Goal: Task Accomplishment & Management: Complete application form

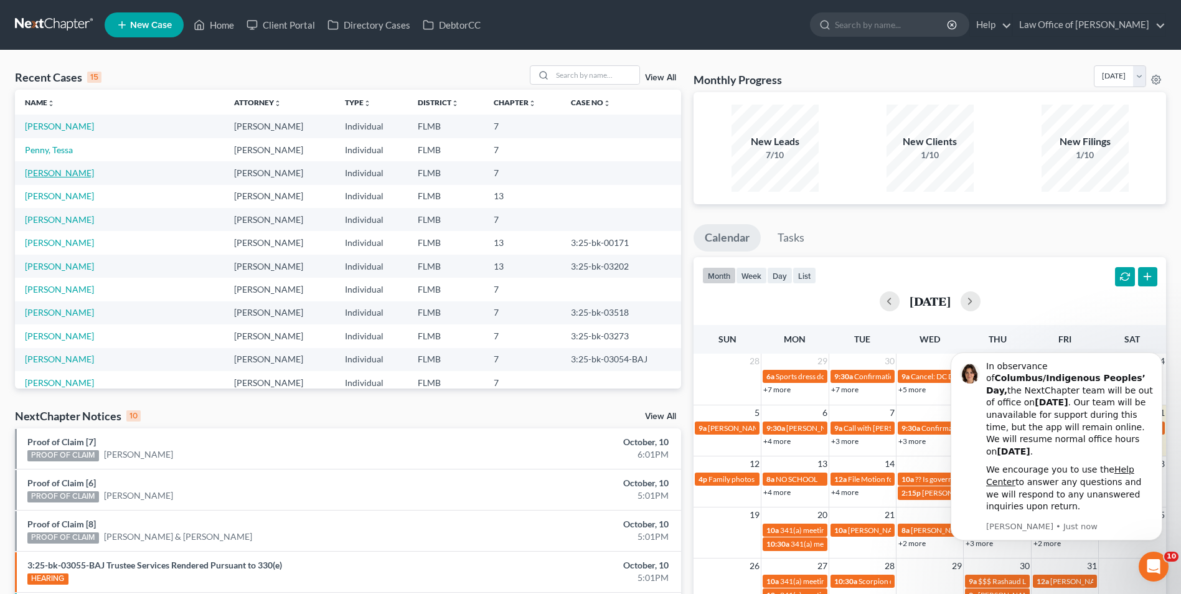
click at [57, 174] on link "[PERSON_NAME]" at bounding box center [59, 172] width 69 height 11
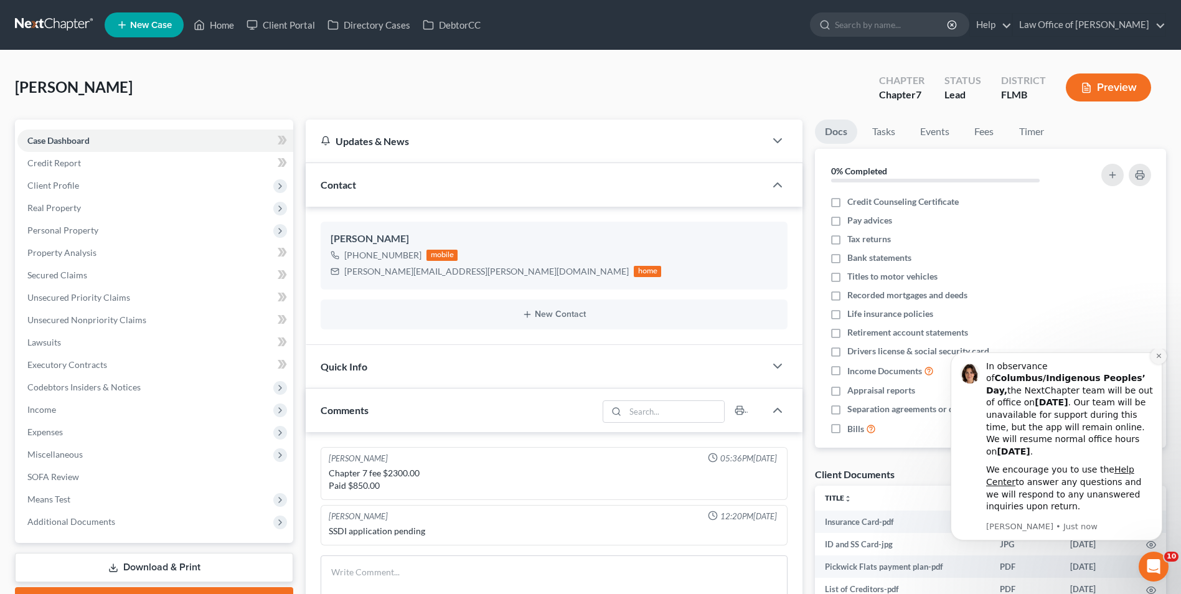
click at [1156, 359] on icon "Dismiss notification" at bounding box center [1159, 355] width 7 height 7
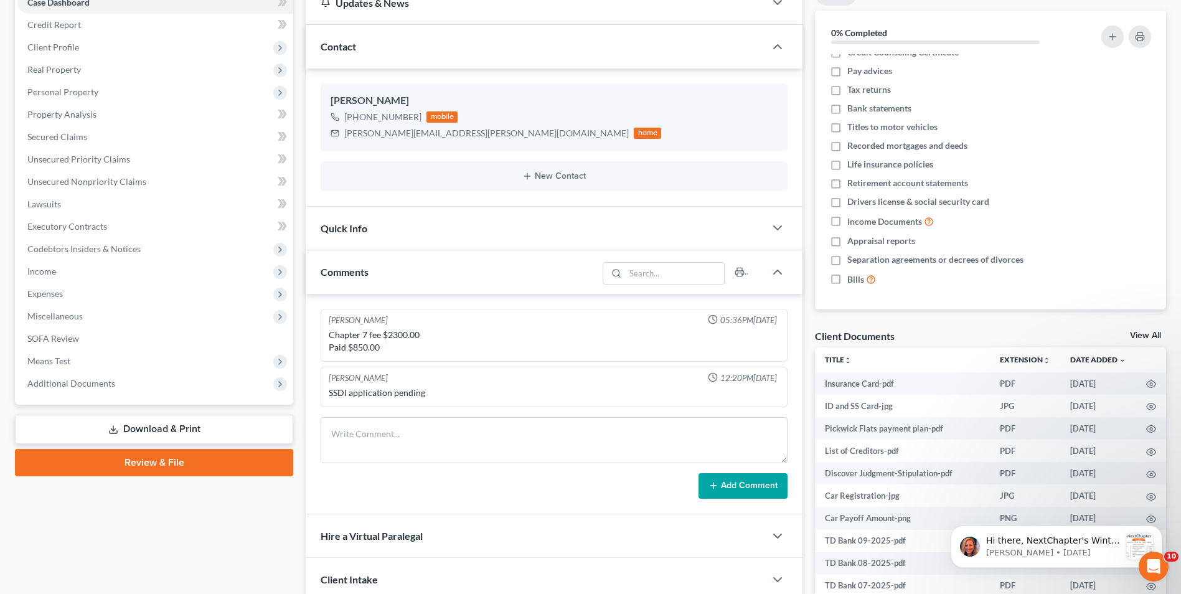
scroll to position [144, 0]
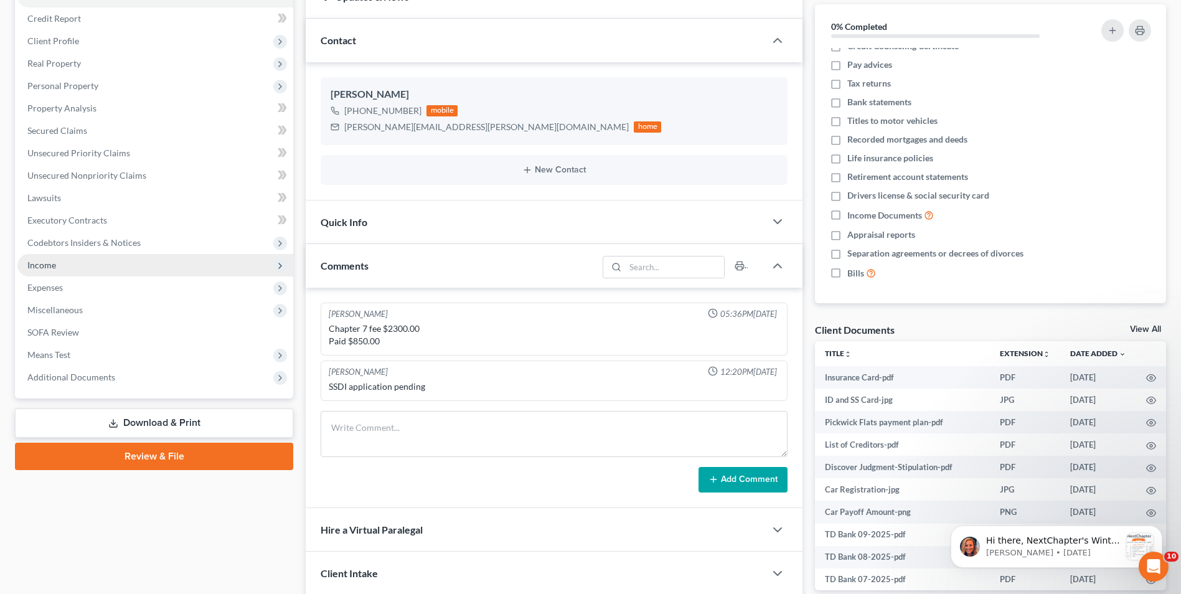
click at [50, 268] on span "Income" at bounding box center [41, 265] width 29 height 11
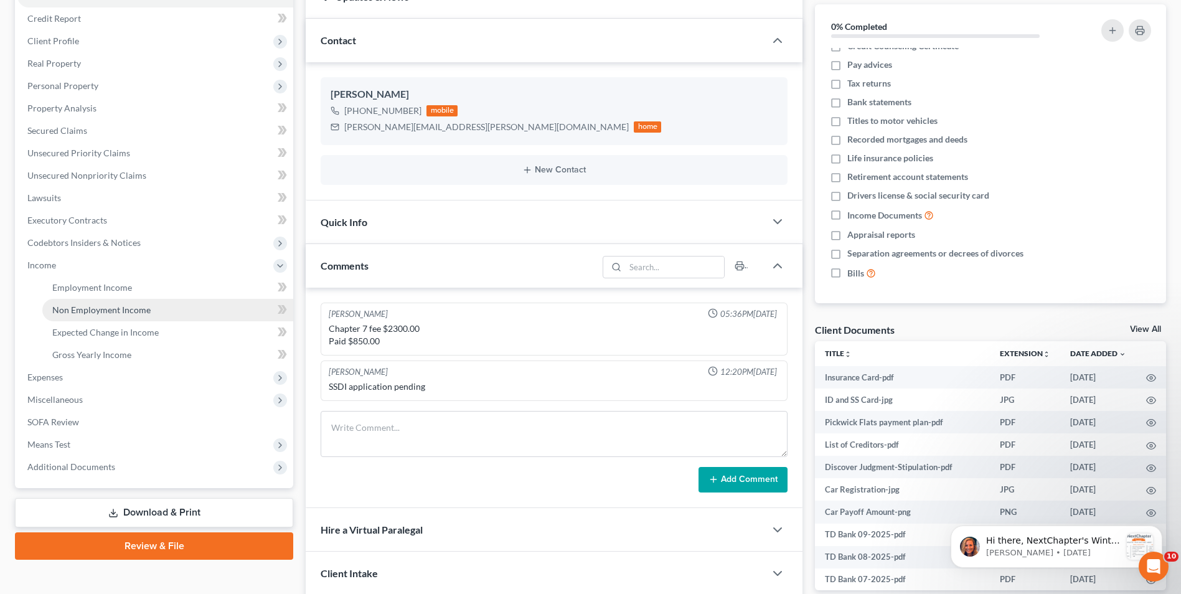
click at [85, 317] on link "Non Employment Income" at bounding box center [167, 310] width 251 height 22
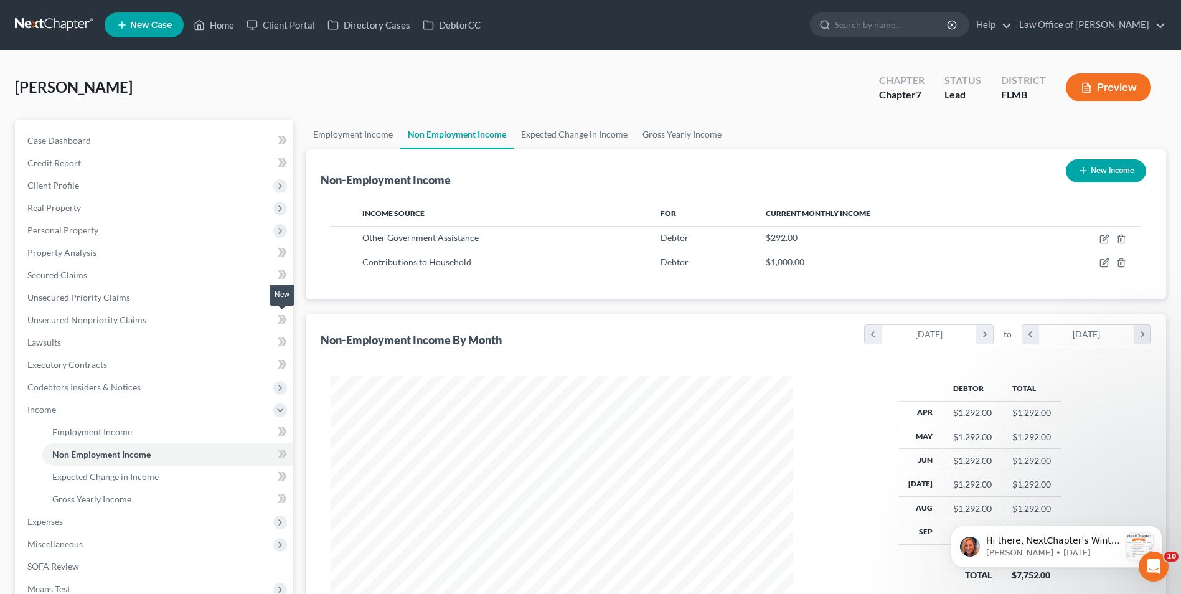
scroll to position [231, 487]
click at [676, 138] on link "Gross Yearly Income" at bounding box center [682, 135] width 94 height 30
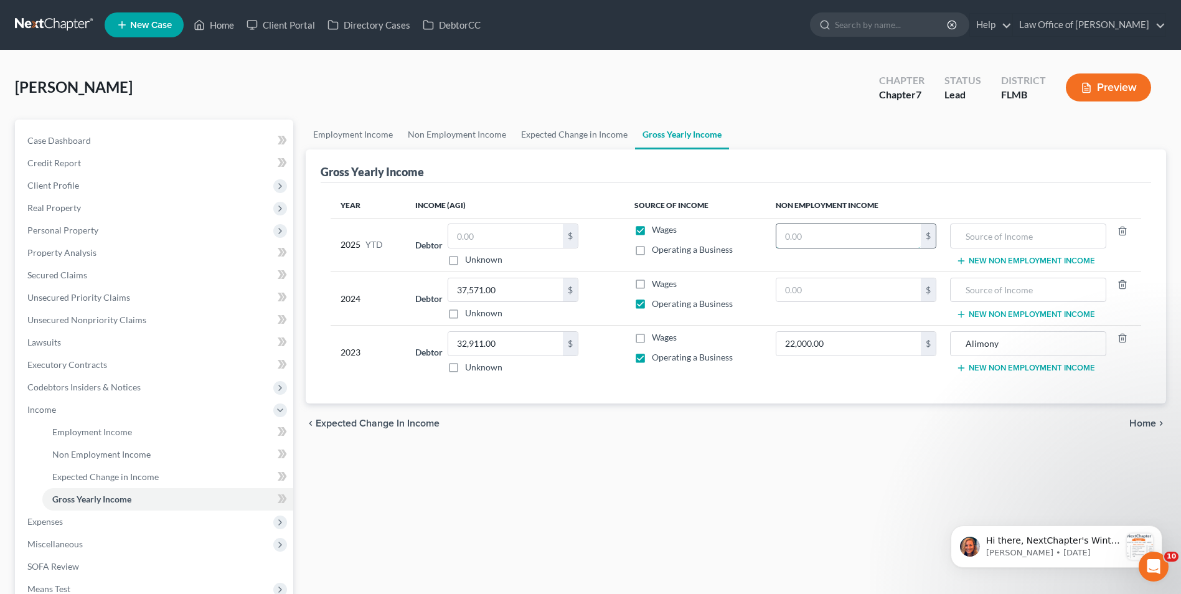
click at [851, 237] on input "text" at bounding box center [848, 236] width 144 height 24
type input "9,000"
type input "Contributions to household expenses"
click at [723, 448] on div "Employment Income Non Employment Income Expected Change in Income Gross Yearly …" at bounding box center [735, 412] width 873 height 585
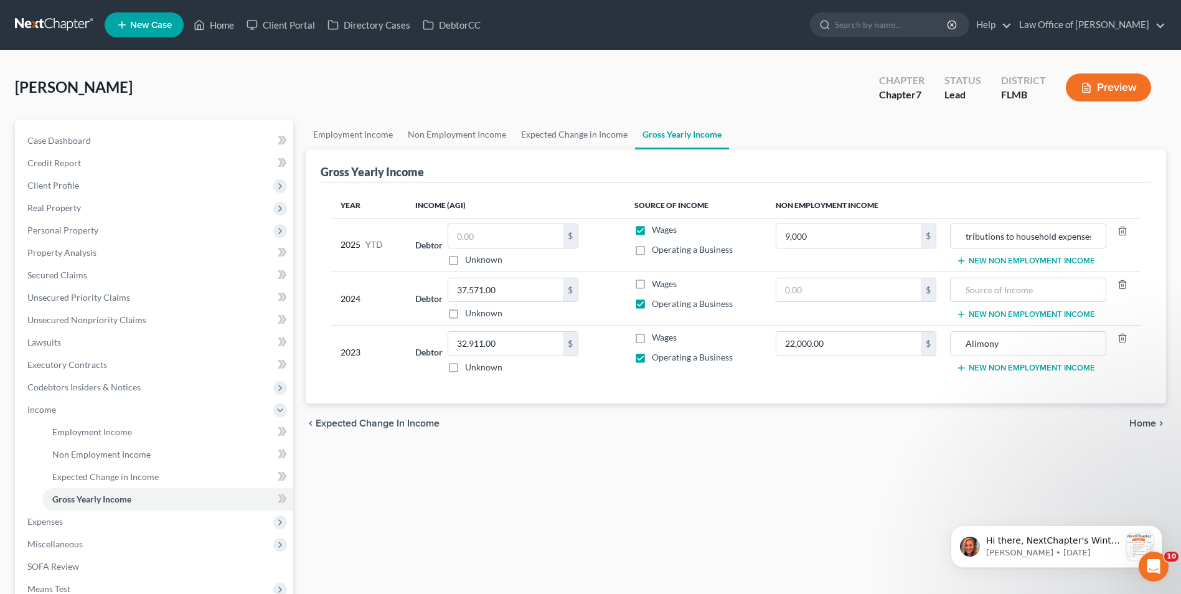
scroll to position [0, 0]
click at [375, 137] on link "Employment Income" at bounding box center [353, 135] width 95 height 30
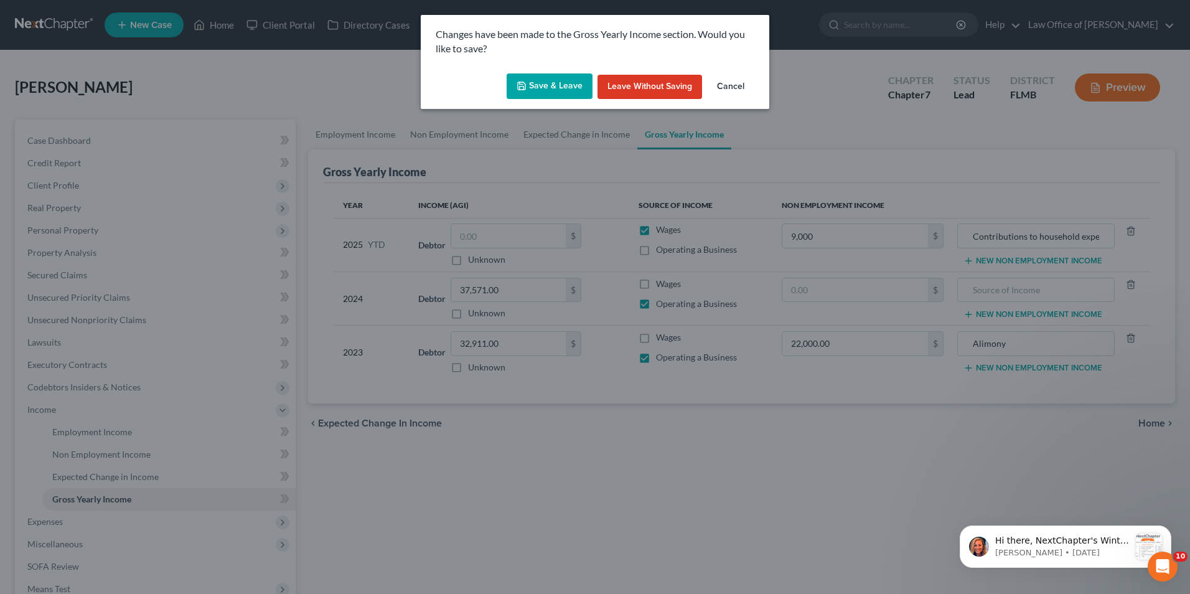
click at [551, 87] on button "Save & Leave" at bounding box center [550, 86] width 86 height 26
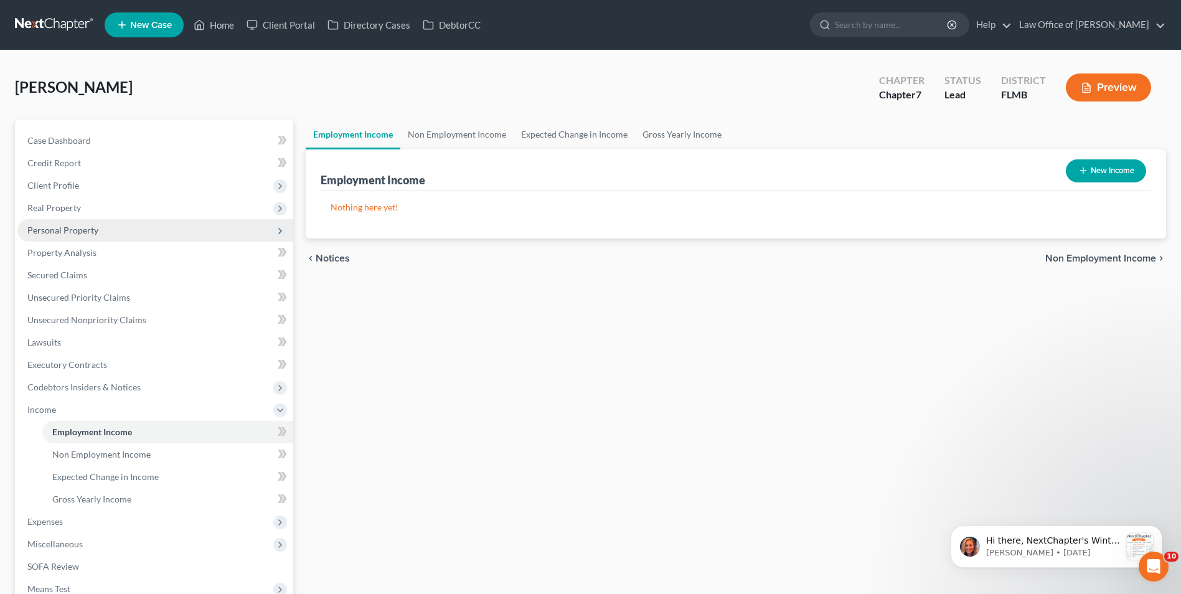
click at [86, 230] on span "Personal Property" at bounding box center [62, 230] width 71 height 11
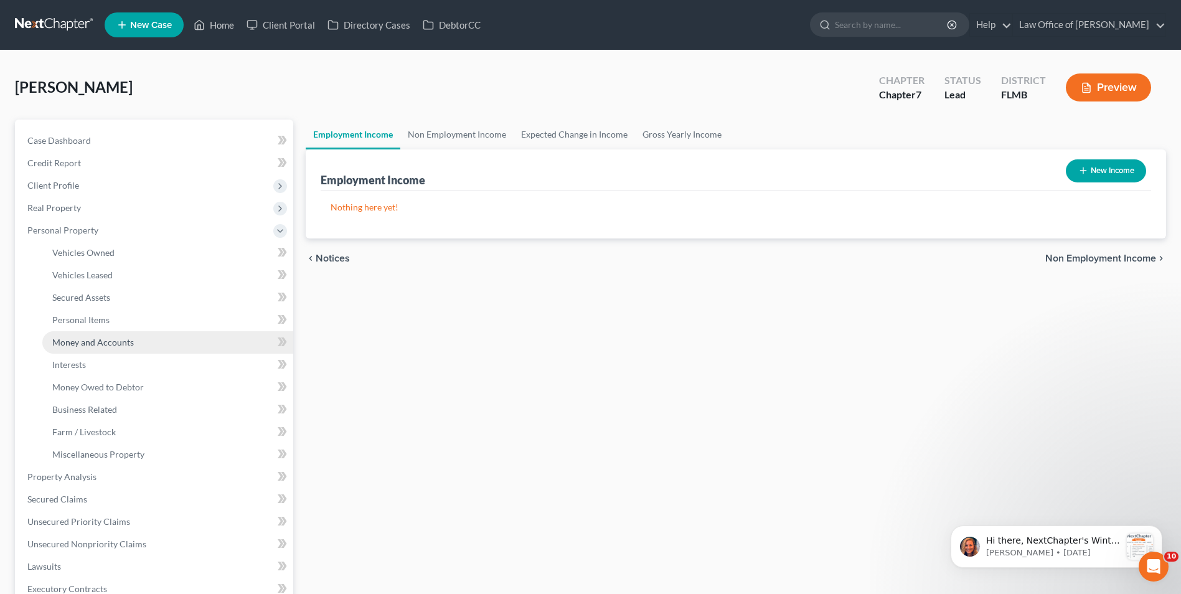
click at [106, 348] on link "Money and Accounts" at bounding box center [167, 342] width 251 height 22
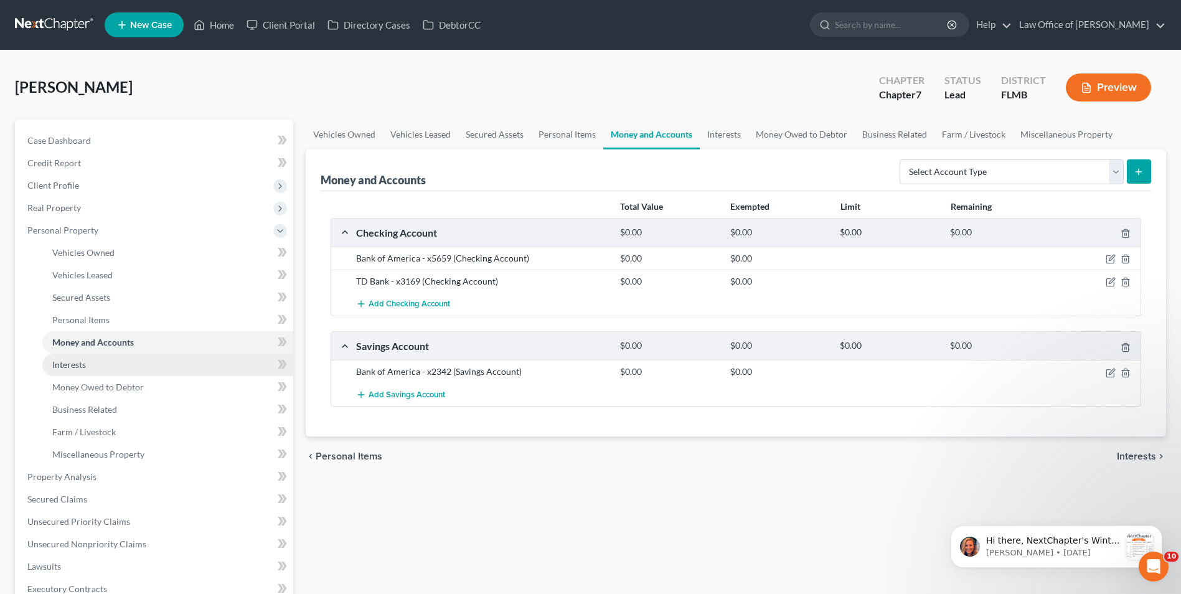
click at [101, 359] on link "Interests" at bounding box center [167, 365] width 251 height 22
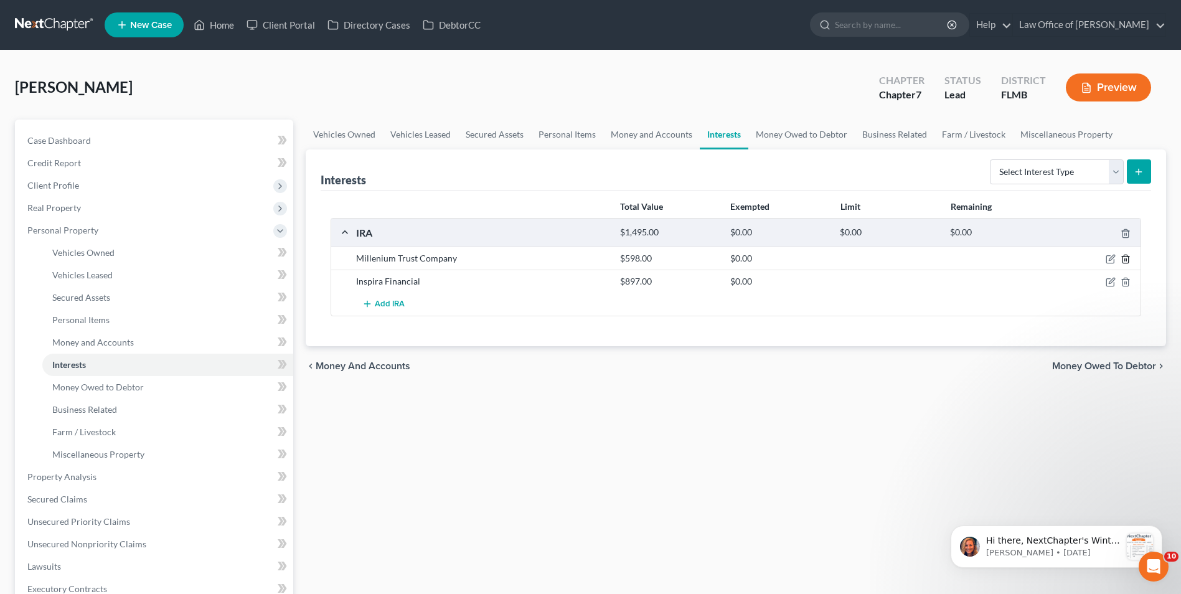
click at [1126, 259] on line "button" at bounding box center [1126, 260] width 0 height 2
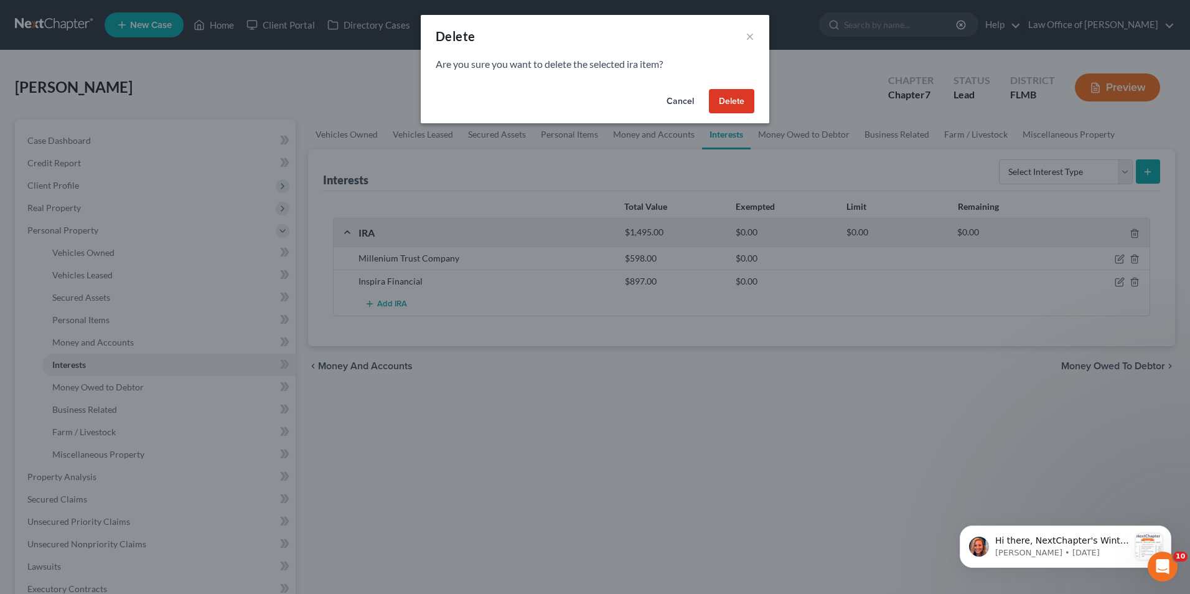
click at [728, 99] on button "Delete" at bounding box center [731, 101] width 45 height 25
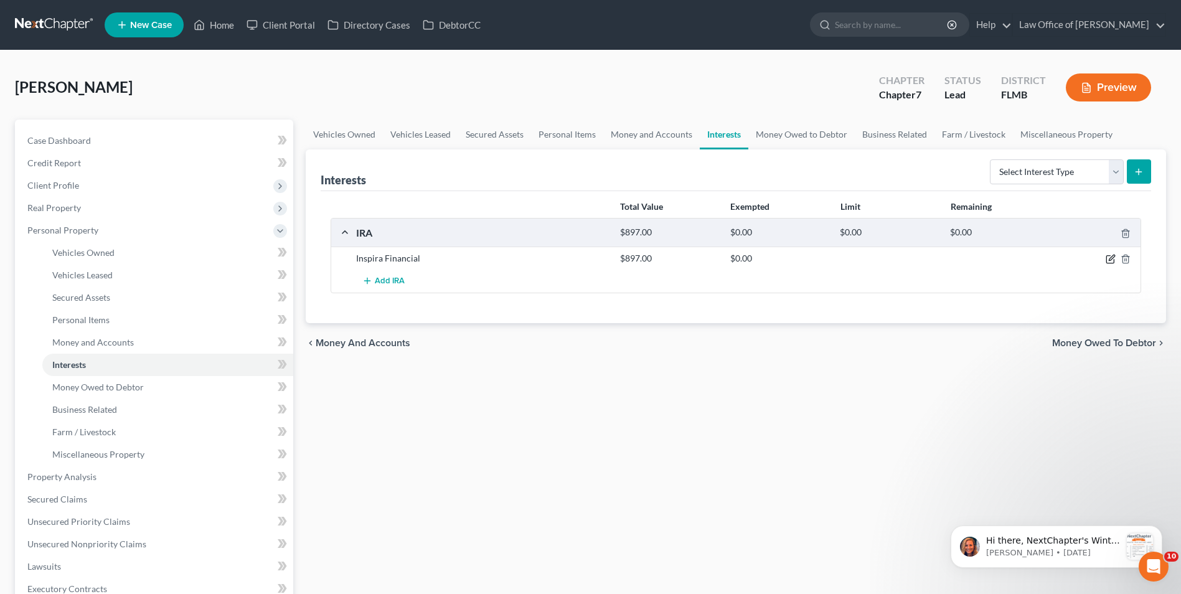
click at [1111, 260] on icon "button" at bounding box center [1111, 259] width 10 height 10
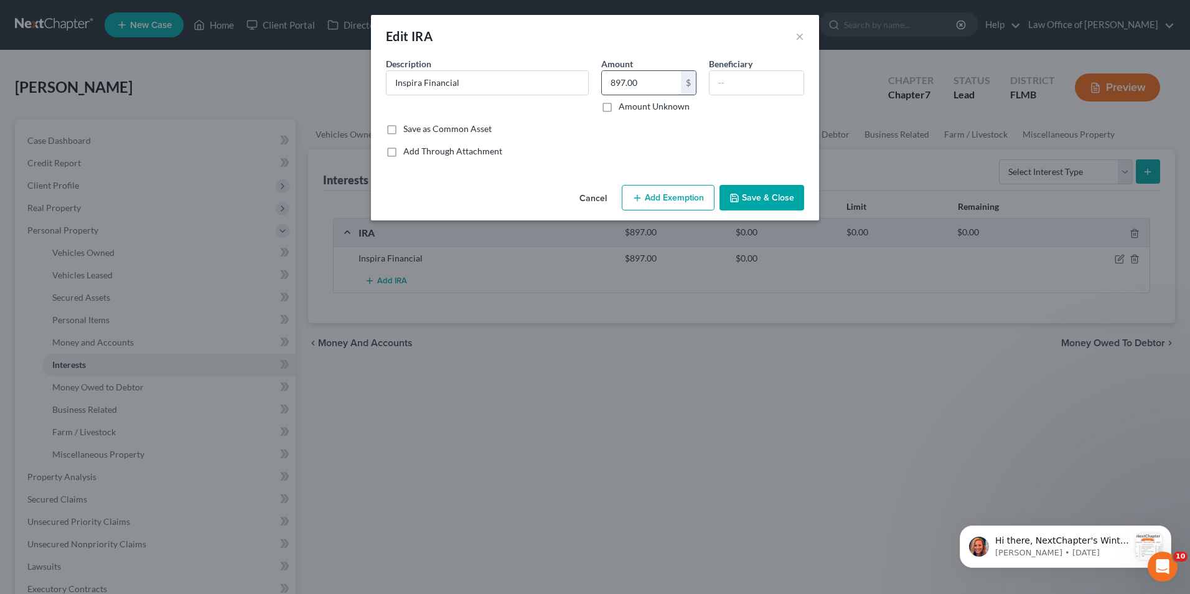
click at [644, 86] on input "897.00" at bounding box center [641, 83] width 79 height 24
type input "897.97"
click at [752, 189] on button "Save & Close" at bounding box center [762, 198] width 85 height 26
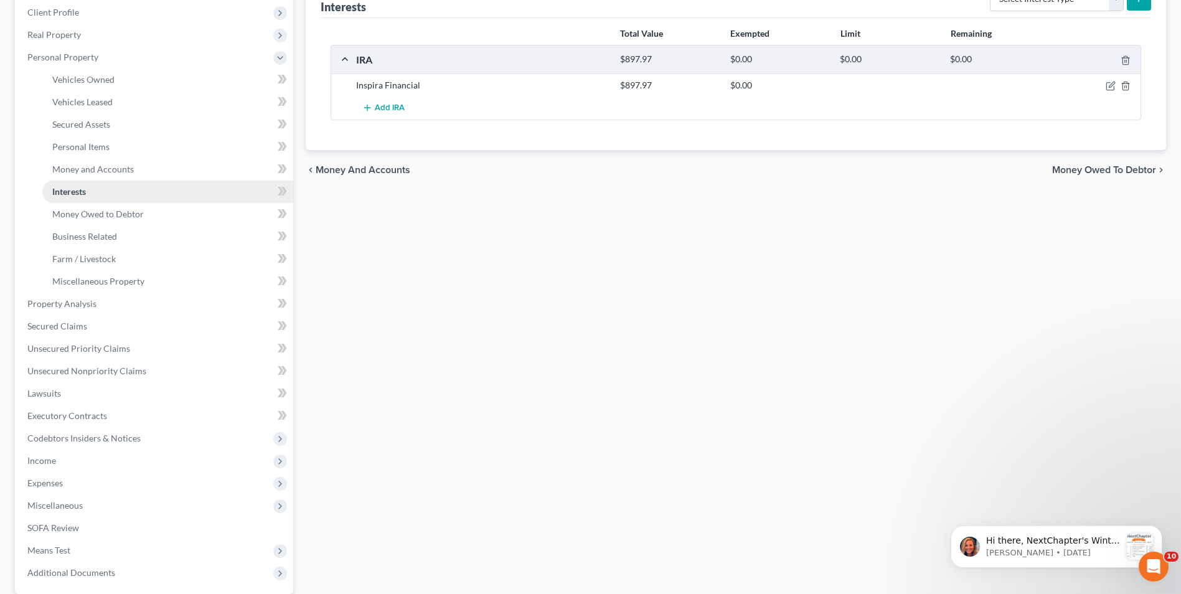
scroll to position [187, 0]
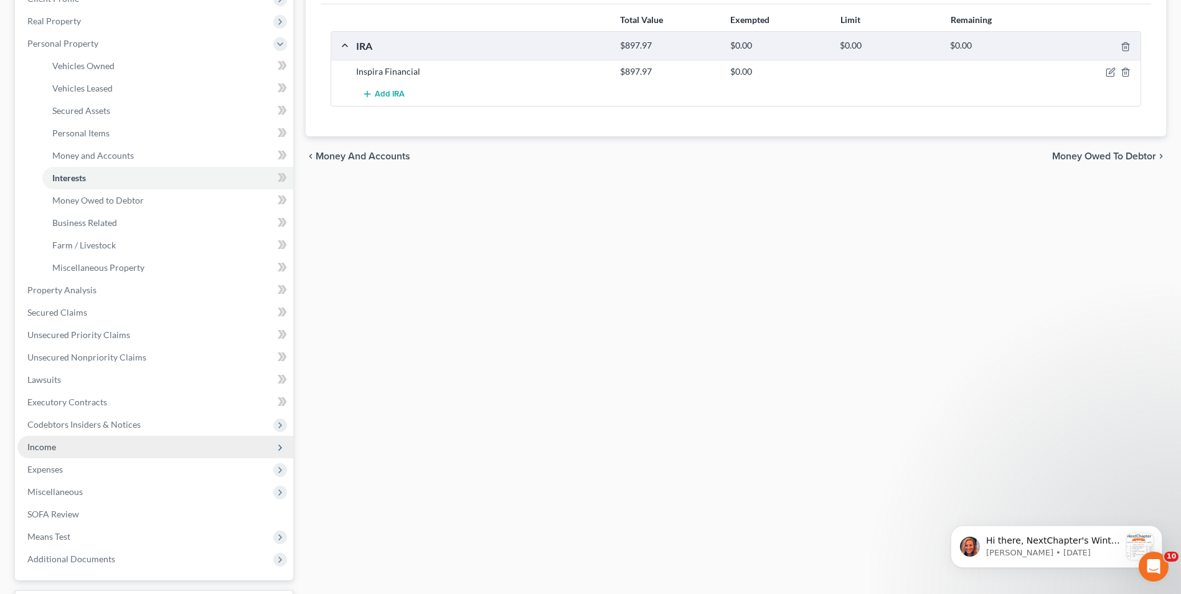
click at [88, 450] on span "Income" at bounding box center [155, 447] width 276 height 22
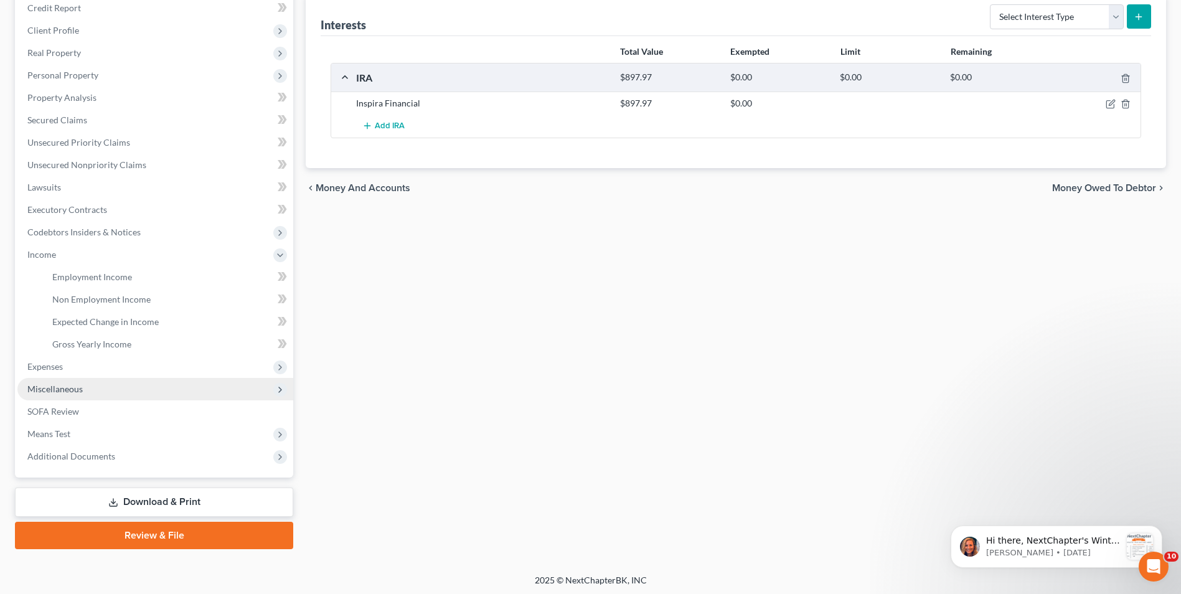
scroll to position [158, 0]
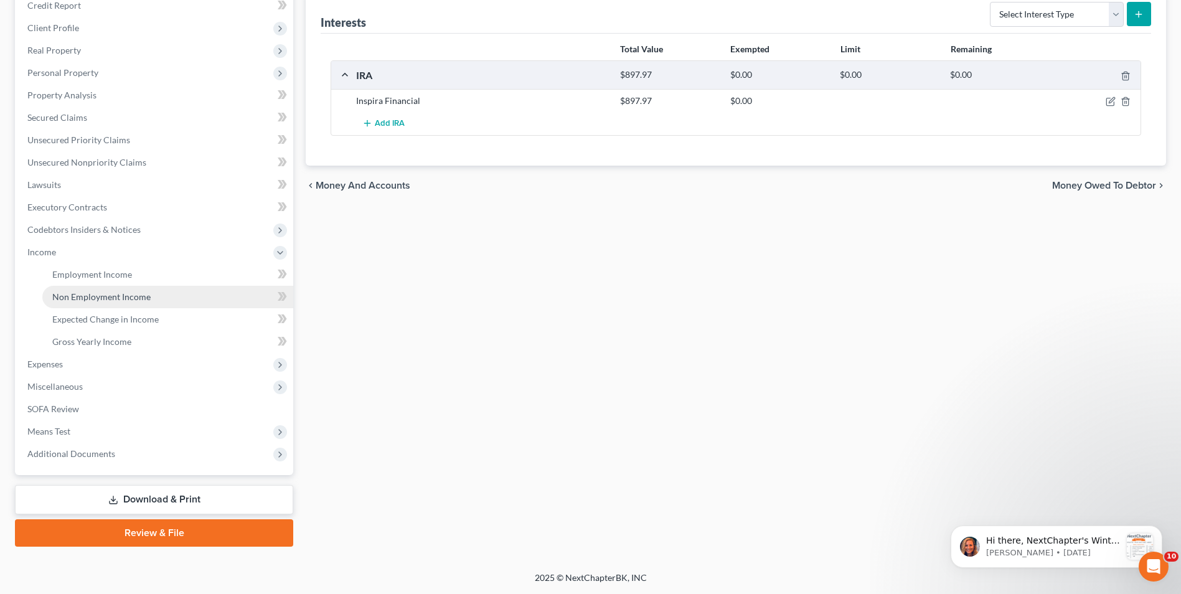
click at [108, 301] on span "Non Employment Income" at bounding box center [101, 296] width 98 height 11
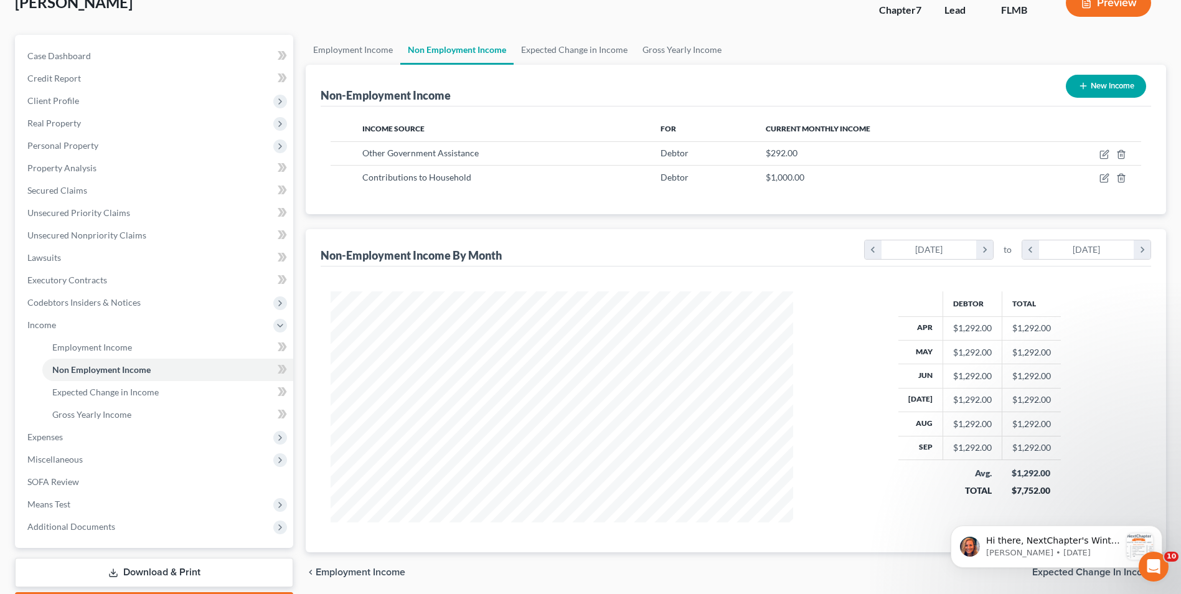
scroll to position [62, 0]
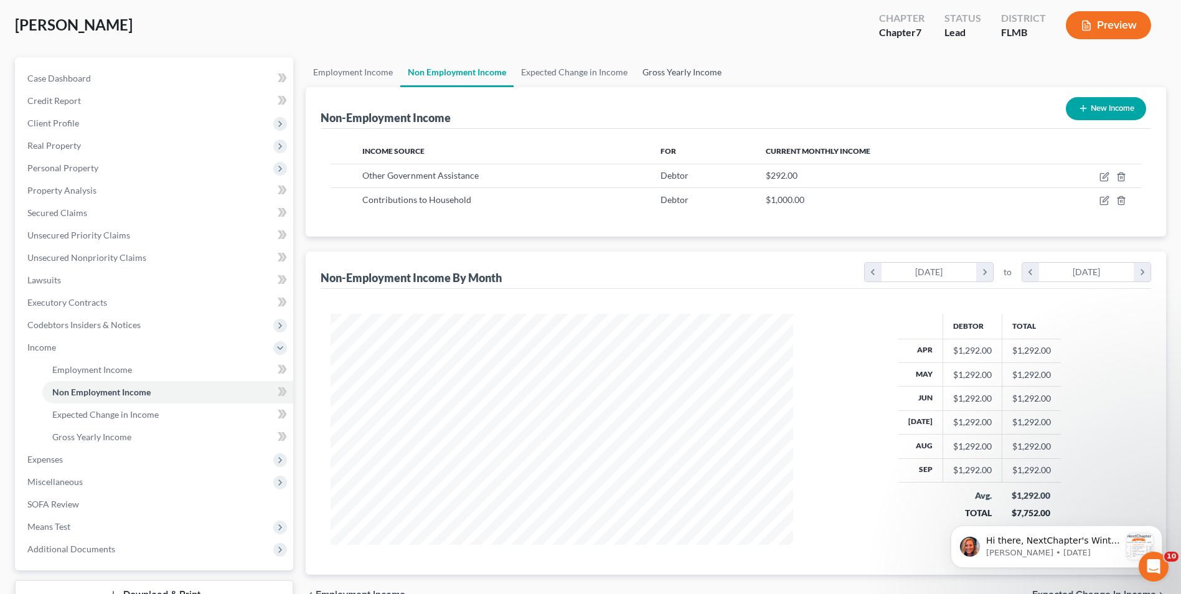
click at [657, 70] on link "Gross Yearly Income" at bounding box center [682, 72] width 94 height 30
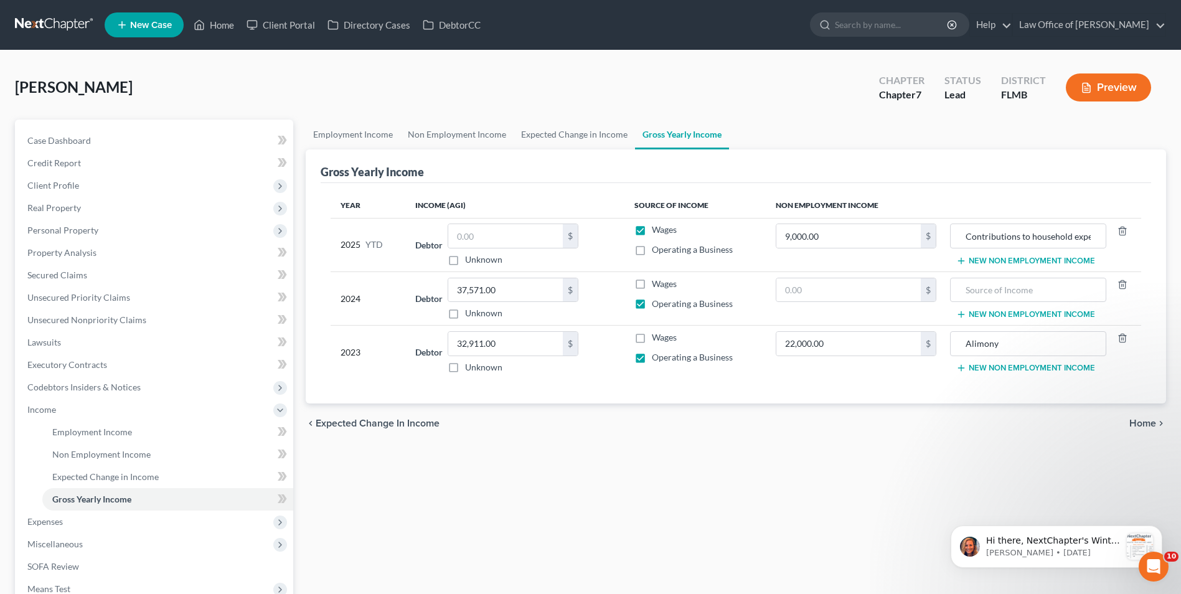
click at [1026, 261] on button "New Non Employment Income" at bounding box center [1025, 261] width 139 height 10
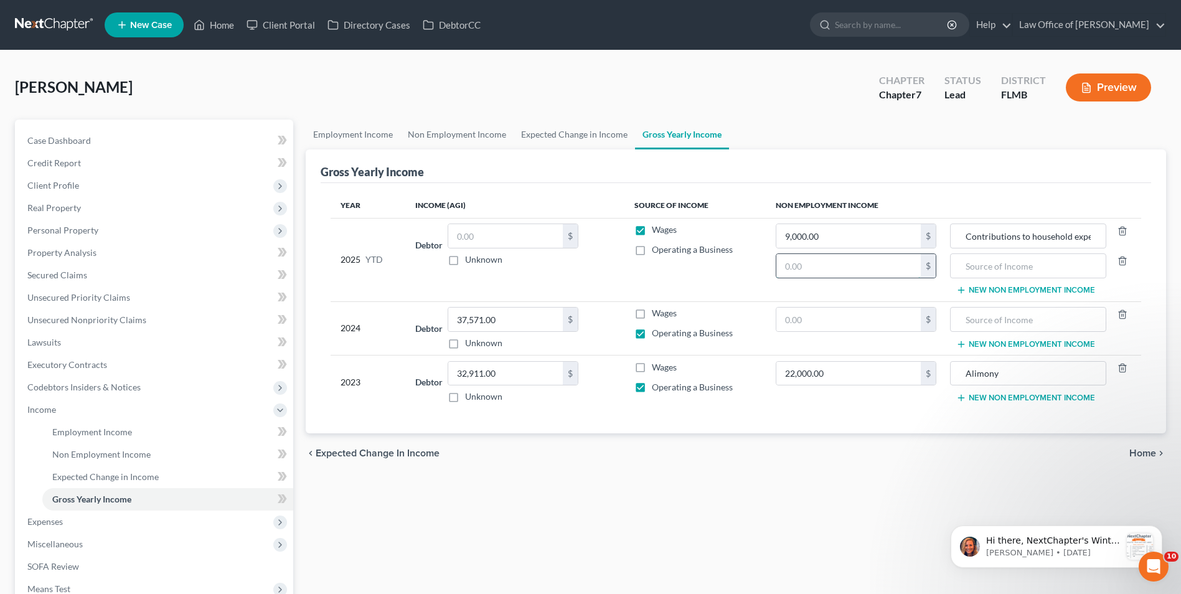
click at [864, 262] on input "text" at bounding box center [848, 266] width 144 height 24
type input "1,543"
click at [1048, 266] on input "text" at bounding box center [1028, 266] width 143 height 24
type input "SNAP"
click at [560, 133] on link "Expected Change in Income" at bounding box center [574, 135] width 121 height 30
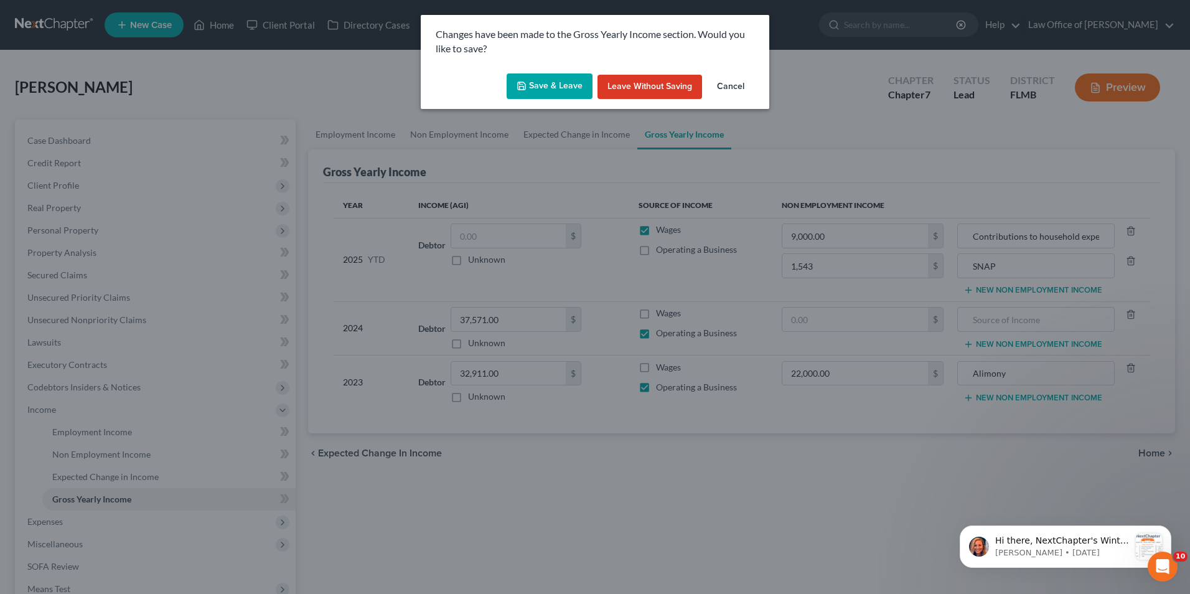
click at [564, 90] on button "Save & Leave" at bounding box center [550, 86] width 86 height 26
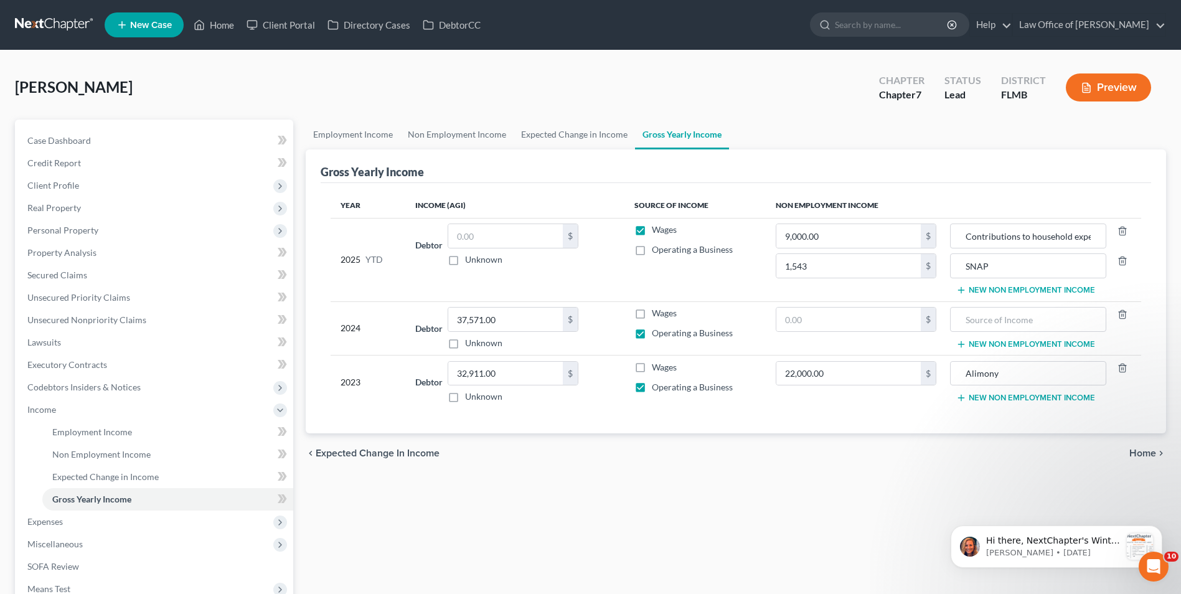
type input "1,543.00"
type input "SNAP"
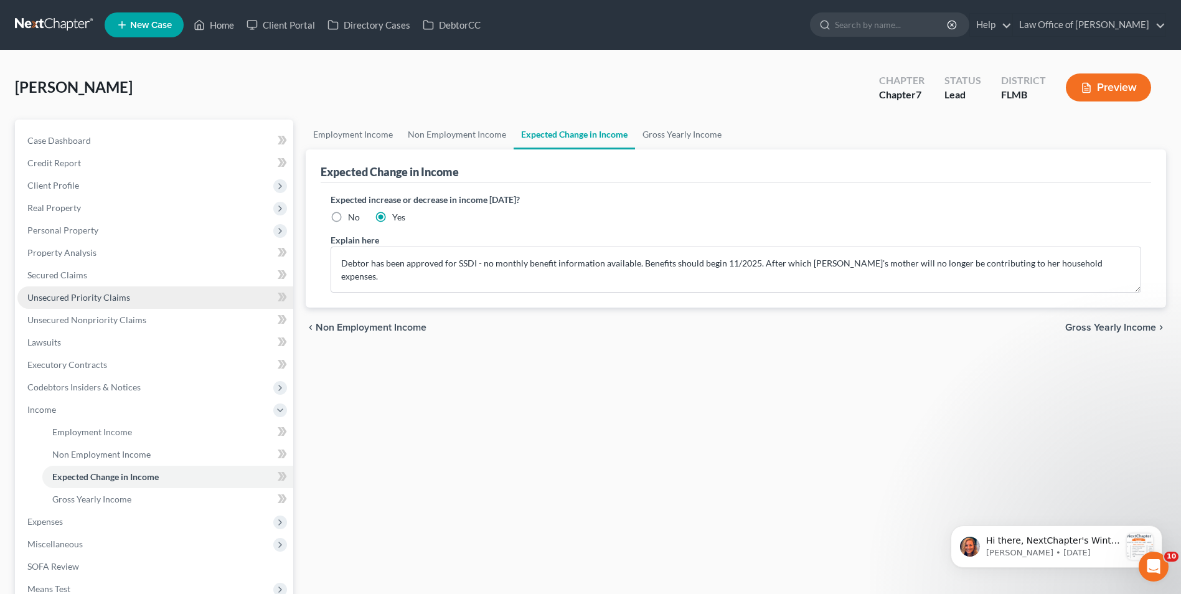
click at [97, 299] on span "Unsecured Priority Claims" at bounding box center [78, 297] width 103 height 11
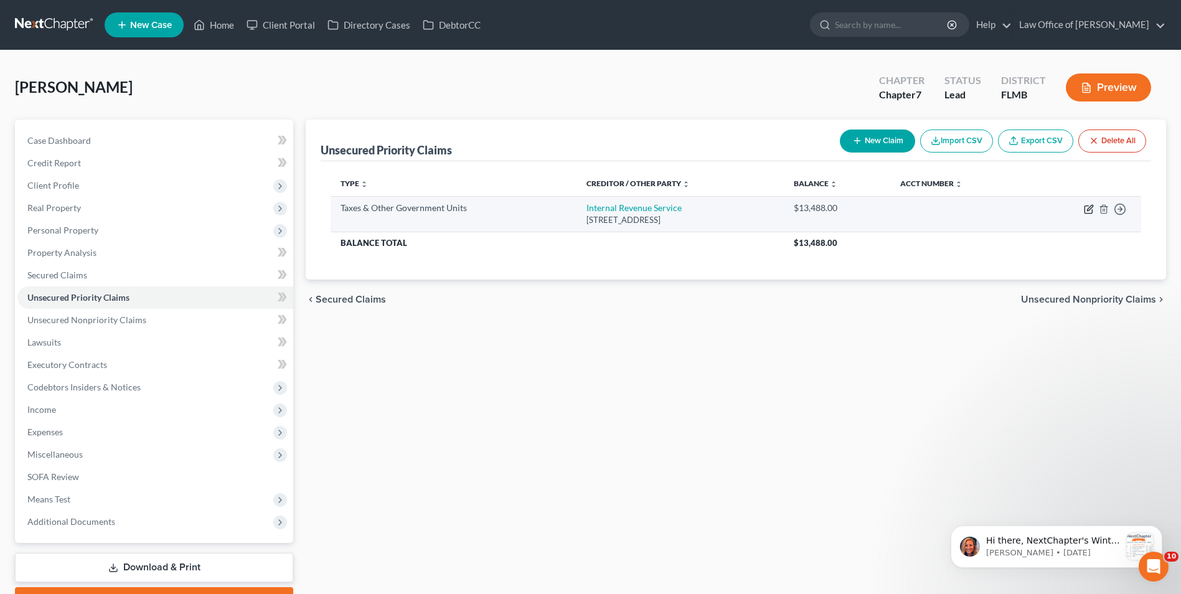
click at [1088, 209] on icon "button" at bounding box center [1089, 209] width 10 height 10
select select "0"
select select "39"
select select "0"
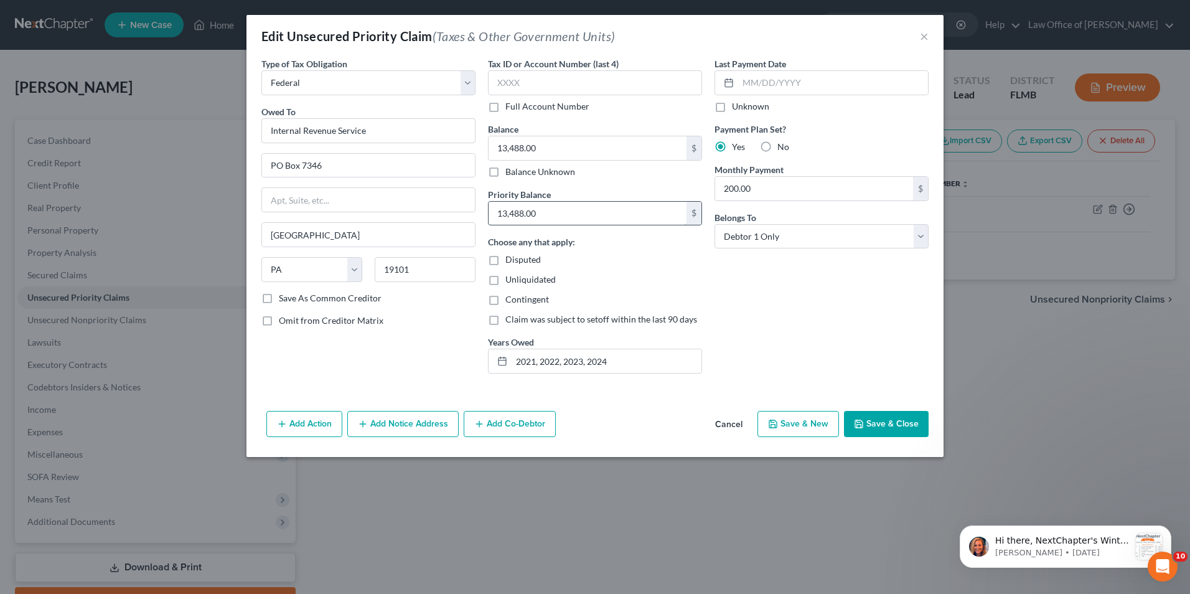
click at [547, 209] on input "13,488.00" at bounding box center [588, 214] width 198 height 24
type input "5,023.43"
drag, startPoint x: 622, startPoint y: 362, endPoint x: 537, endPoint y: 370, distance: 85.7
click at [537, 370] on input "2021, 2022, 2023, 2024" at bounding box center [607, 361] width 190 height 24
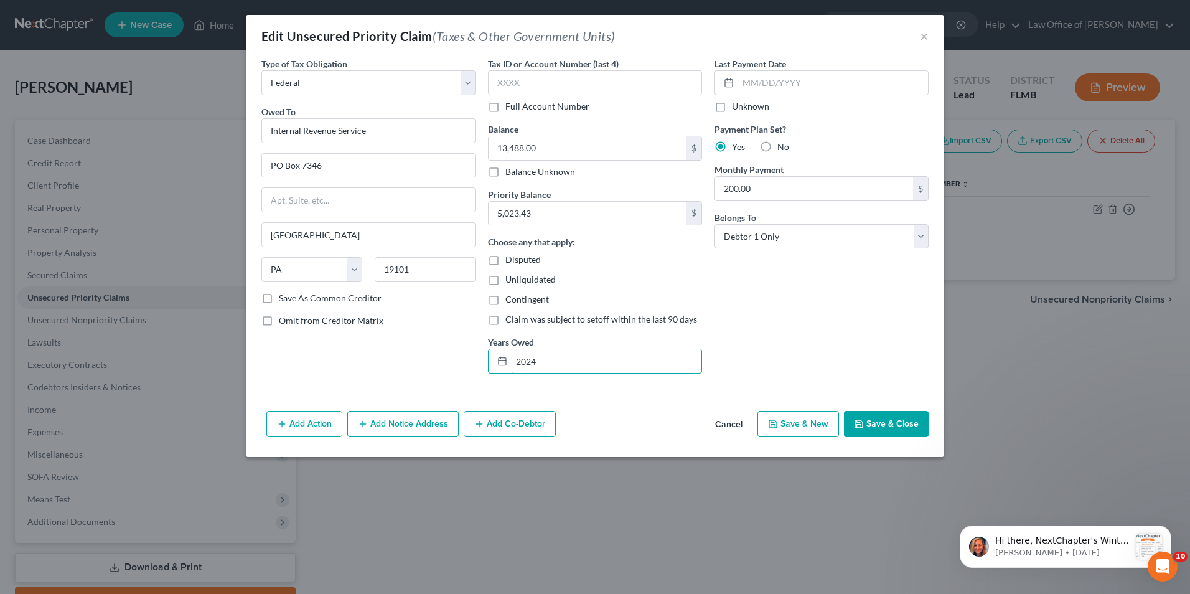
type input "2024"
click at [870, 417] on button "Save & Close" at bounding box center [886, 424] width 85 height 26
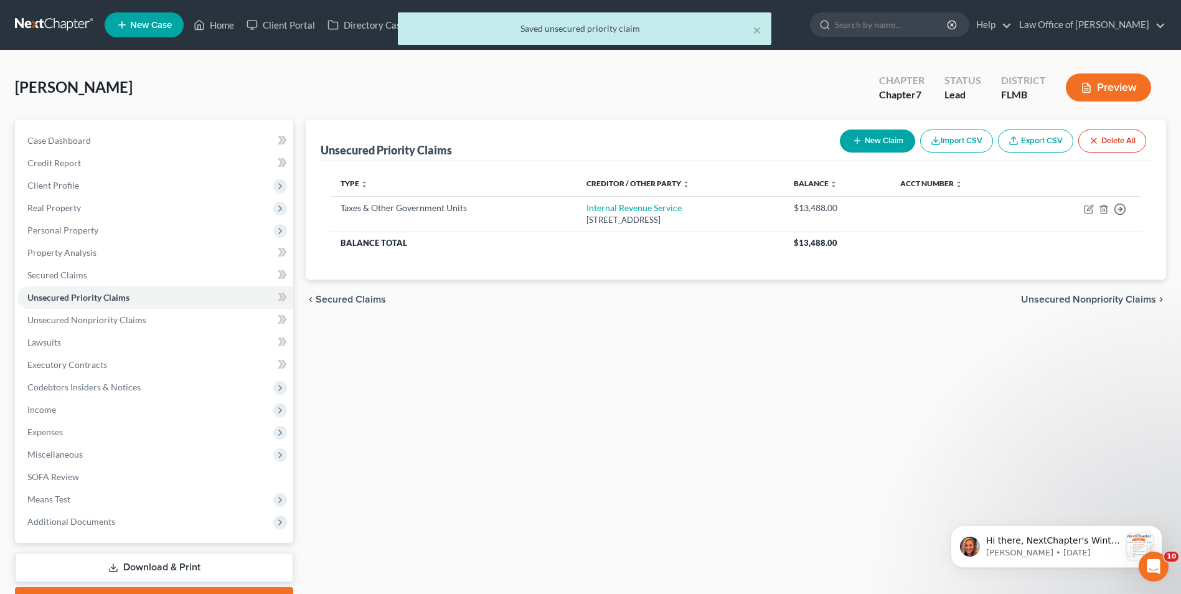
click at [877, 143] on button "New Claim" at bounding box center [877, 141] width 75 height 23
select select "0"
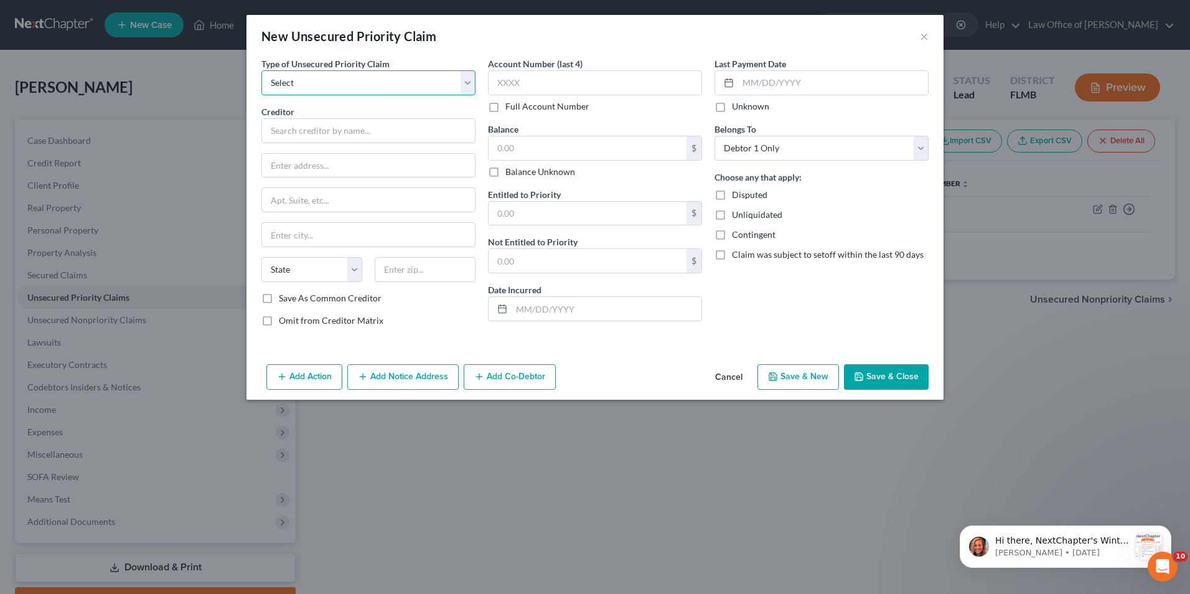
click at [469, 88] on select "Select Taxes & Other Government Units Domestic Support Obligations Extensions o…" at bounding box center [368, 82] width 214 height 25
select select "0"
click at [261, 70] on select "Select Taxes & Other Government Units Domestic Support Obligations Extensions o…" at bounding box center [368, 82] width 214 height 25
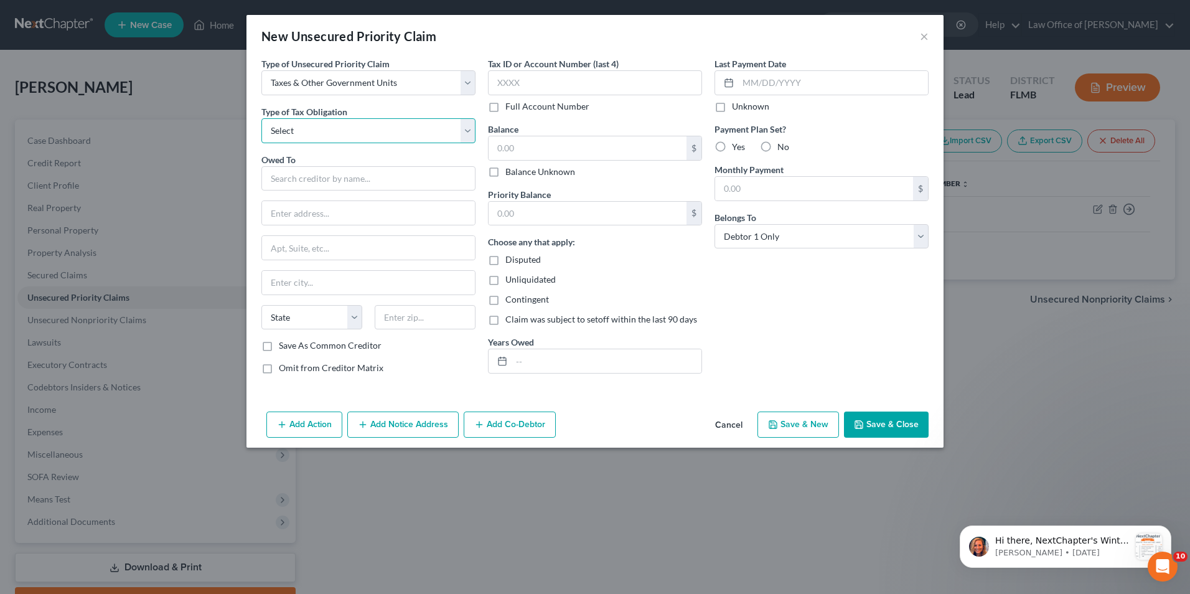
click at [469, 132] on select "Select Federal City State Franchise Tax Board Other" at bounding box center [368, 130] width 214 height 25
select select "0"
click at [261, 118] on select "Select Federal City State Franchise Tax Board Other" at bounding box center [368, 130] width 214 height 25
click at [384, 177] on input "text" at bounding box center [368, 178] width 214 height 25
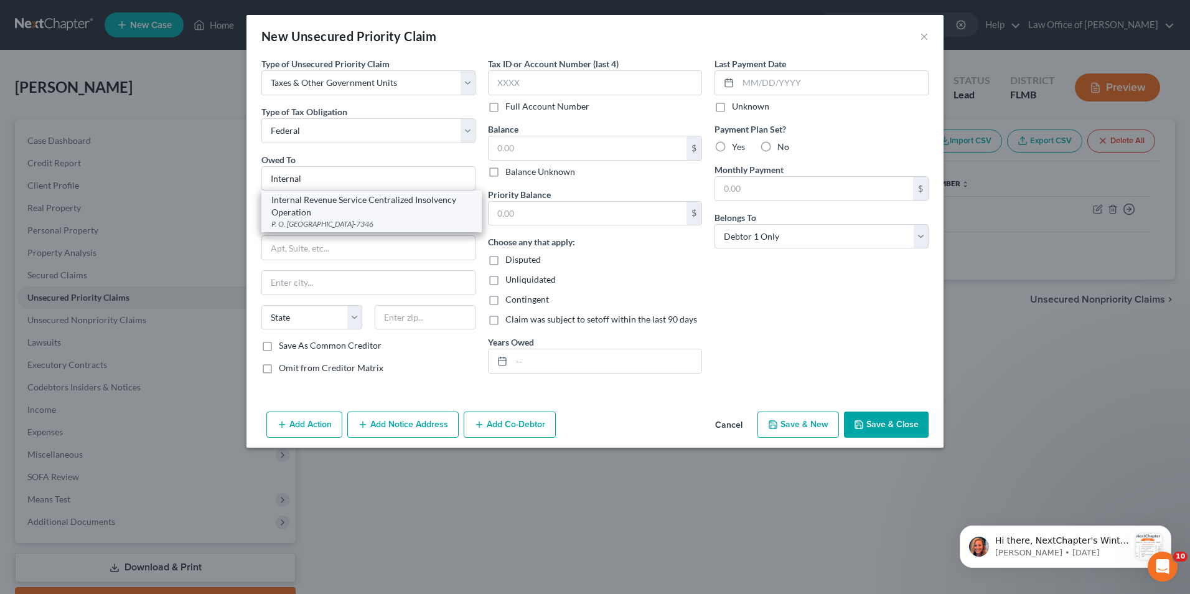
click at [391, 203] on div "Internal Revenue Service Centralized Insolvency Operation" at bounding box center [371, 206] width 200 height 25
type input "Internal Revenue Service Centralized Insolvency Operation"
type input "P. O. Box 7346"
type input "Philadelphia"
select select "39"
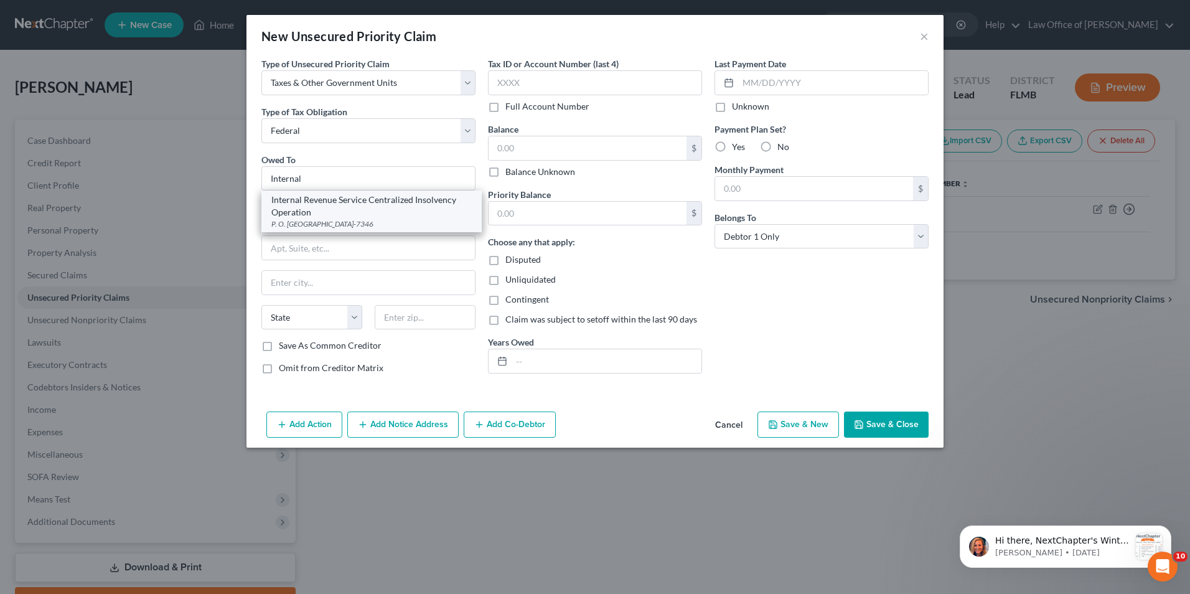
type input "19101-7346"
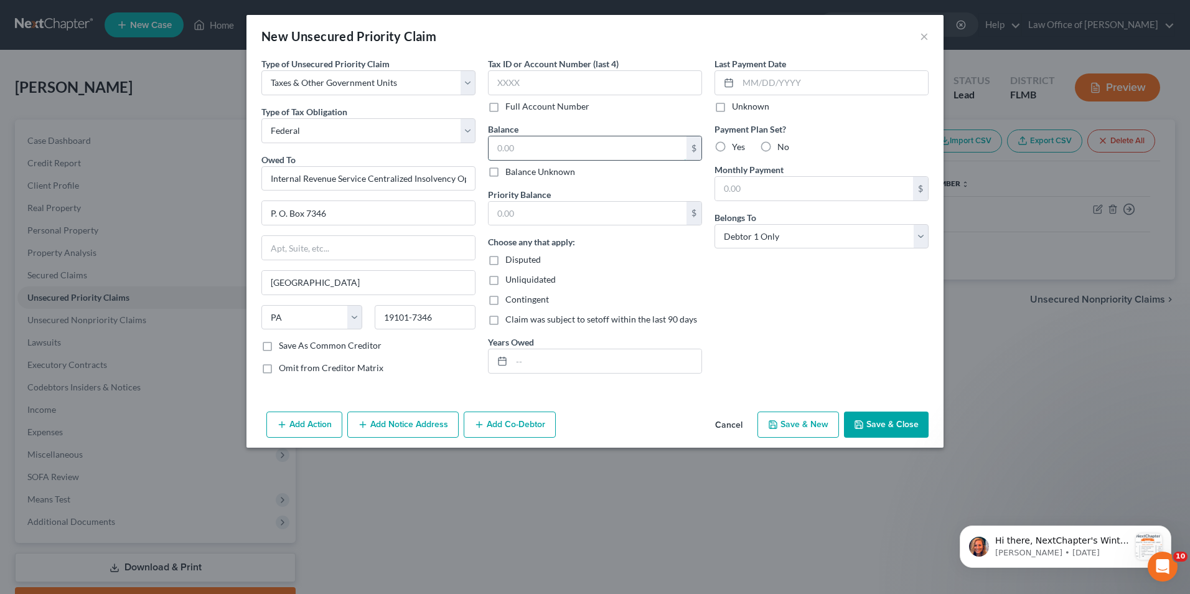
click at [555, 148] on input "text" at bounding box center [588, 148] width 198 height 24
type input "3,422.56"
click at [806, 86] on input "text" at bounding box center [833, 83] width 190 height 24
click at [577, 362] on input "text" at bounding box center [607, 361] width 190 height 24
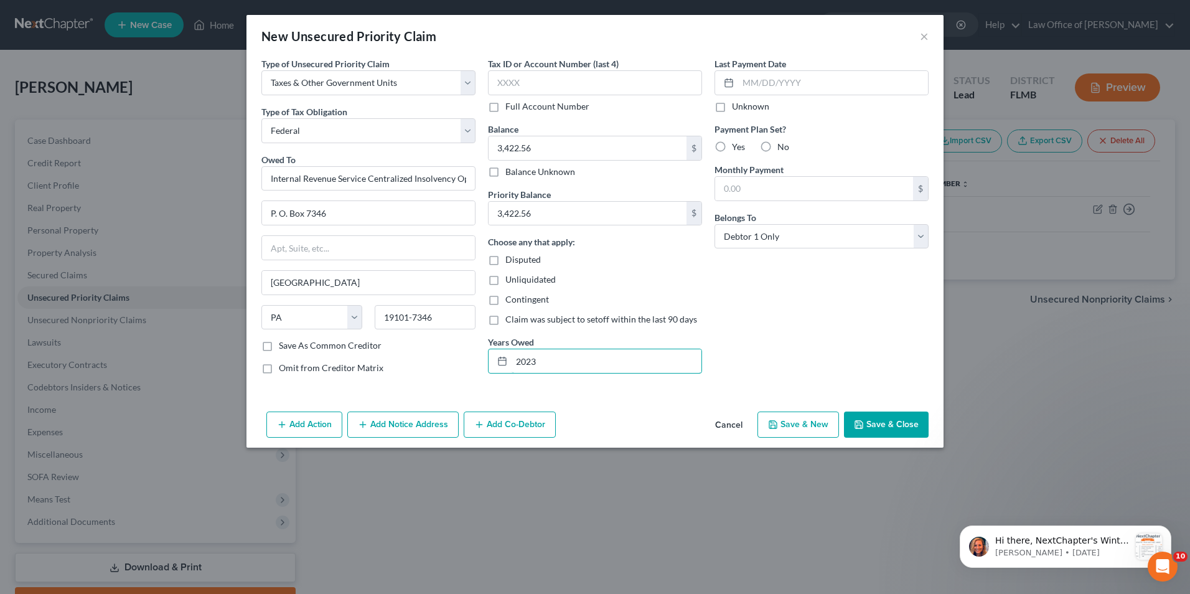
type input "2023"
click at [867, 425] on button "Save & Close" at bounding box center [886, 425] width 85 height 26
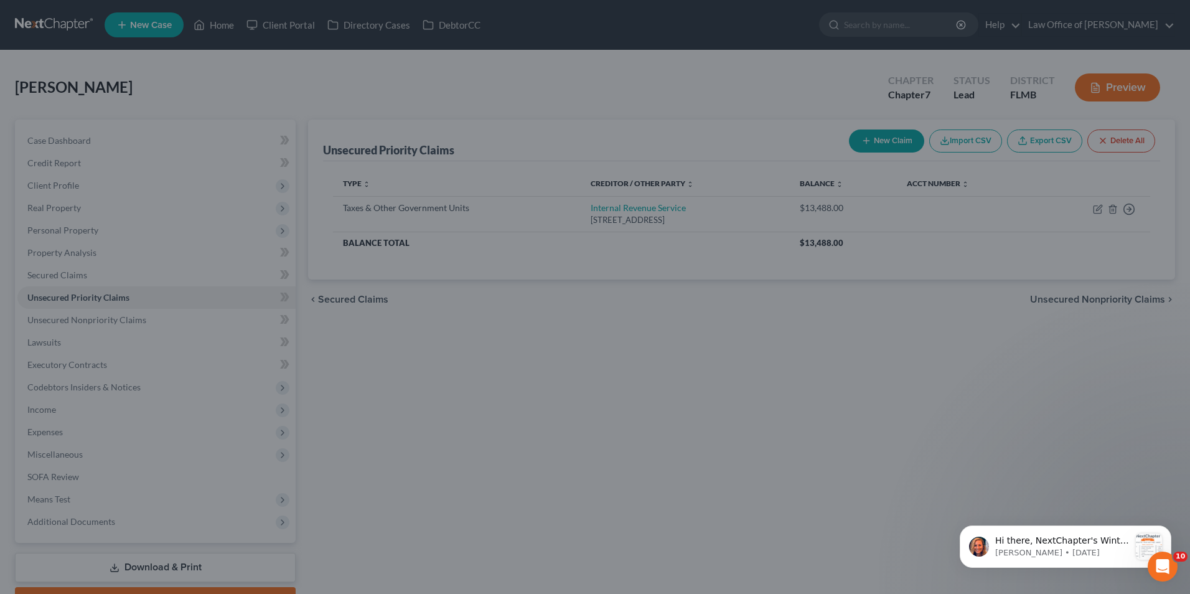
type input "0.00"
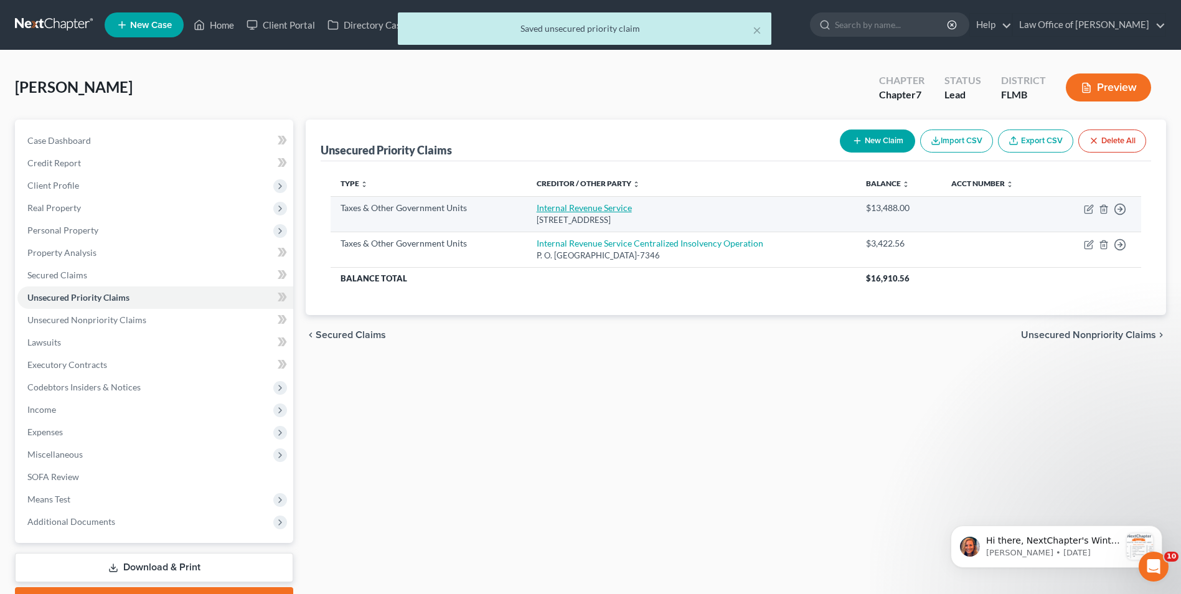
click at [601, 212] on link "Internal Revenue Service" at bounding box center [584, 207] width 95 height 11
select select "0"
select select "39"
select select "0"
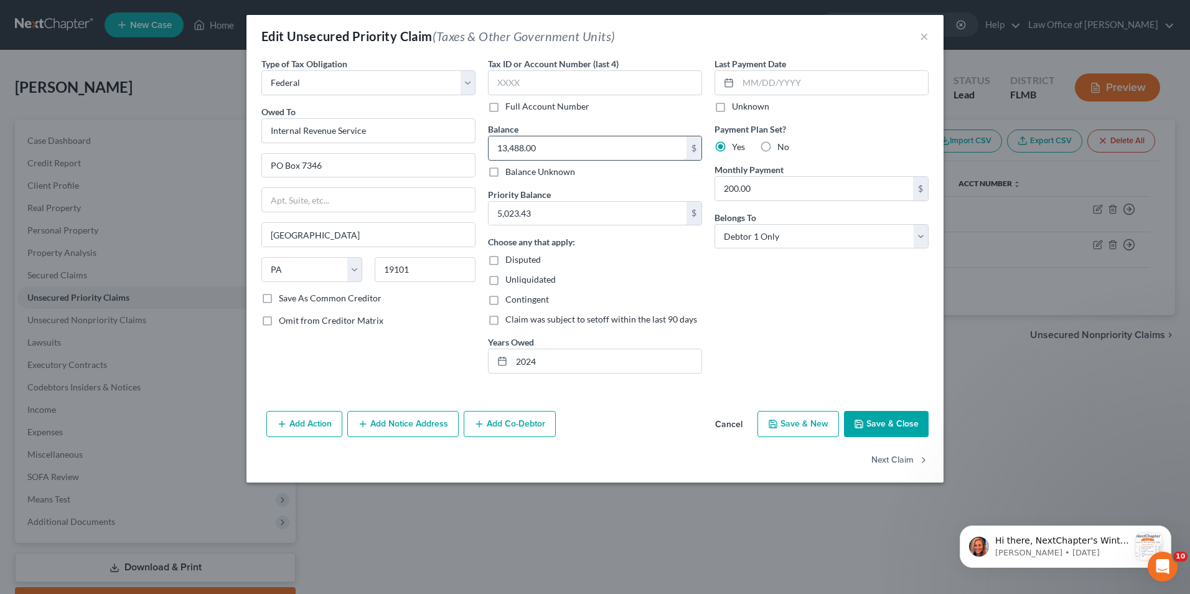
click at [550, 150] on input "13,488.00" at bounding box center [588, 148] width 198 height 24
type input "5,023.43"
click at [869, 420] on button "Save & Close" at bounding box center [886, 424] width 85 height 26
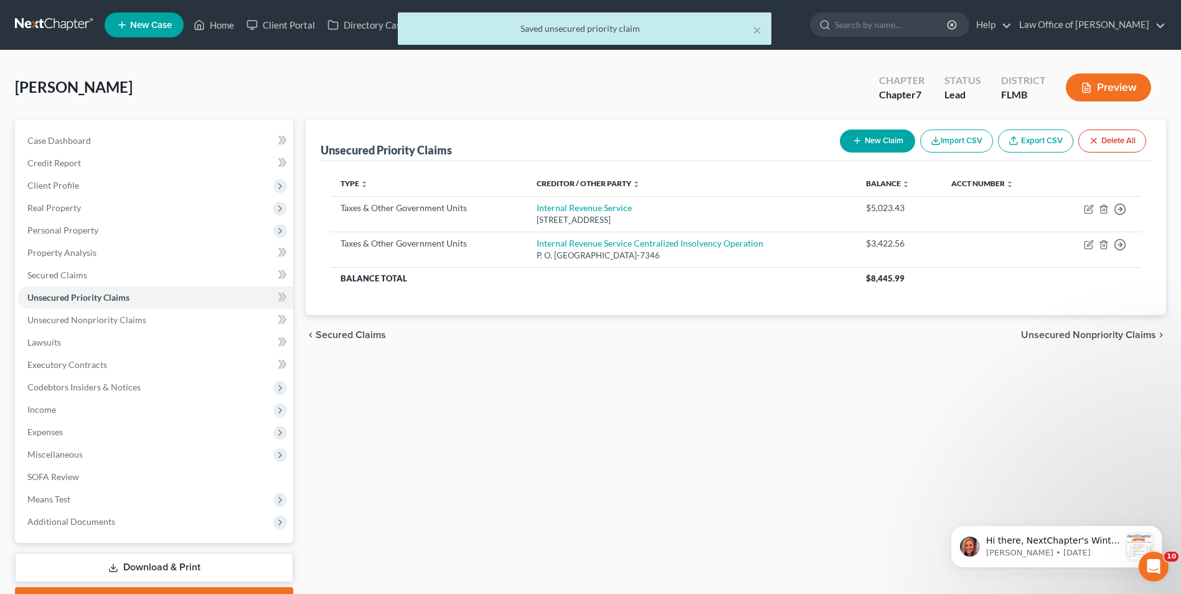
click at [875, 138] on button "New Claim" at bounding box center [877, 141] width 75 height 23
select select "0"
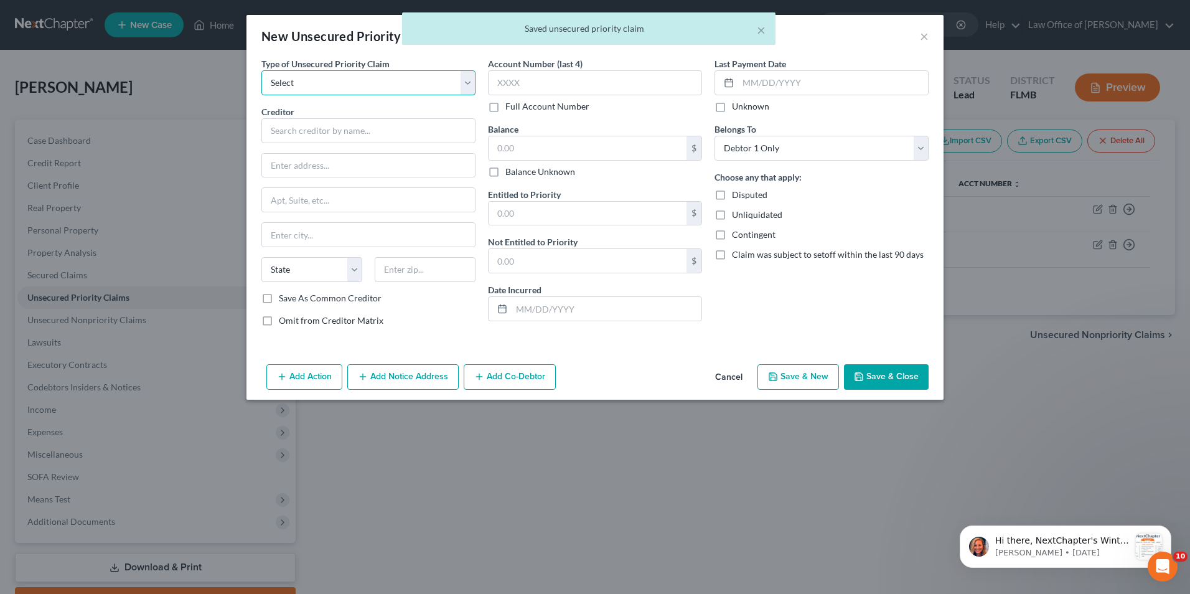
click at [467, 78] on select "Select Taxes & Other Government Units Domestic Support Obligations Extensions o…" at bounding box center [368, 82] width 214 height 25
select select "0"
click at [261, 70] on select "Select Taxes & Other Government Units Domestic Support Obligations Extensions o…" at bounding box center [368, 82] width 214 height 25
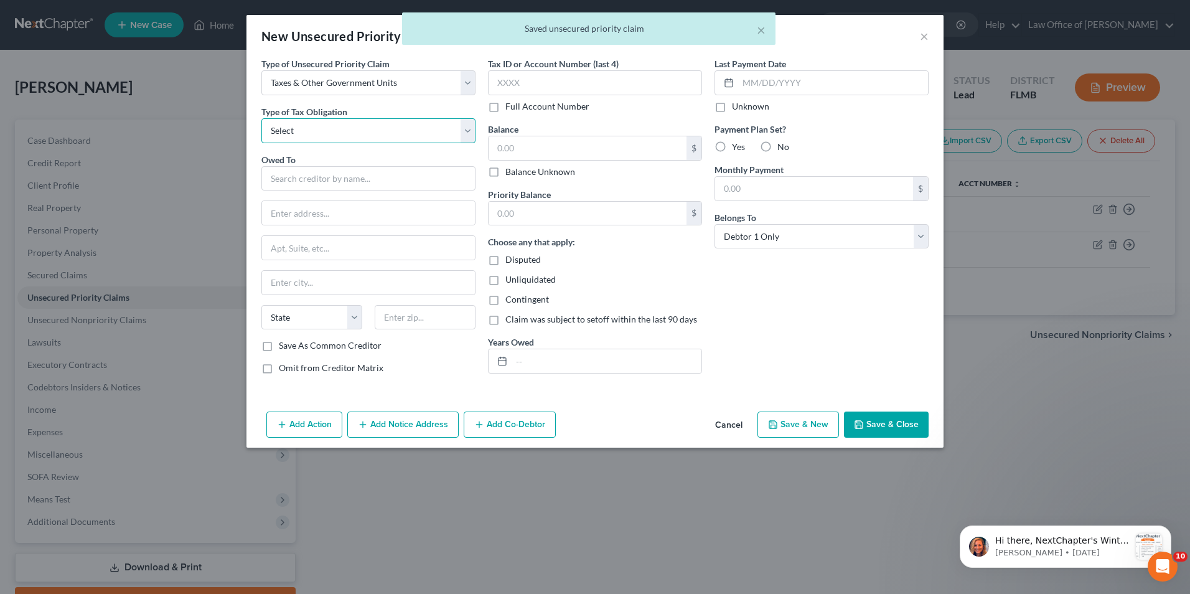
click at [469, 136] on select "Select Federal City State Franchise Tax Board Other" at bounding box center [368, 130] width 214 height 25
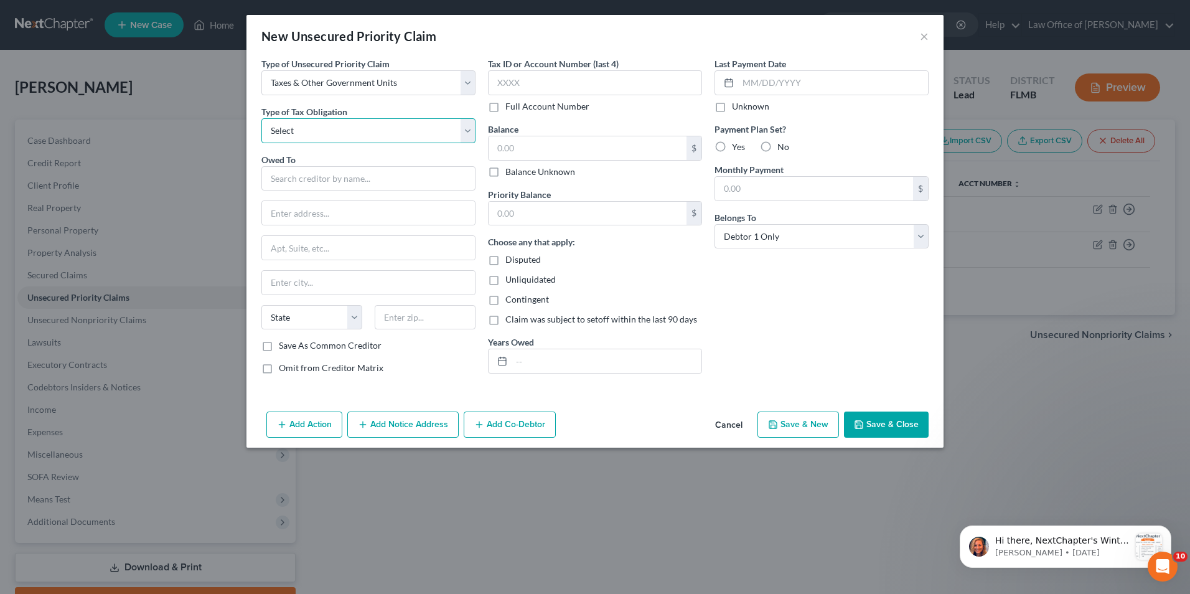
select select "0"
click at [261, 118] on select "Select Federal City State Franchise Tax Board Other" at bounding box center [368, 130] width 214 height 25
click at [391, 180] on input "text" at bounding box center [368, 178] width 214 height 25
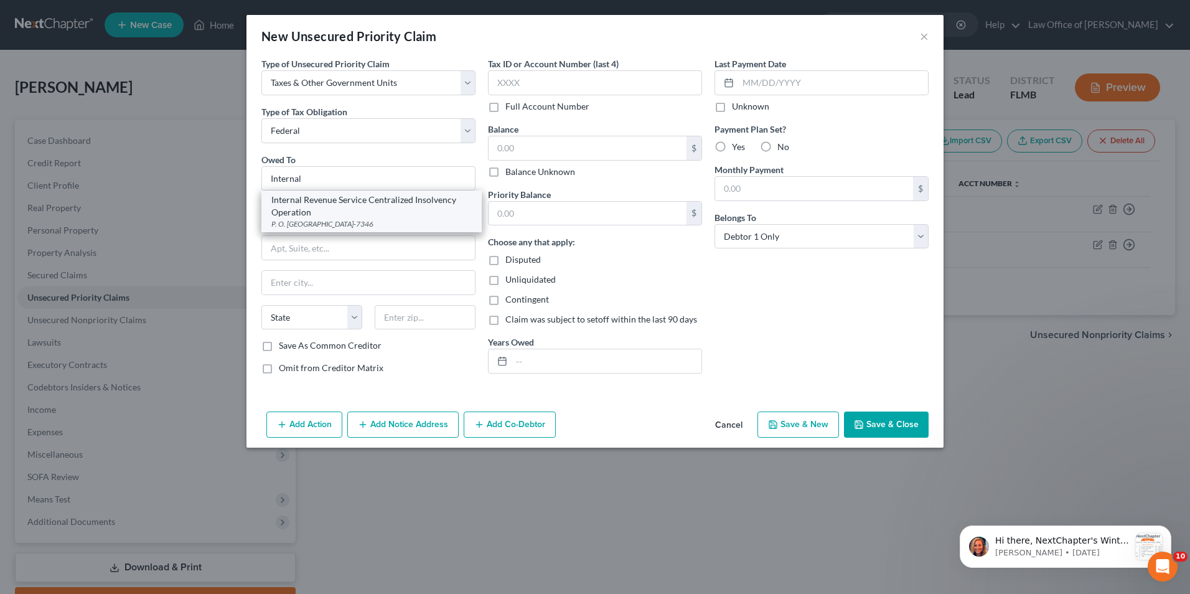
click at [382, 206] on div "Internal Revenue Service Centralized Insolvency Operation" at bounding box center [371, 206] width 200 height 25
type input "Internal Revenue Service Centralized Insolvency Operation"
type input "P. O. Box 7346"
type input "Philadelphia"
select select "39"
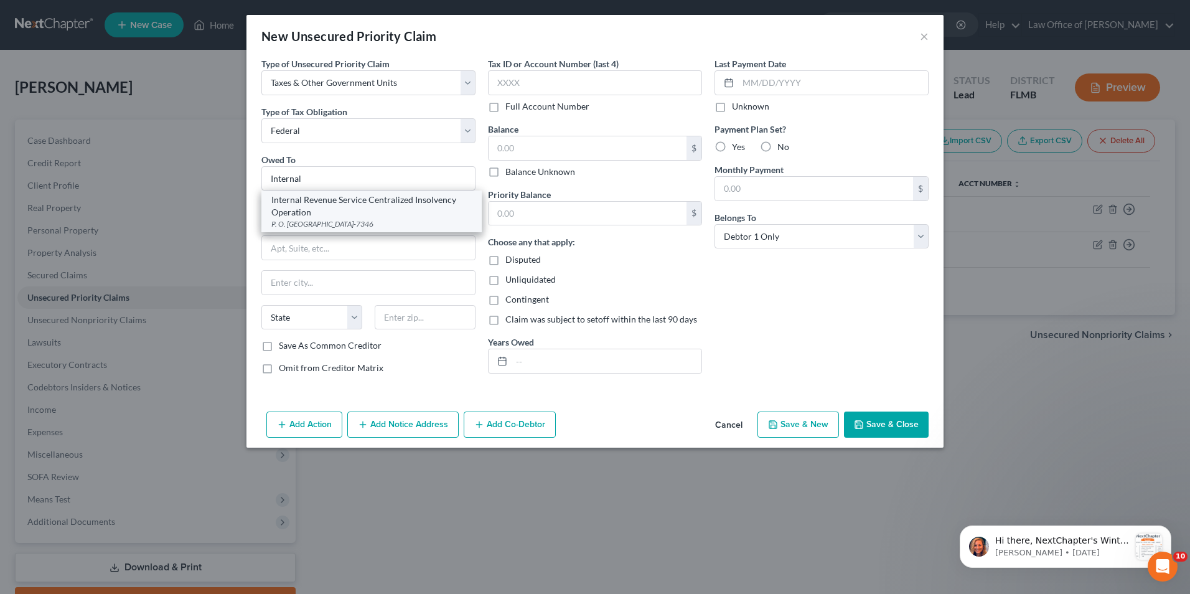
type input "19101-7346"
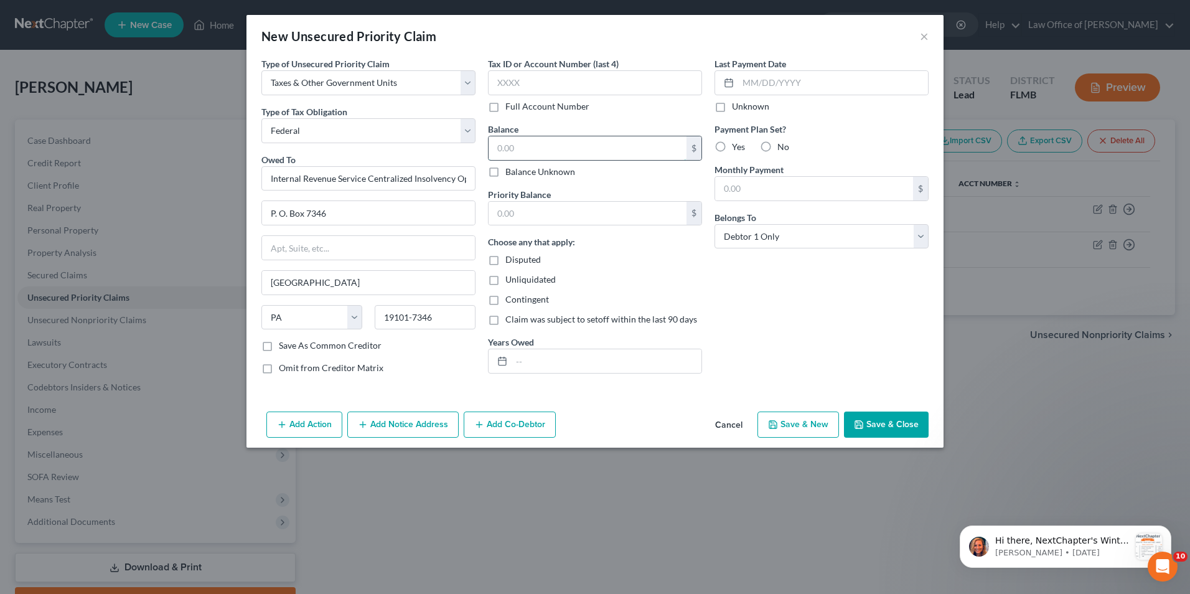
click at [544, 143] on input "text" at bounding box center [588, 148] width 198 height 24
type input "3,829.31"
click at [756, 177] on input "text" at bounding box center [814, 189] width 198 height 24
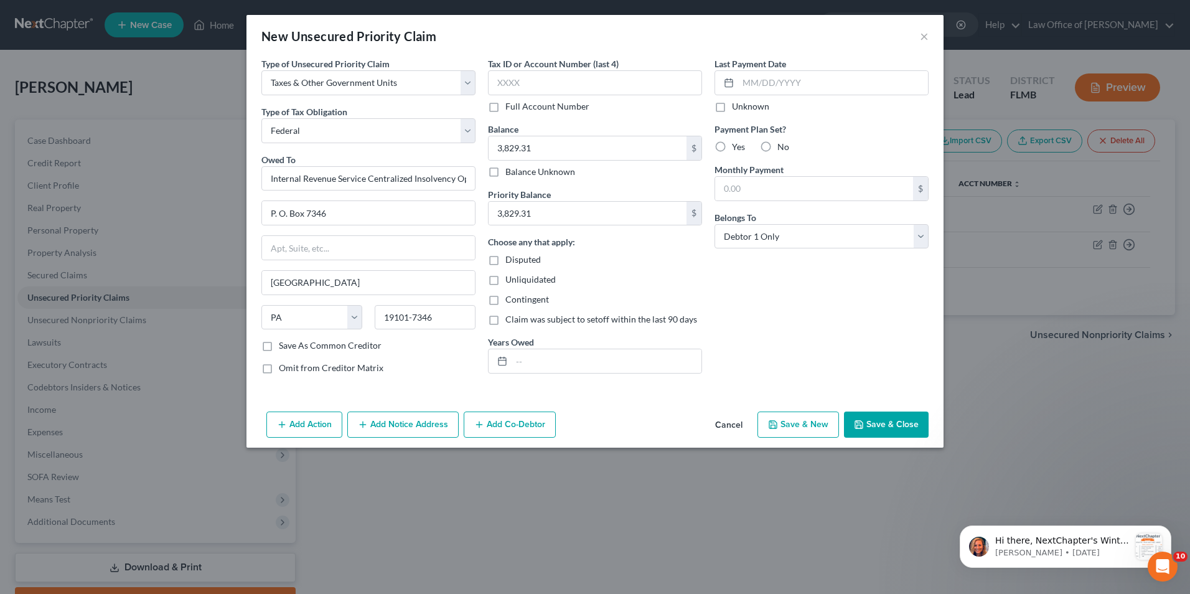
click at [718, 309] on div "Last Payment Date Unknown Payment Plan Set? Yes No Monthly Payment $ Belongs To…" at bounding box center [822, 220] width 227 height 327
click at [581, 363] on input "text" at bounding box center [607, 361] width 190 height 24
type input "2022"
click at [895, 425] on button "Save & Close" at bounding box center [886, 425] width 85 height 26
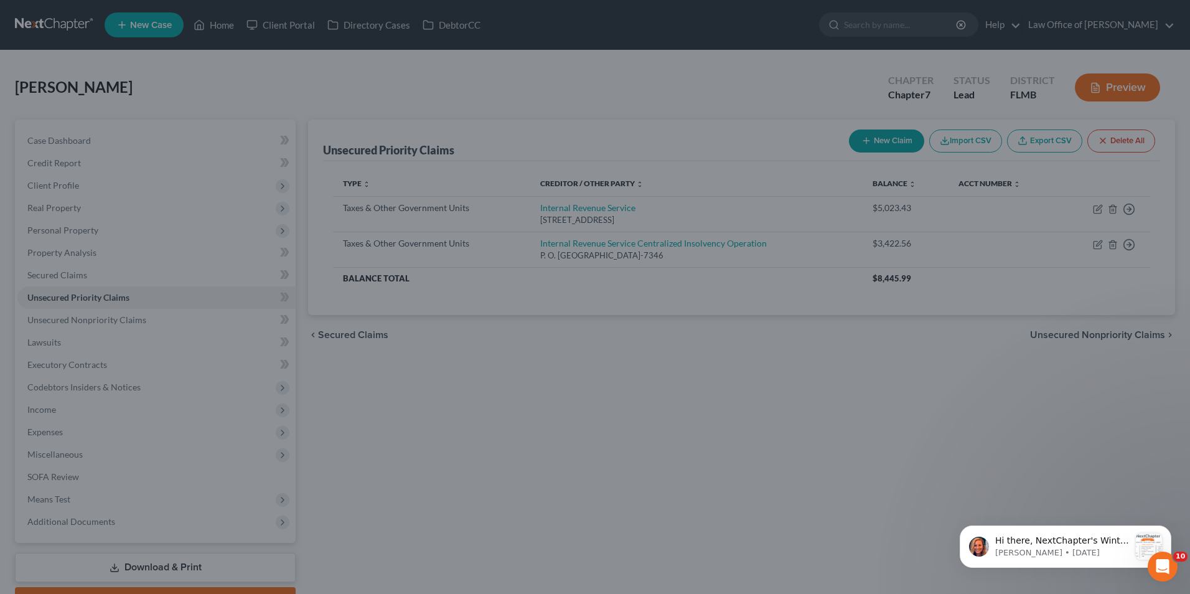
type input "0.00"
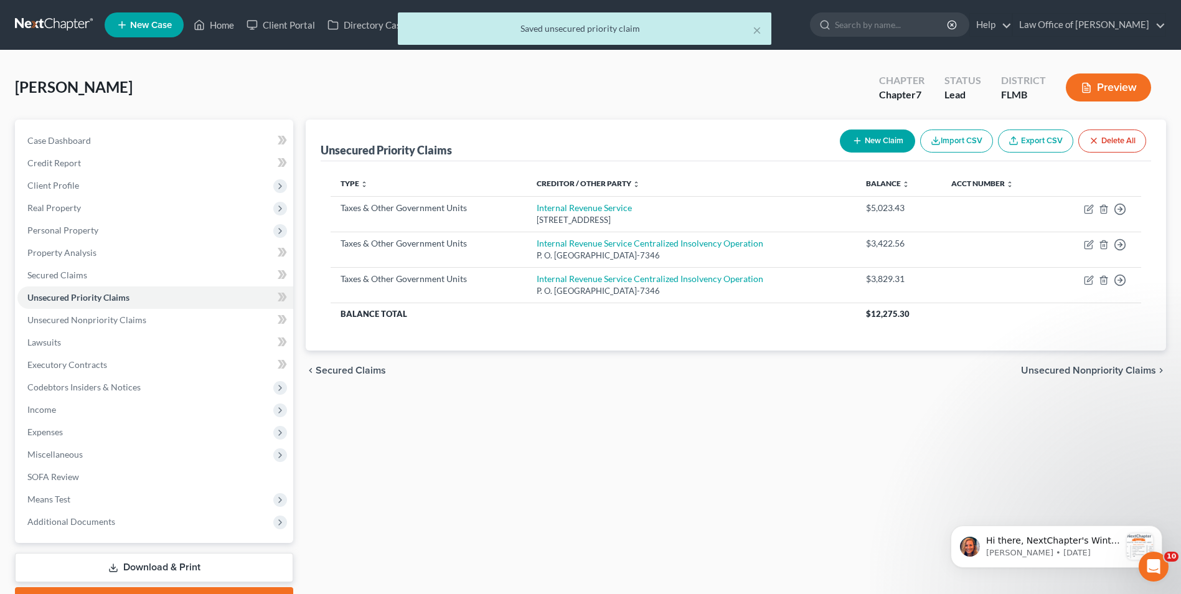
click at [884, 141] on button "New Claim" at bounding box center [877, 141] width 75 height 23
select select "0"
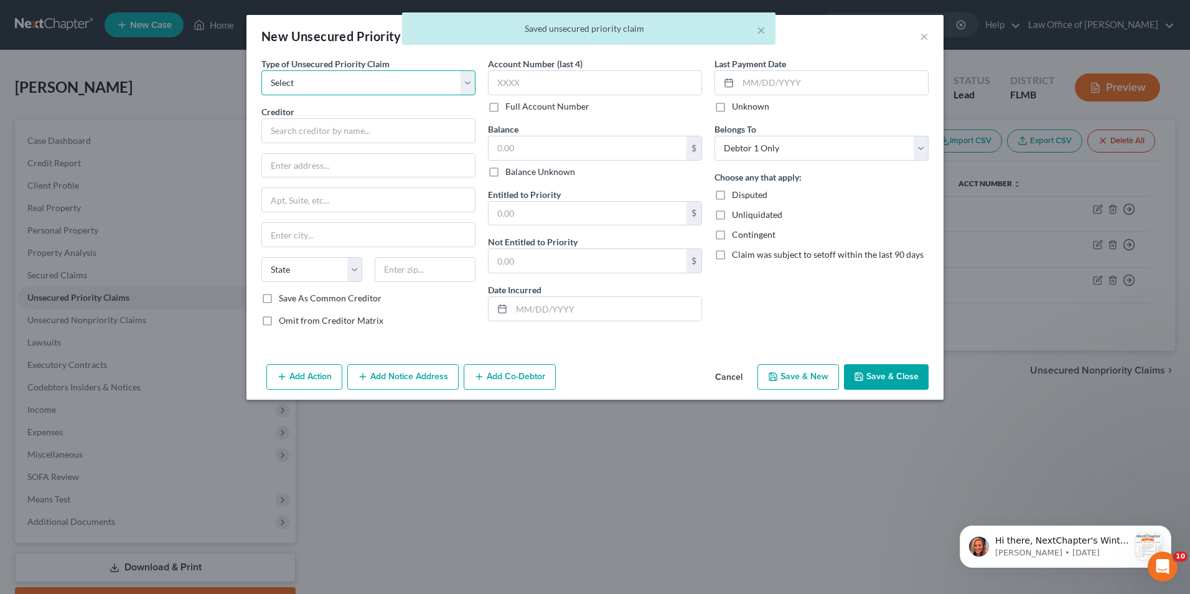
click at [465, 82] on select "Select Taxes & Other Government Units Domestic Support Obligations Extensions o…" at bounding box center [368, 82] width 214 height 25
select select "0"
click at [261, 70] on select "Select Taxes & Other Government Units Domestic Support Obligations Extensions o…" at bounding box center [368, 82] width 214 height 25
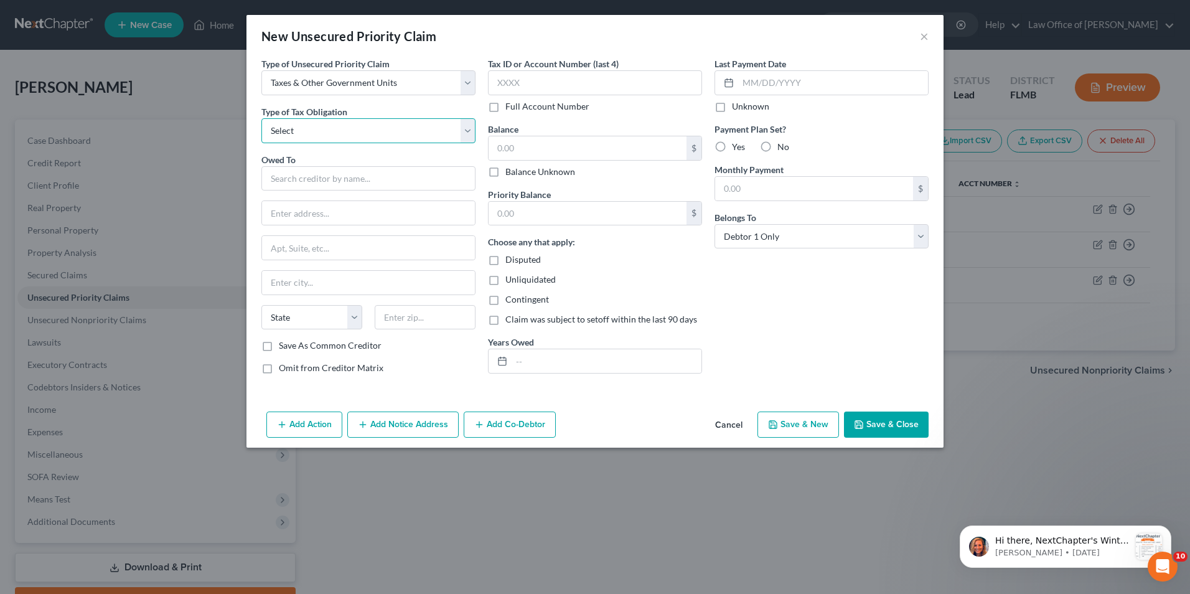
click at [472, 137] on select "Select Federal City State Franchise Tax Board Other" at bounding box center [368, 130] width 214 height 25
select select "0"
click at [261, 118] on select "Select Federal City State Franchise Tax Board Other" at bounding box center [368, 130] width 214 height 25
click at [434, 180] on input "text" at bounding box center [368, 178] width 214 height 25
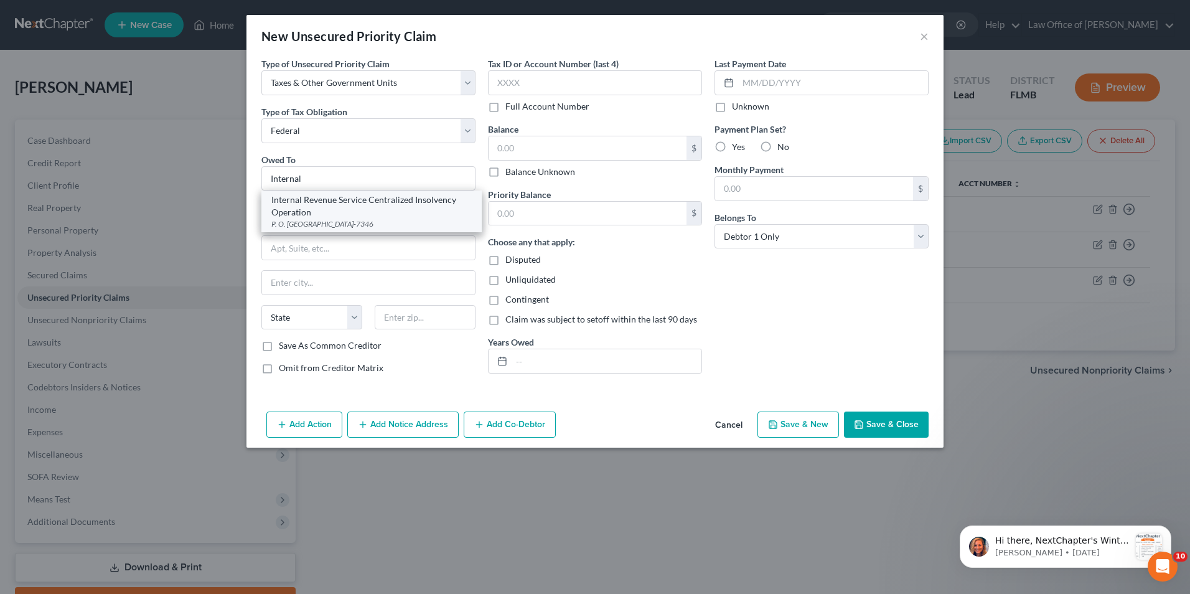
click at [409, 212] on div "Internal Revenue Service Centralized Insolvency Operation" at bounding box center [371, 206] width 200 height 25
type input "Internal Revenue Service Centralized Insolvency Operation"
type input "P. O. Box 7346"
type input "Philadelphia"
select select "39"
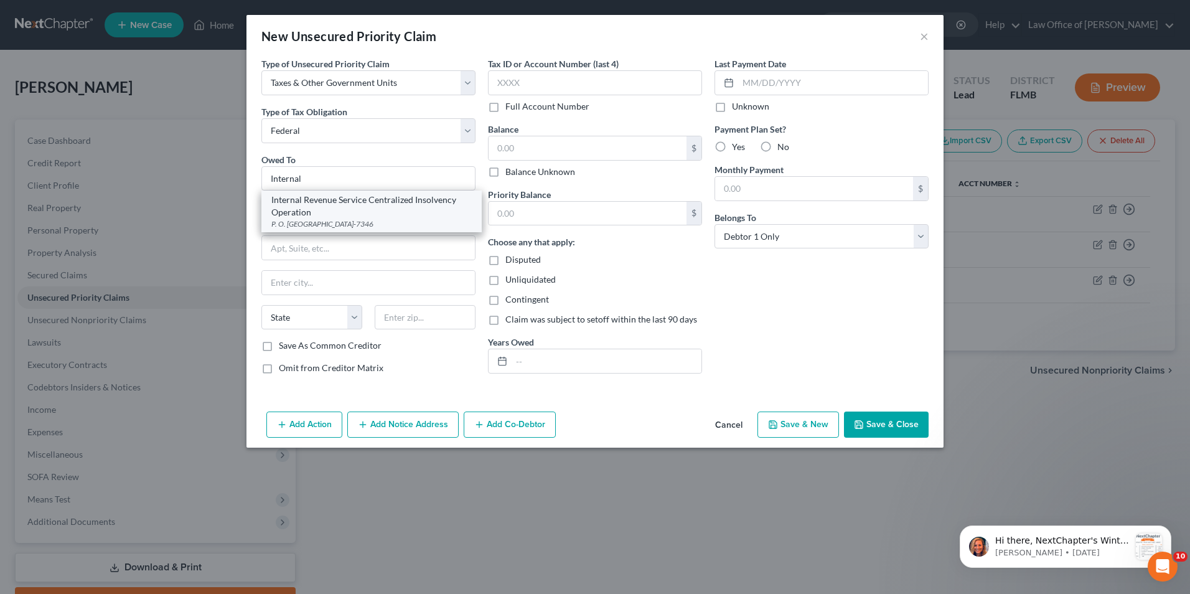
type input "19101-7346"
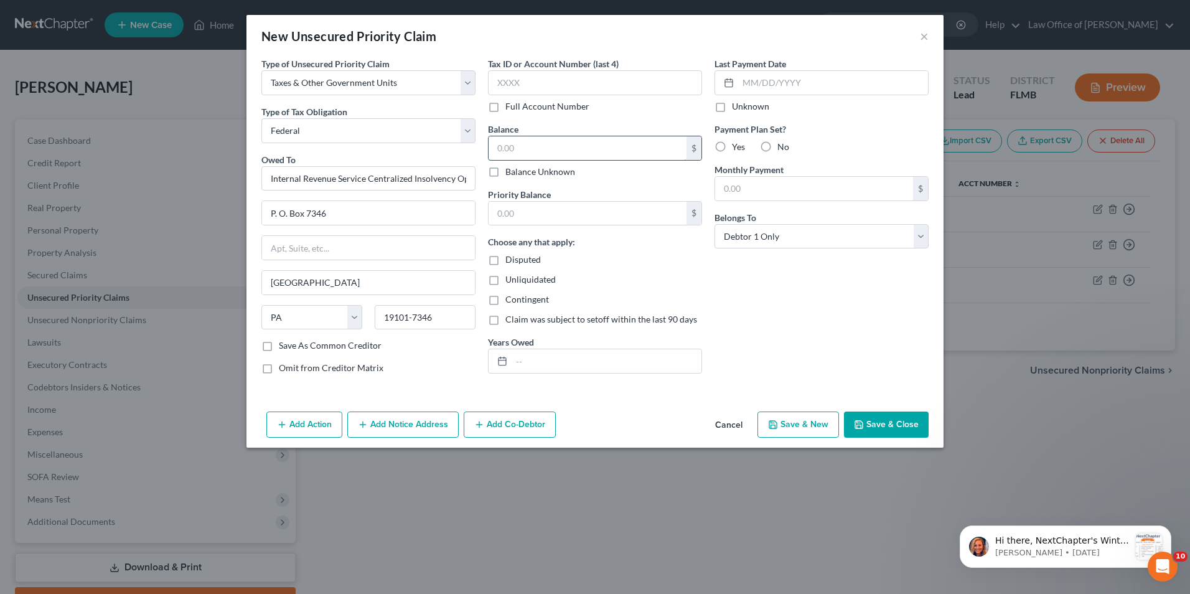
click at [576, 145] on input "text" at bounding box center [588, 148] width 198 height 24
type input "1,118.24"
click at [634, 360] on input "text" at bounding box center [607, 361] width 190 height 24
drag, startPoint x: 634, startPoint y: 360, endPoint x: 532, endPoint y: 364, distance: 102.8
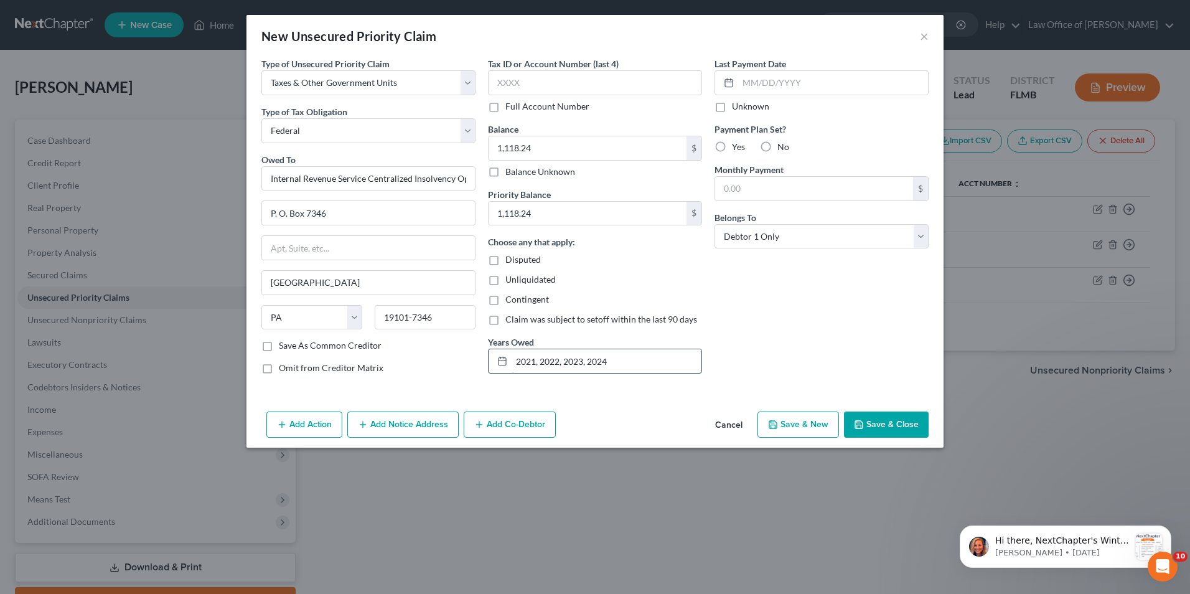
click at [532, 364] on input "2021, 2022, 2023, 2024" at bounding box center [607, 361] width 190 height 24
type input "2021"
click at [872, 420] on button "Save & Close" at bounding box center [886, 425] width 85 height 26
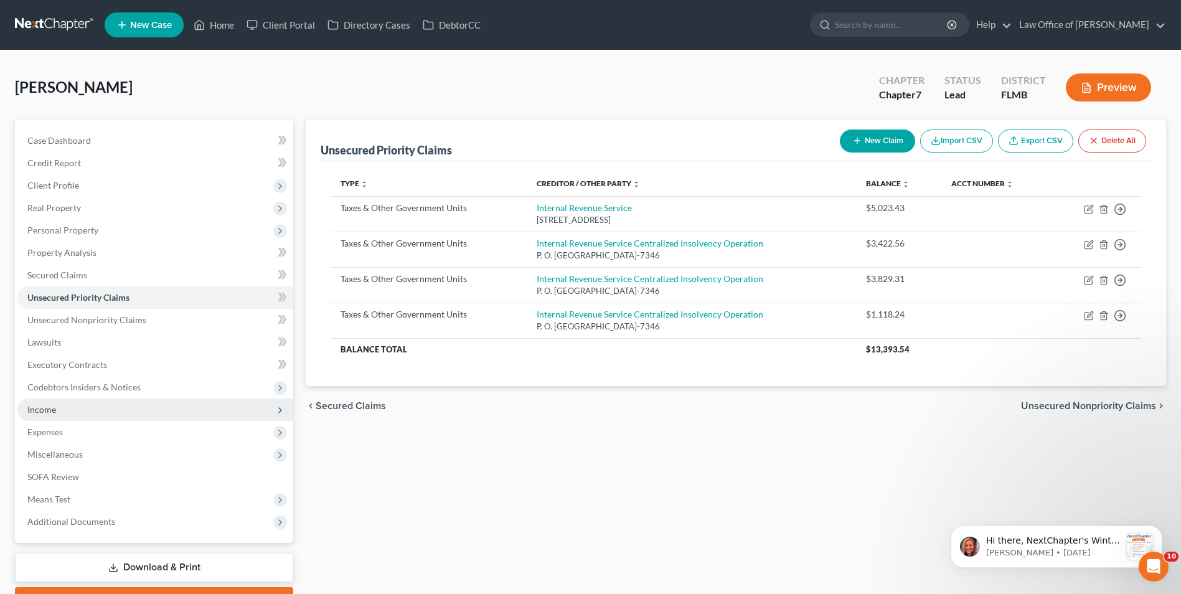
click at [60, 408] on span "Income" at bounding box center [155, 409] width 276 height 22
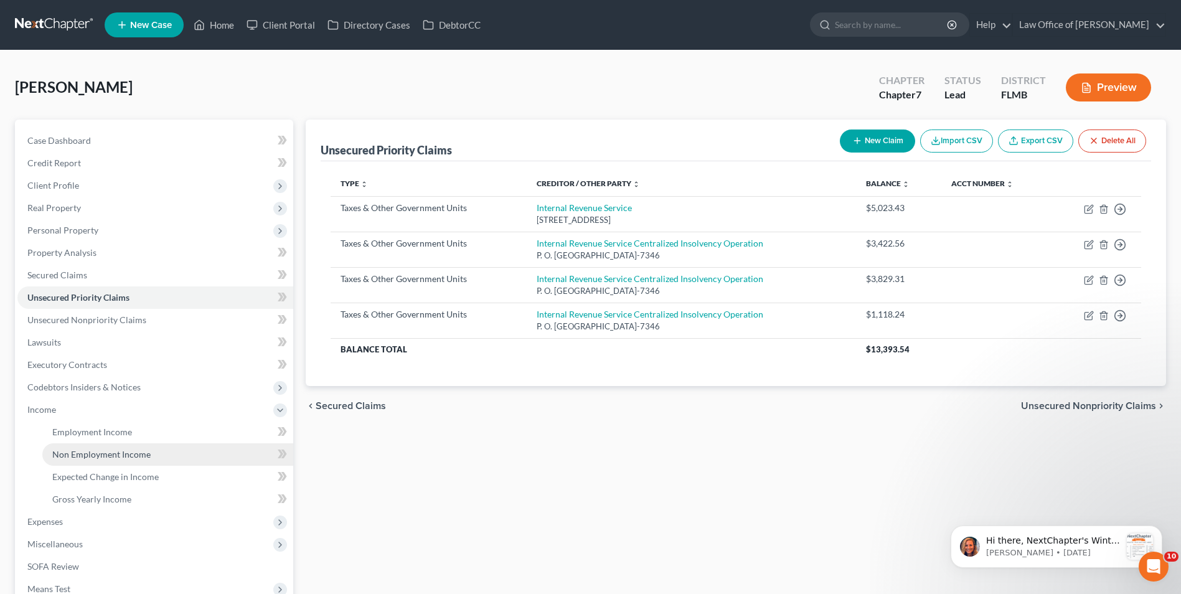
click at [89, 460] on link "Non Employment Income" at bounding box center [167, 454] width 251 height 22
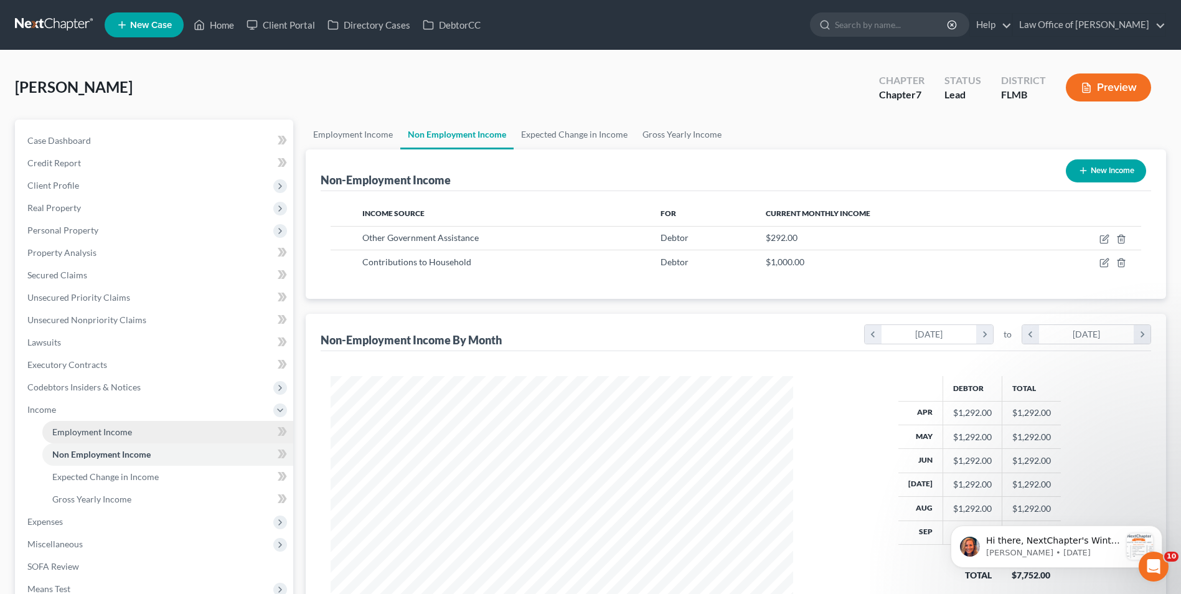
scroll to position [231, 487]
click at [653, 136] on link "Gross Yearly Income" at bounding box center [682, 135] width 94 height 30
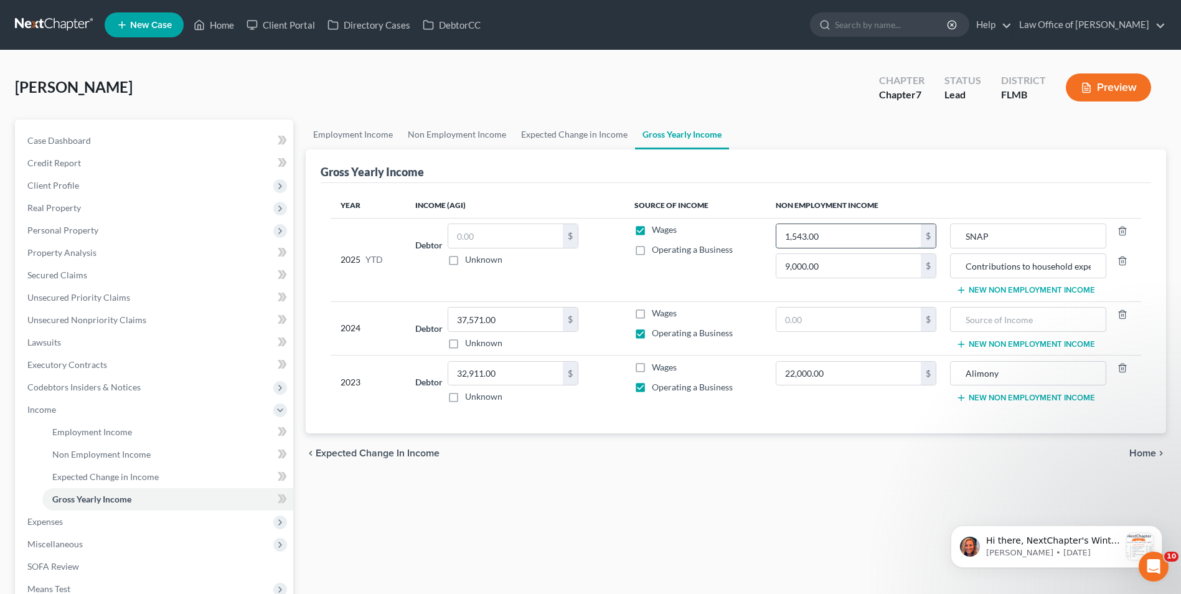
click at [828, 238] on input "1,543.00" at bounding box center [848, 236] width 144 height 24
click at [761, 488] on div "Employment Income Non Employment Income Expected Change in Income Gross Yearly …" at bounding box center [735, 412] width 873 height 585
click at [115, 456] on span "Non Employment Income" at bounding box center [101, 454] width 98 height 11
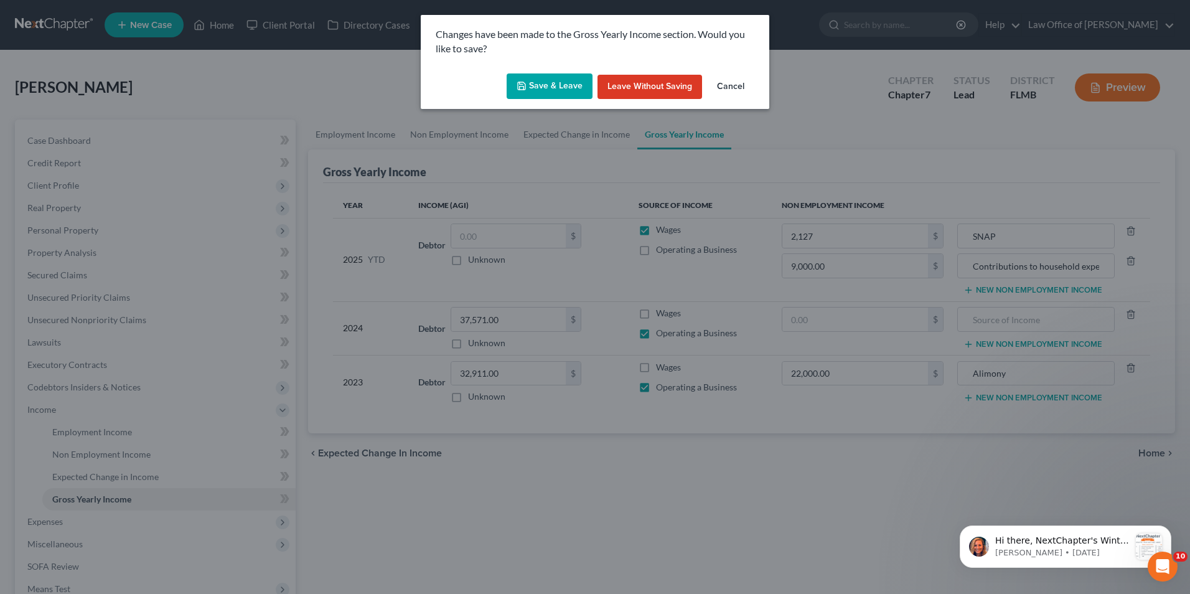
click at [530, 72] on div "Save & Leave Leave without Saving Cancel" at bounding box center [595, 88] width 349 height 41
click at [532, 81] on button "Save & Leave" at bounding box center [550, 86] width 86 height 26
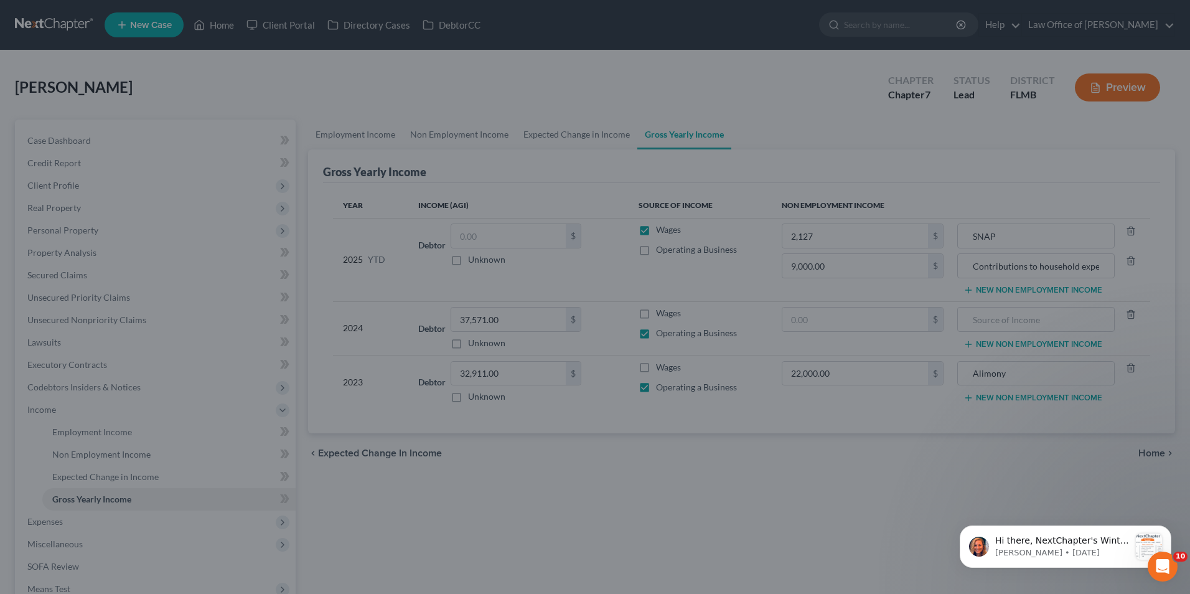
type input "2,127.00"
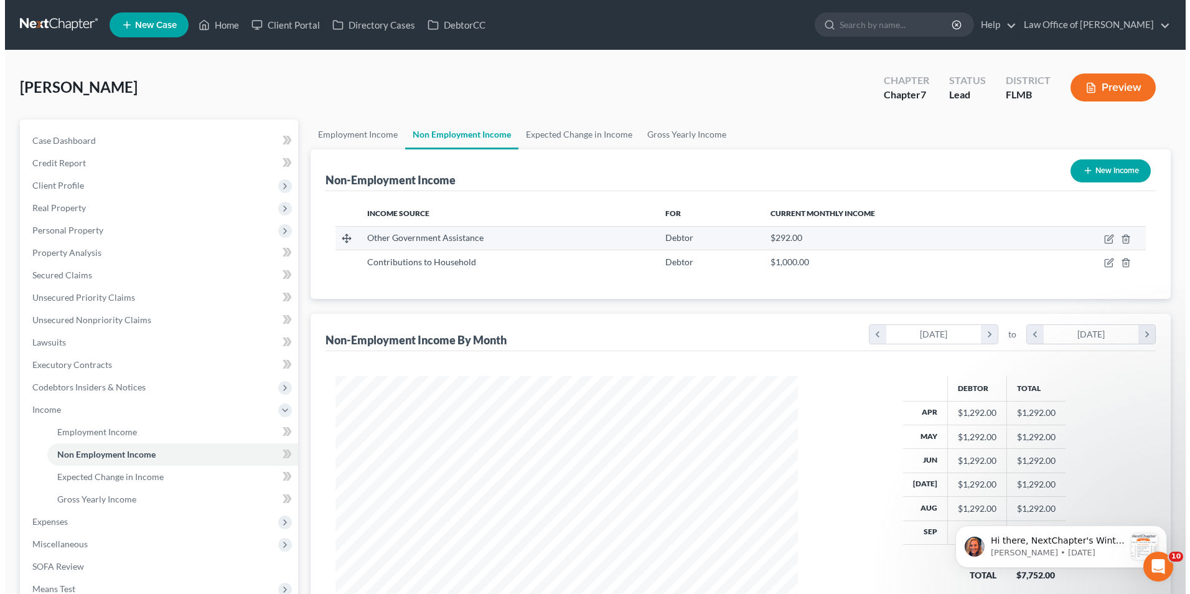
scroll to position [231, 487]
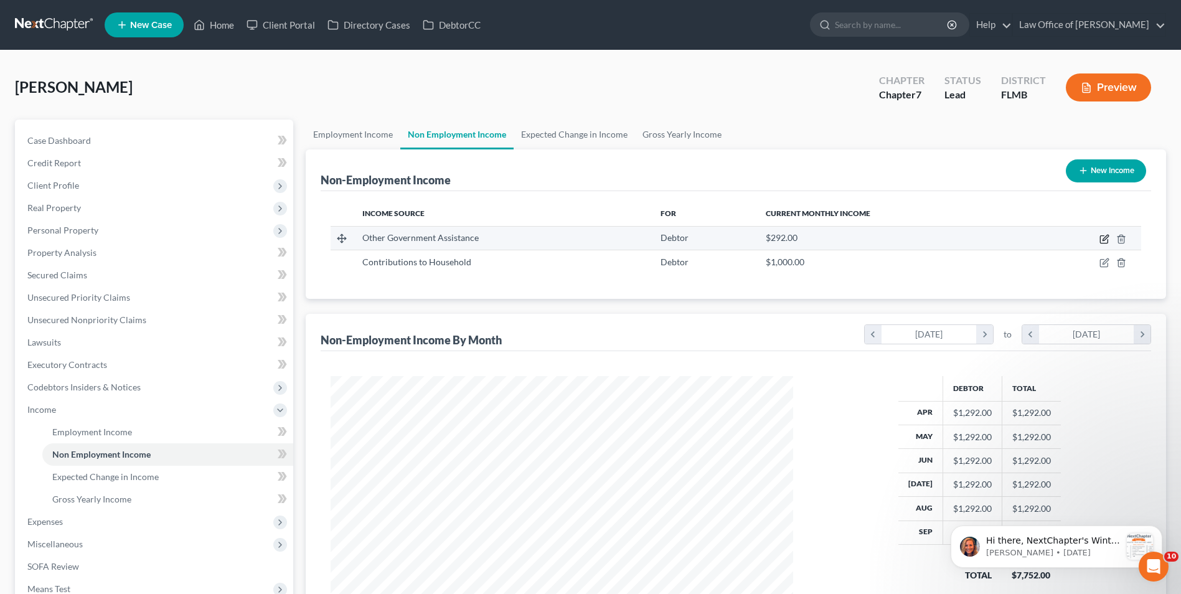
click at [1103, 236] on icon "button" at bounding box center [1103, 239] width 7 height 7
select select "5"
select select "0"
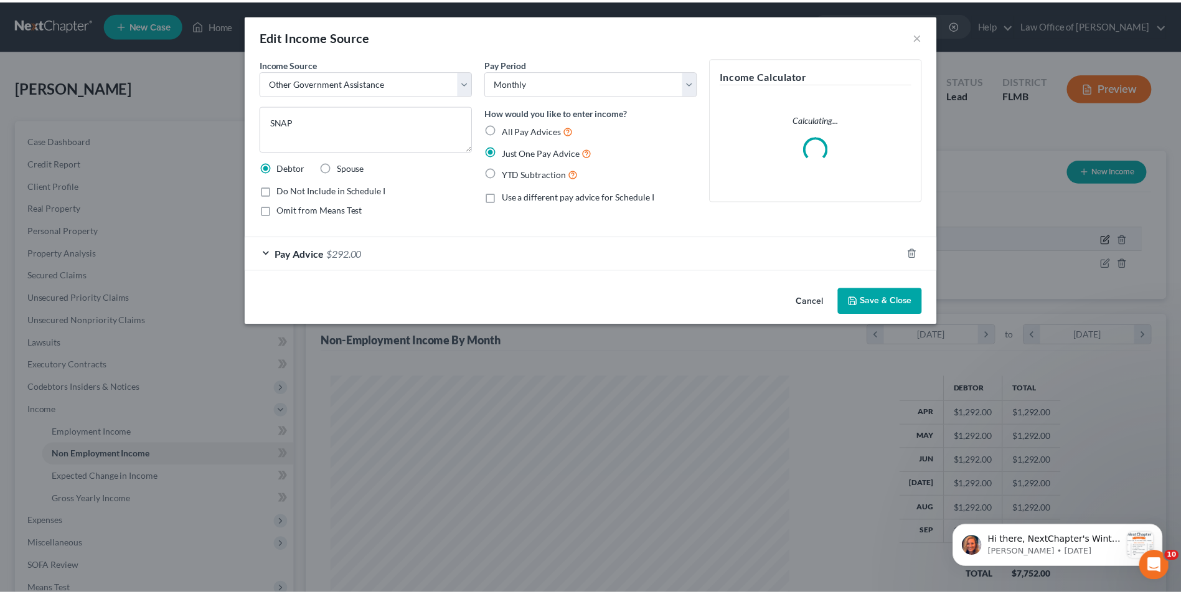
scroll to position [233, 492]
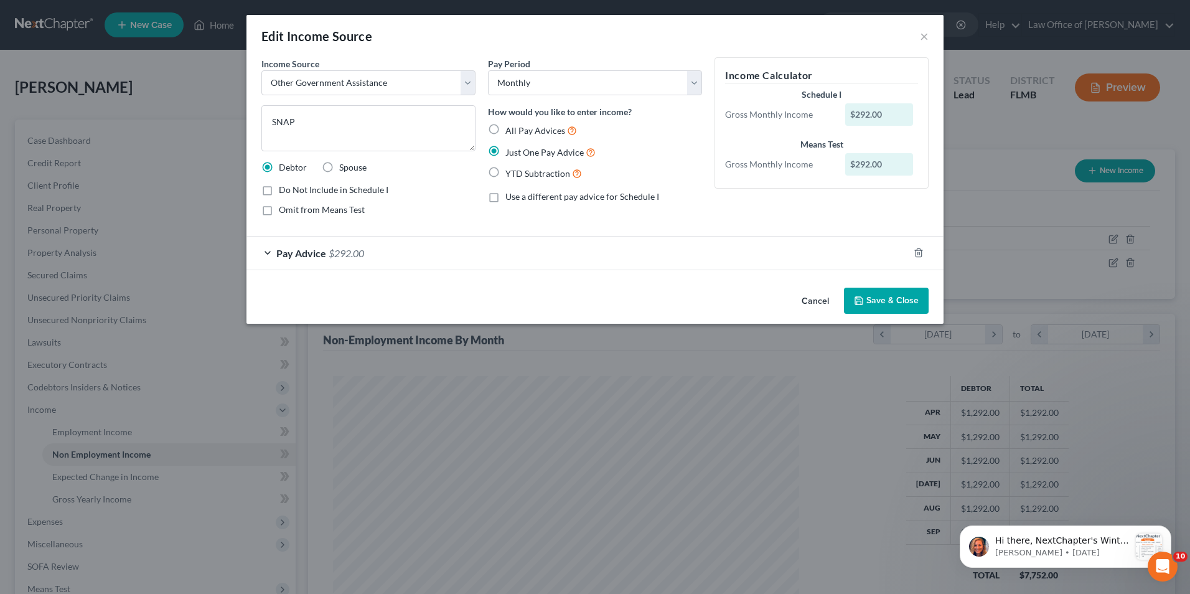
click at [888, 308] on button "Save & Close" at bounding box center [886, 301] width 85 height 26
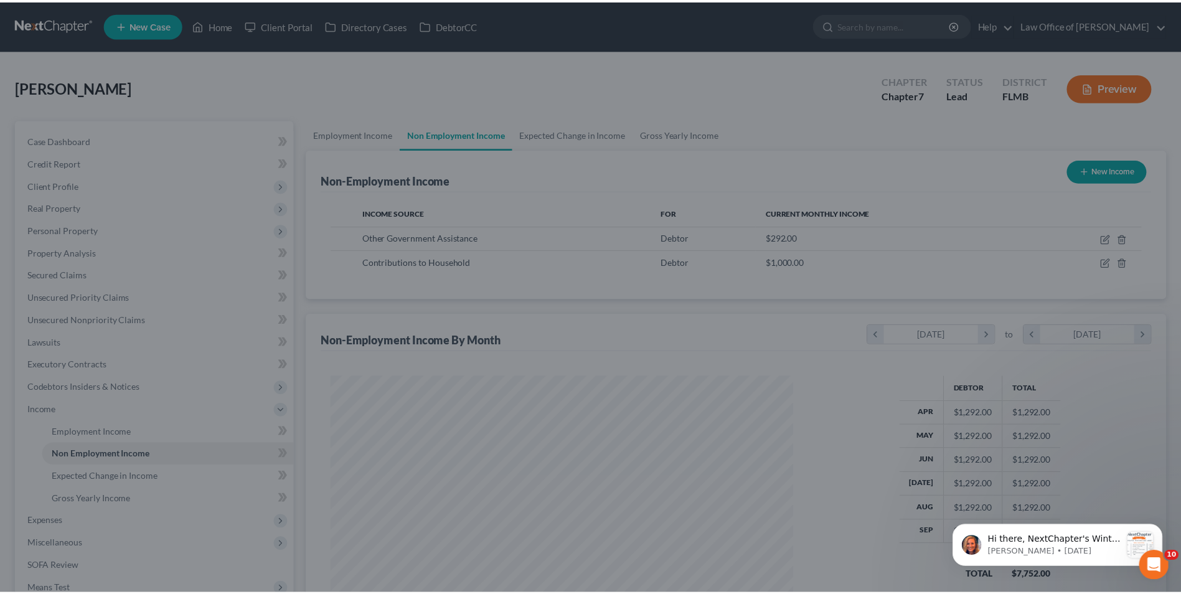
scroll to position [622388, 622131]
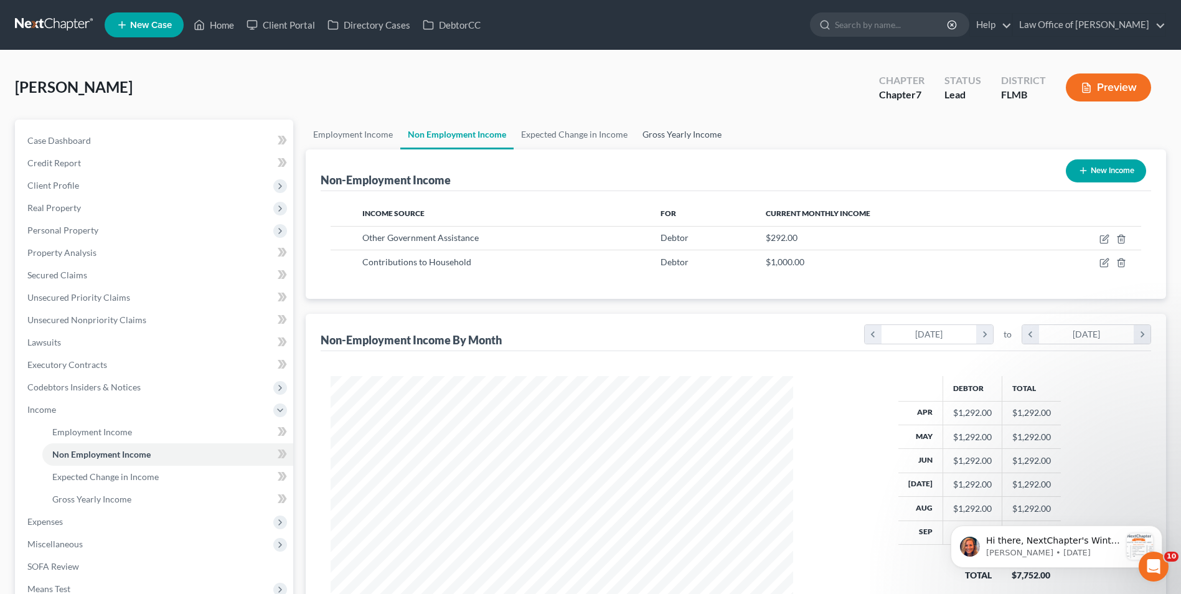
click at [649, 131] on link "Gross Yearly Income" at bounding box center [682, 135] width 94 height 30
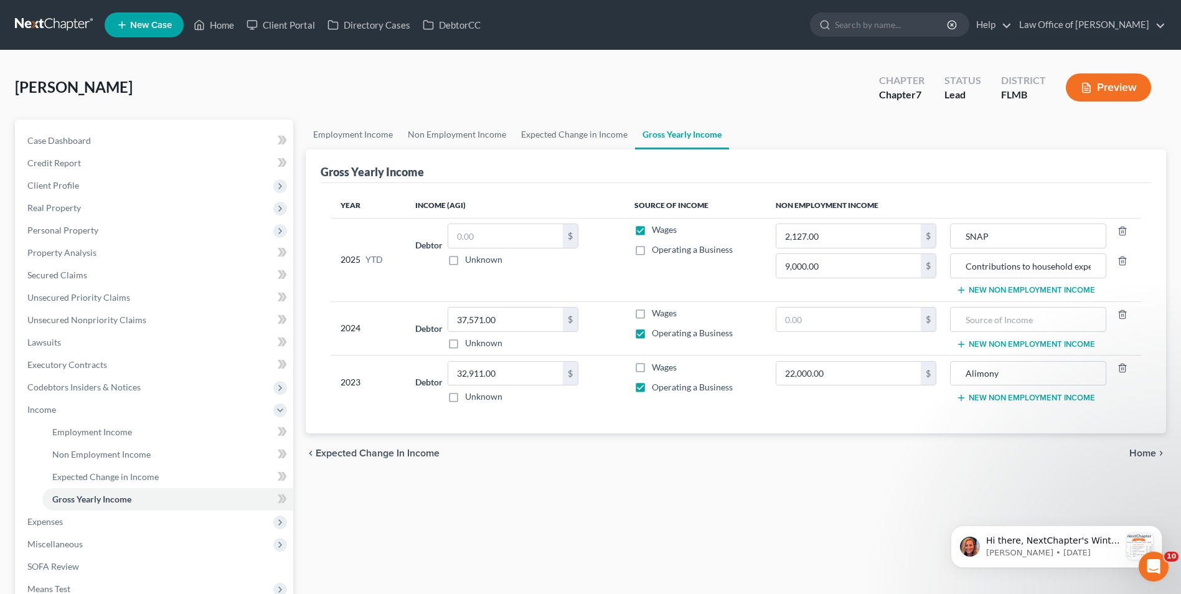
click at [652, 251] on label "Operating a Business" at bounding box center [692, 249] width 81 height 12
click at [657, 251] on input "Operating a Business" at bounding box center [661, 247] width 8 height 8
checkbox input "true"
click at [652, 232] on label "Wages" at bounding box center [664, 230] width 25 height 12
click at [657, 232] on input "Wages" at bounding box center [661, 228] width 8 height 8
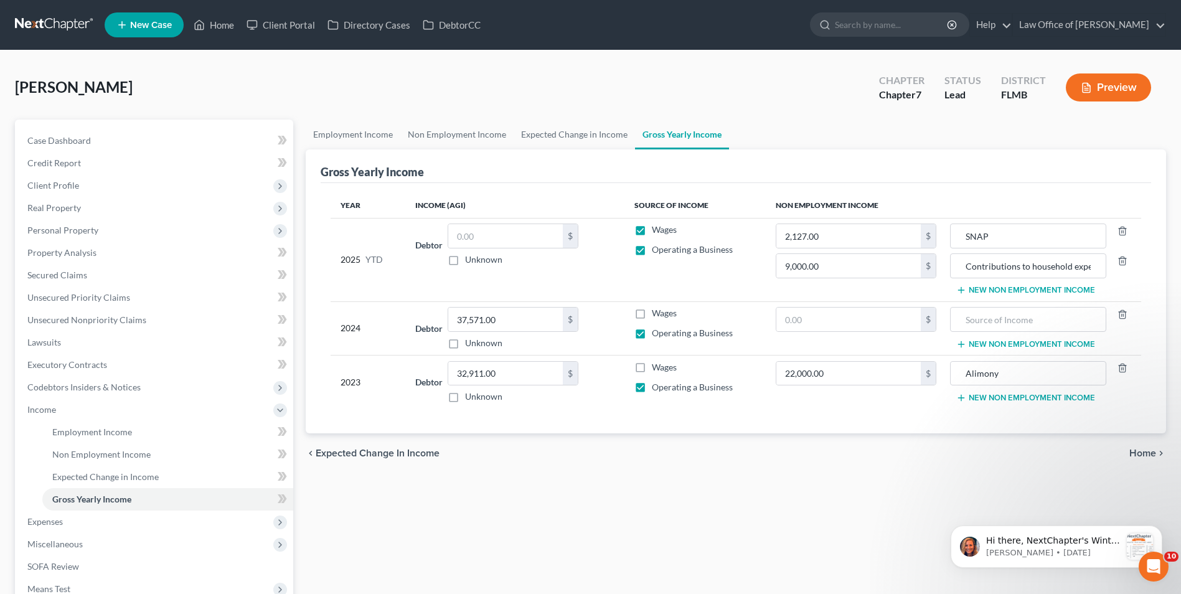
checkbox input "false"
click at [513, 234] on input "text" at bounding box center [505, 236] width 115 height 24
type input "2,850.02"
click at [570, 132] on link "Expected Change in Income" at bounding box center [574, 135] width 121 height 30
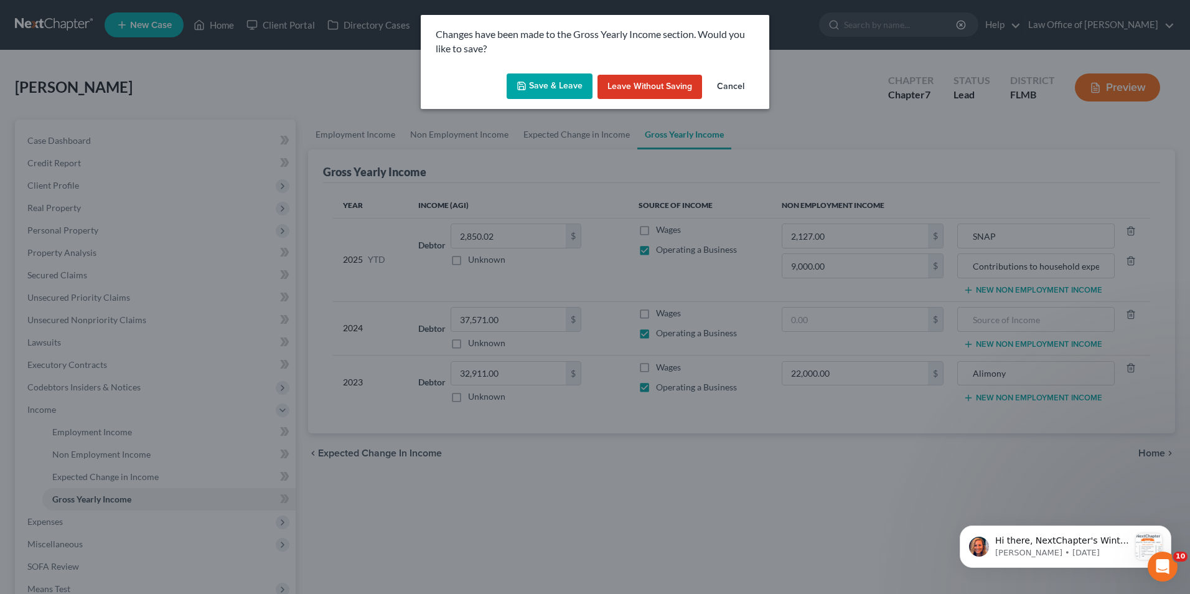
click at [562, 88] on button "Save & Leave" at bounding box center [550, 86] width 86 height 26
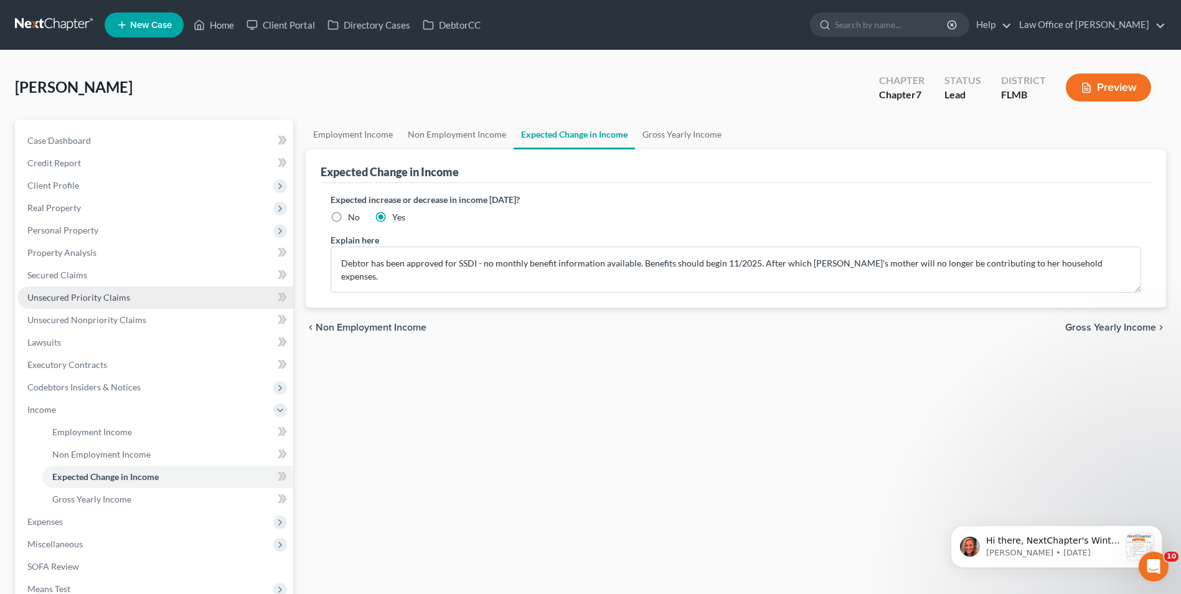
click at [113, 299] on span "Unsecured Priority Claims" at bounding box center [78, 297] width 103 height 11
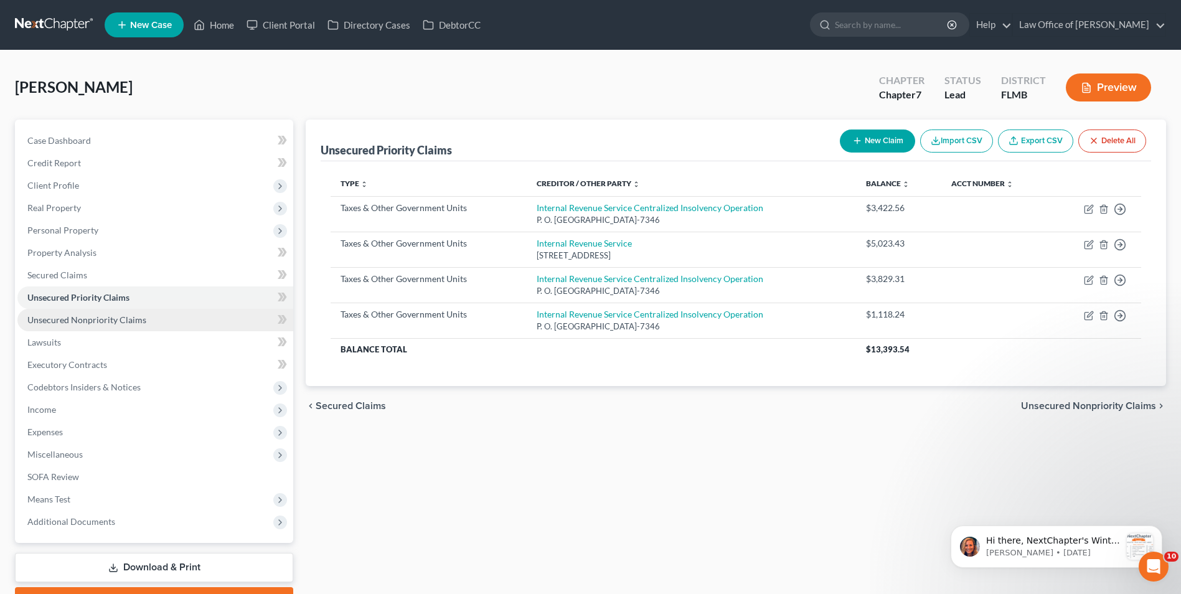
click at [112, 321] on span "Unsecured Nonpriority Claims" at bounding box center [86, 319] width 119 height 11
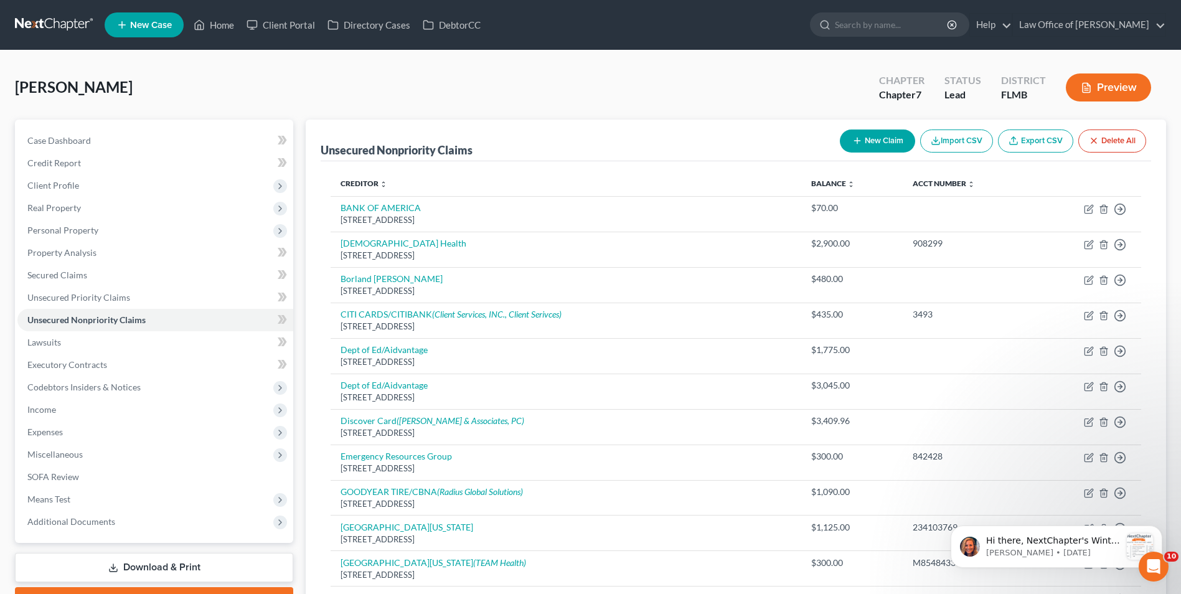
click at [888, 138] on button "New Claim" at bounding box center [877, 141] width 75 height 23
select select "0"
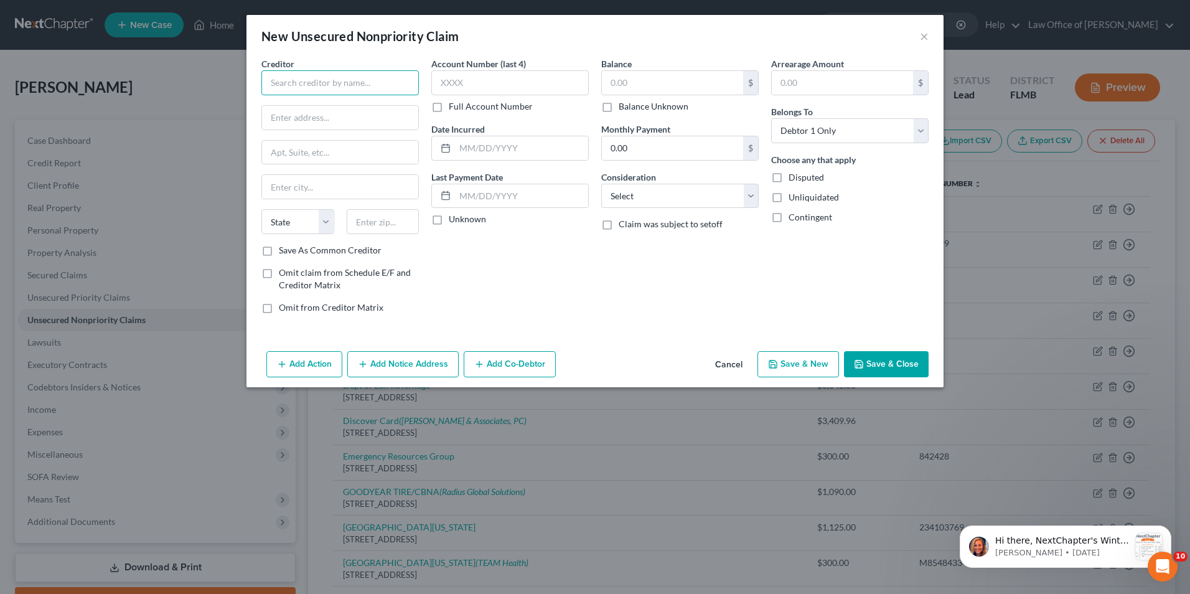
click at [294, 82] on input "text" at bounding box center [340, 82] width 158 height 25
type input "Pickwick Flats"
type input "3580 Pall Mall Dr."
type input "32257"
type input "[GEOGRAPHIC_DATA]"
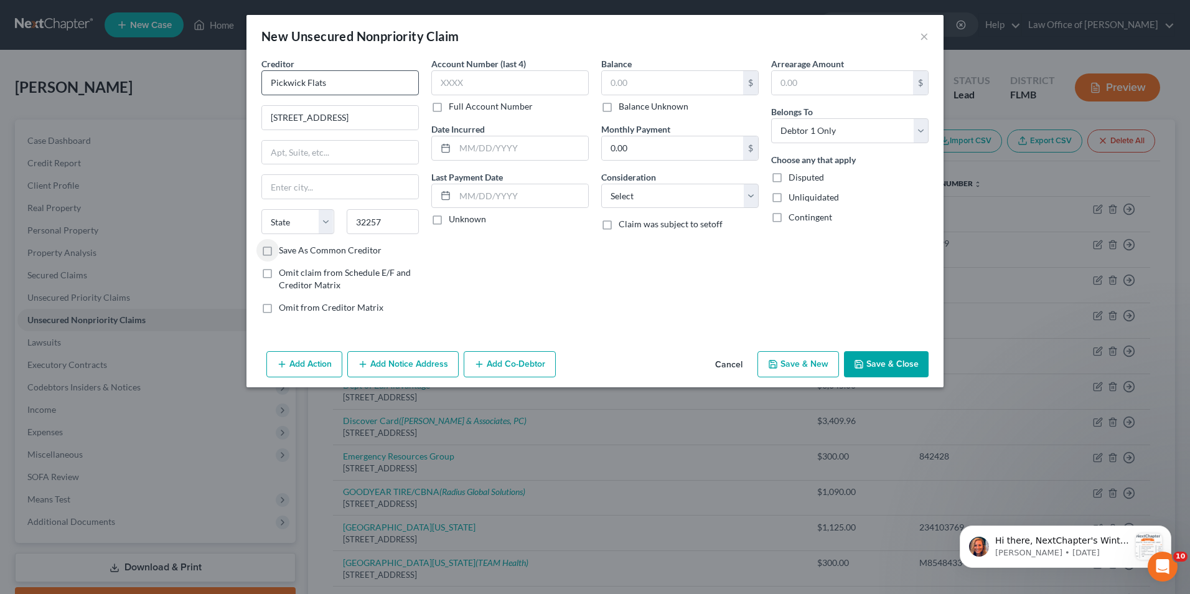
select select "9"
click at [489, 147] on input "text" at bounding box center [521, 148] width 133 height 24
click at [498, 147] on input "text" at bounding box center [521, 148] width 133 height 24
type input "2/1/2025"
click at [641, 81] on input "text" at bounding box center [672, 83] width 141 height 24
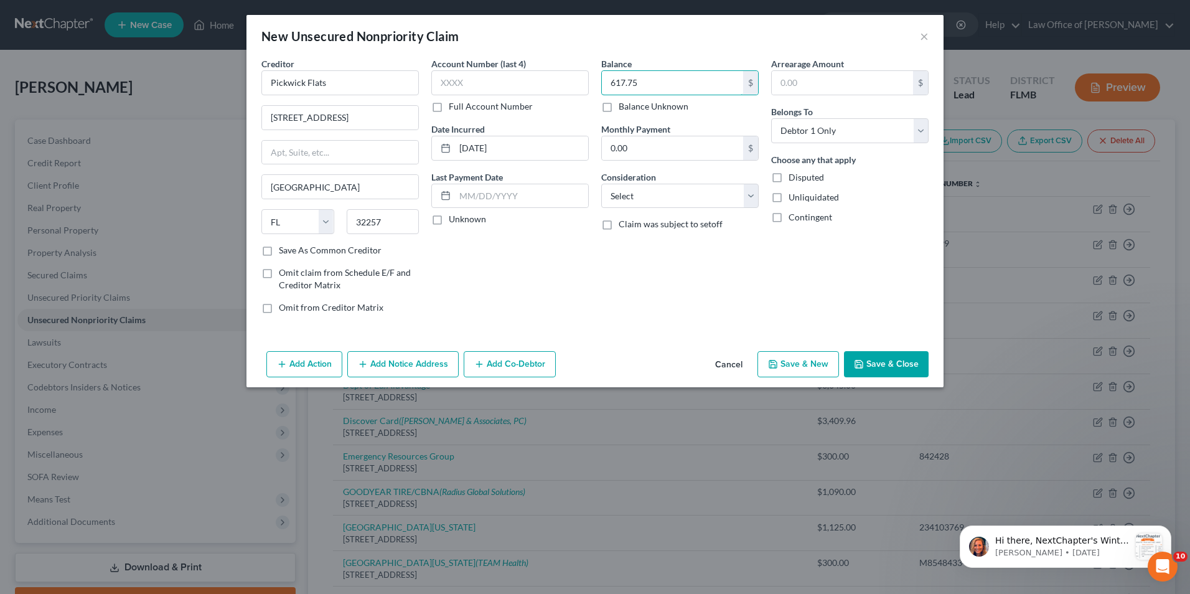
type input "617.75"
click at [752, 197] on select "Select Cable / Satellite Services Collection Agency Credit Card Debt Debt Couns…" at bounding box center [680, 196] width 158 height 25
click at [601, 184] on select "Select Cable / Satellite Services Collection Agency Credit Card Debt Debt Couns…" at bounding box center [680, 196] width 158 height 25
click at [750, 196] on select "Select Cable / Satellite Services Collection Agency Credit Card Debt Debt Couns…" at bounding box center [680, 196] width 158 height 25
select select "4"
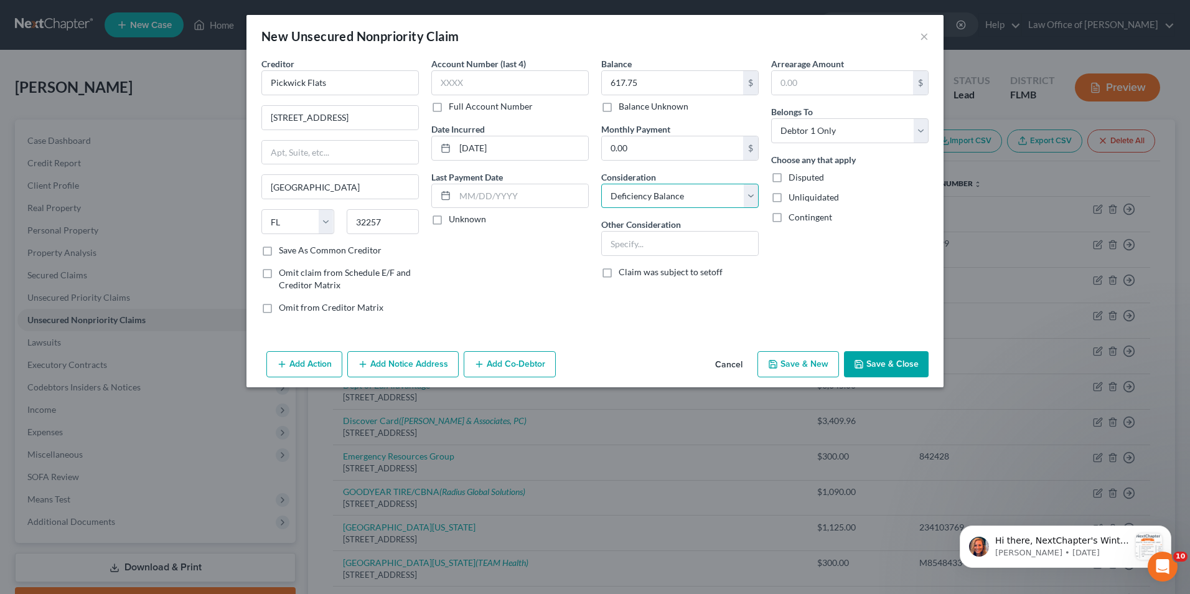
click at [601, 184] on select "Select Cable / Satellite Services Collection Agency Credit Card Debt Debt Couns…" at bounding box center [680, 196] width 158 height 25
click at [874, 360] on button "Save & Close" at bounding box center [886, 364] width 85 height 26
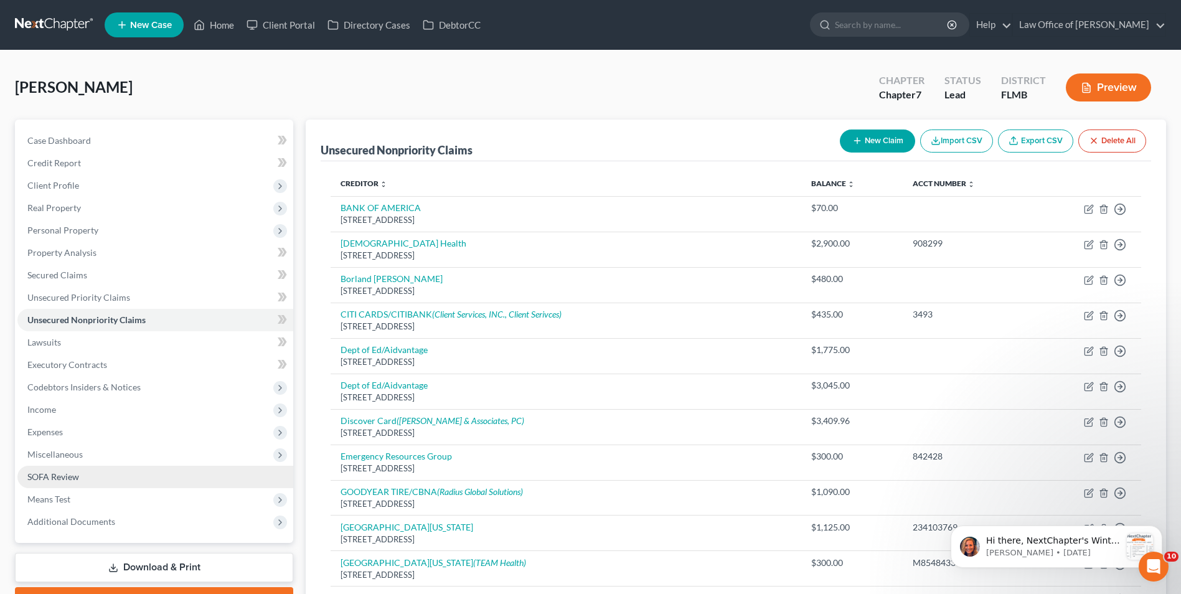
click at [83, 478] on link "SOFA Review" at bounding box center [155, 477] width 276 height 22
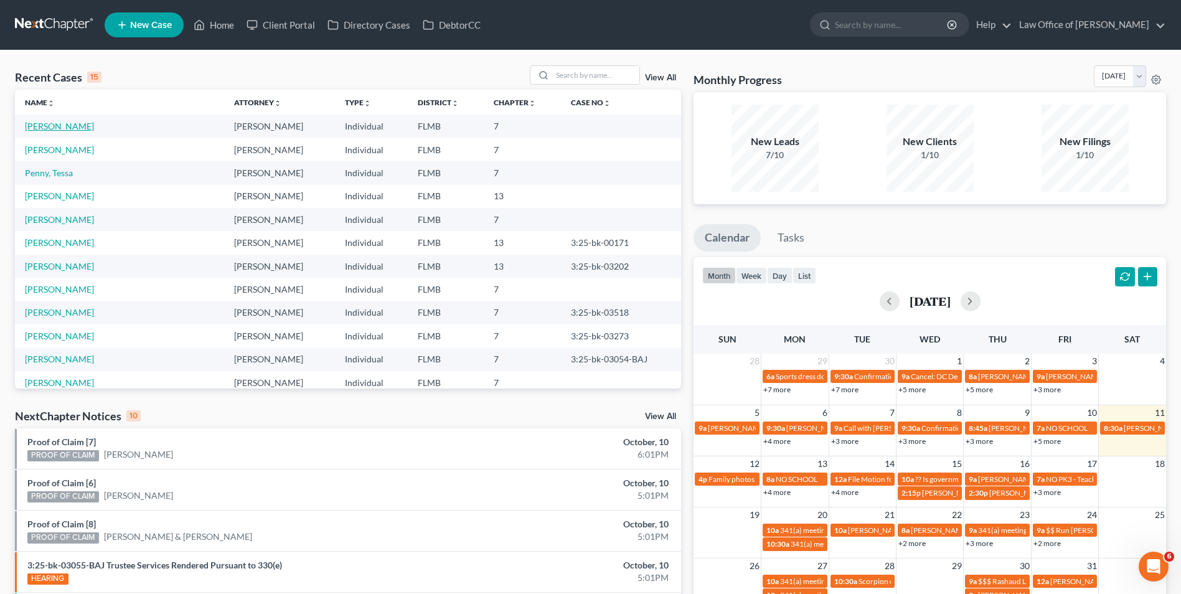
click at [38, 125] on link "[PERSON_NAME]" at bounding box center [59, 126] width 69 height 11
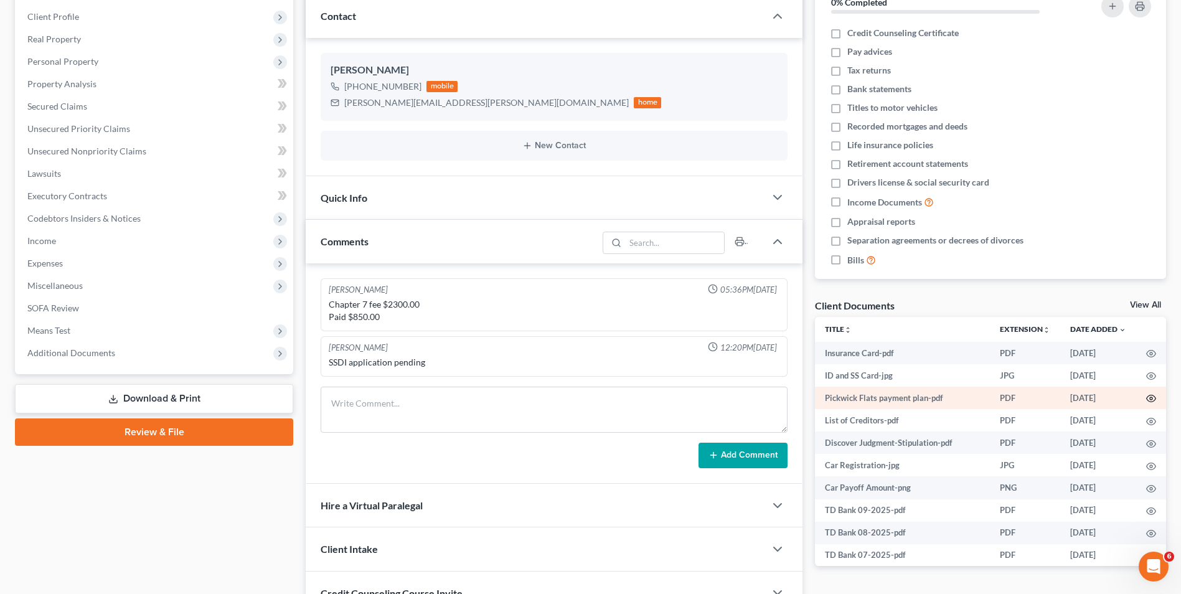
click at [1146, 396] on icon "button" at bounding box center [1151, 398] width 10 height 10
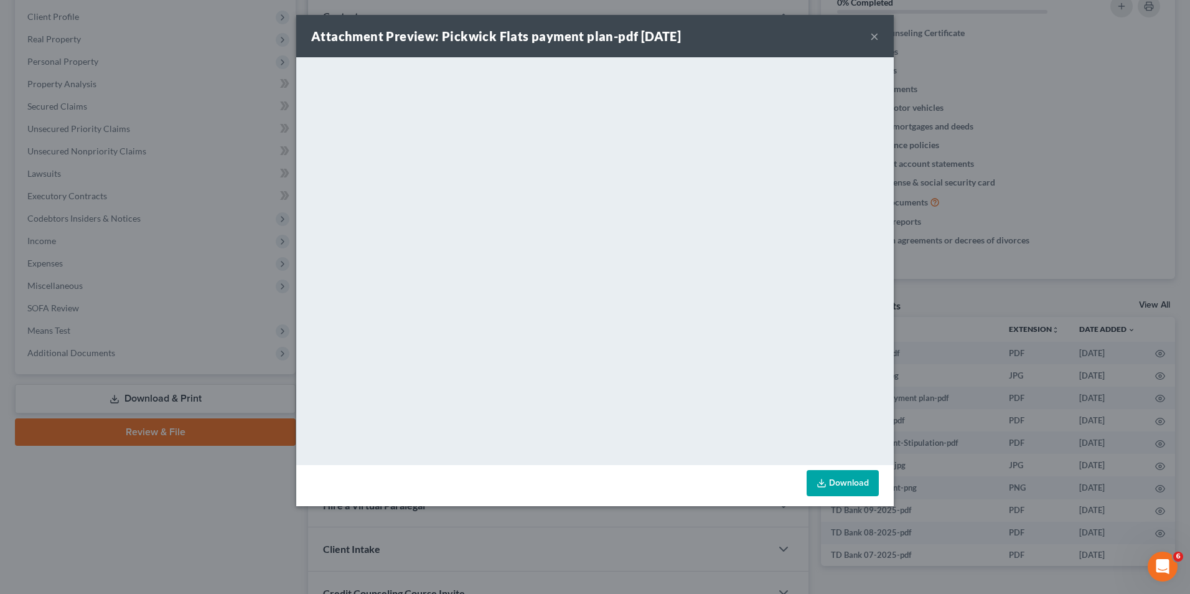
click at [875, 35] on button "×" at bounding box center [874, 36] width 9 height 15
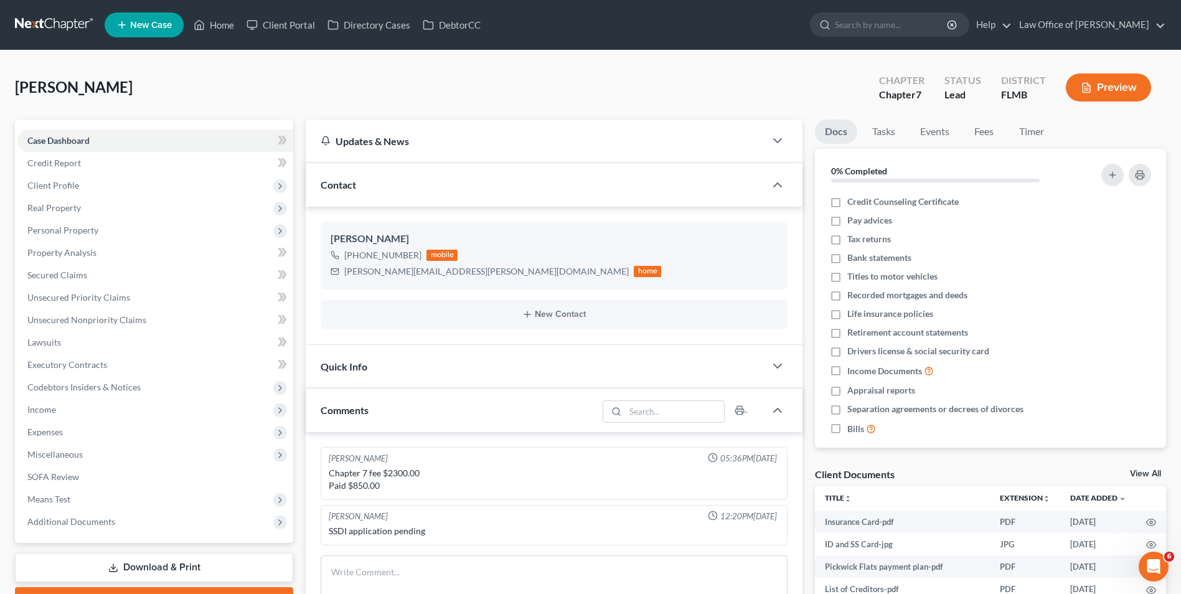
click at [1093, 88] on button "Preview" at bounding box center [1108, 87] width 85 height 28
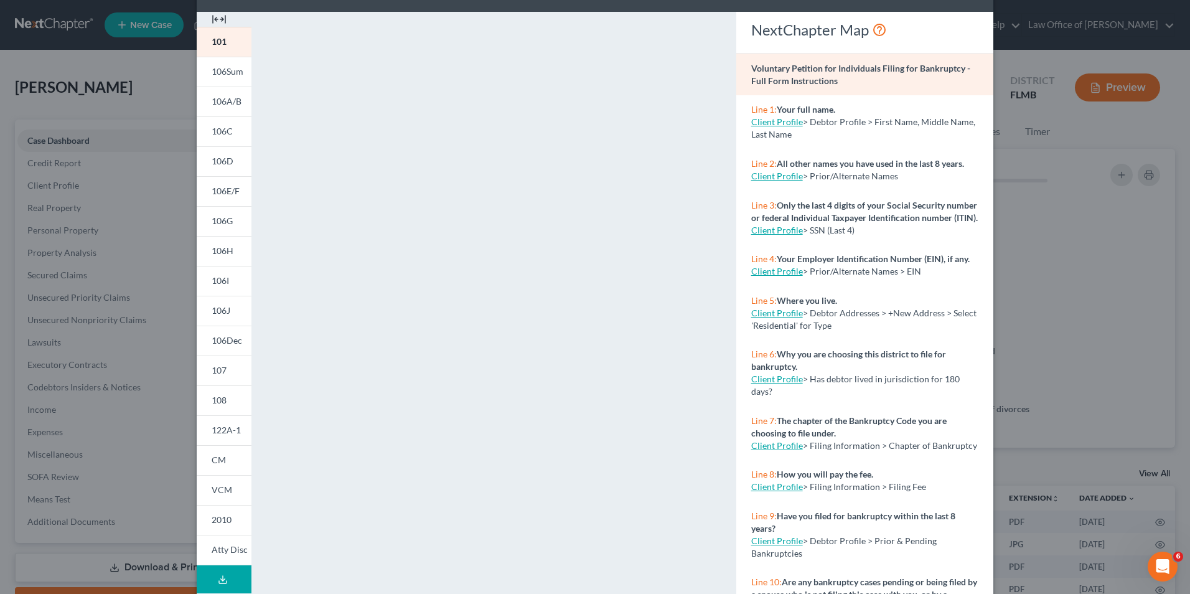
scroll to position [62, 0]
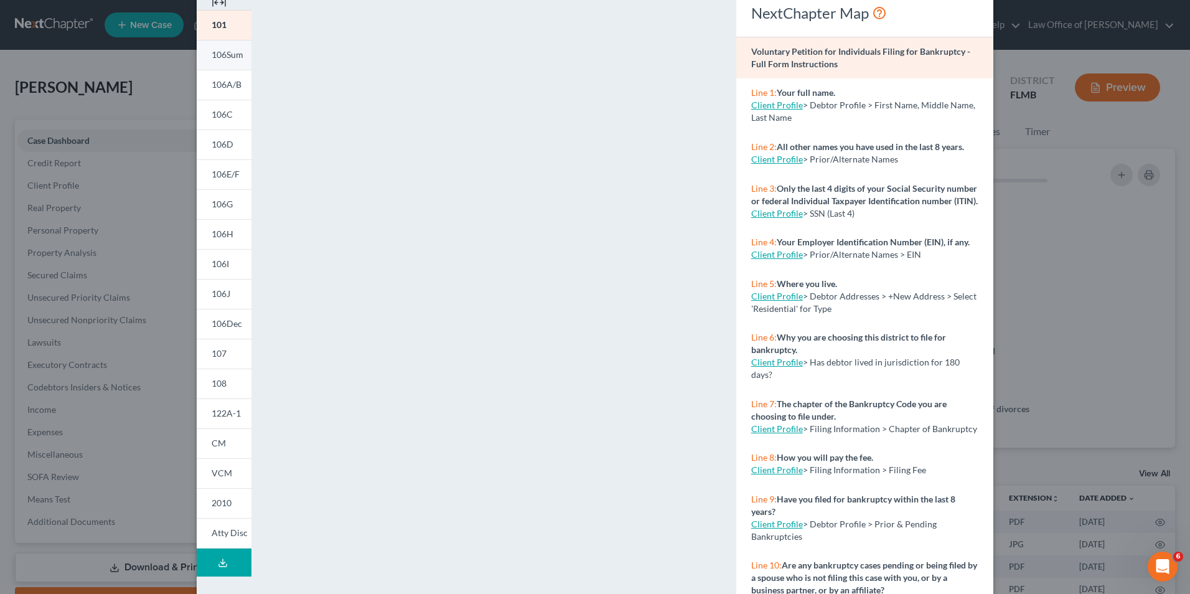
click at [212, 55] on span "106Sum" at bounding box center [228, 54] width 32 height 11
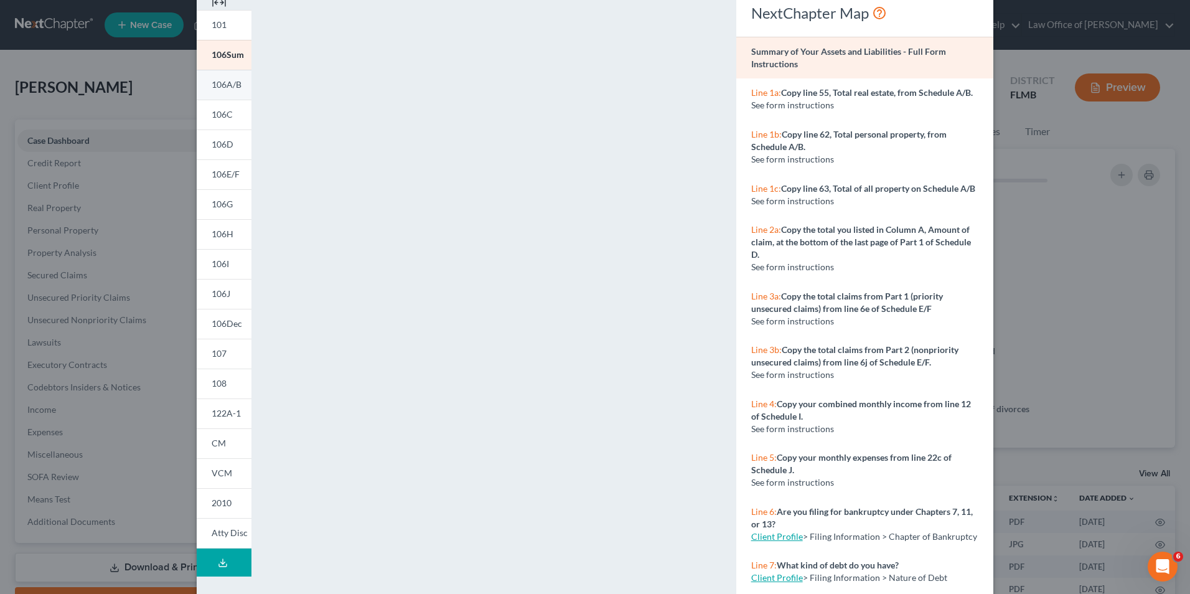
click at [220, 86] on span "106A/B" at bounding box center [227, 84] width 30 height 11
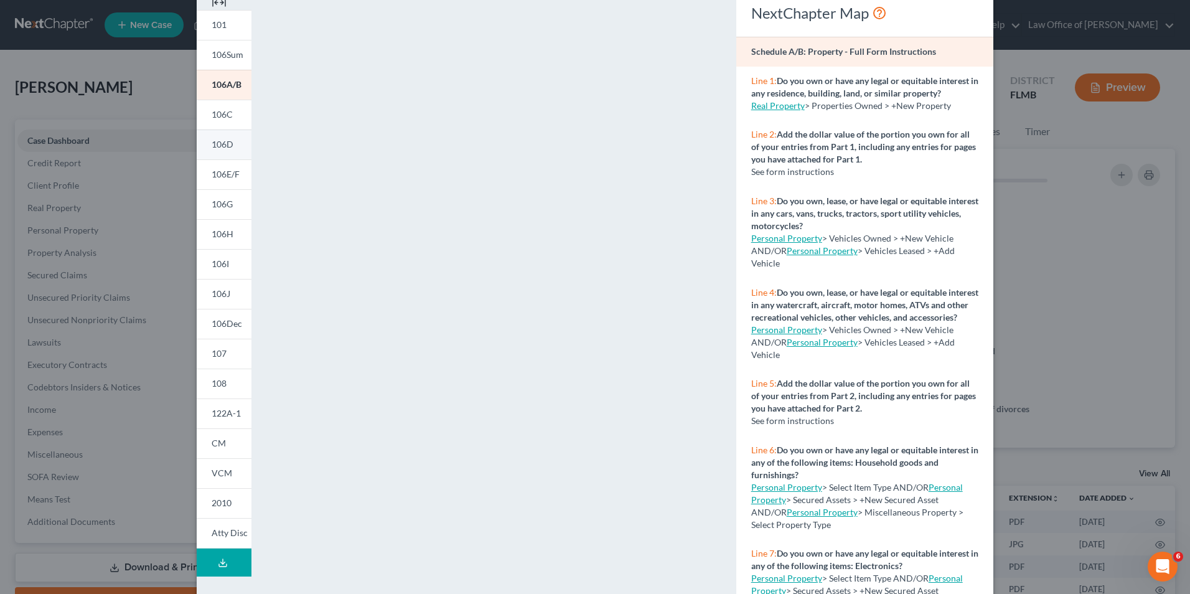
click at [229, 146] on link "106D" at bounding box center [224, 145] width 55 height 30
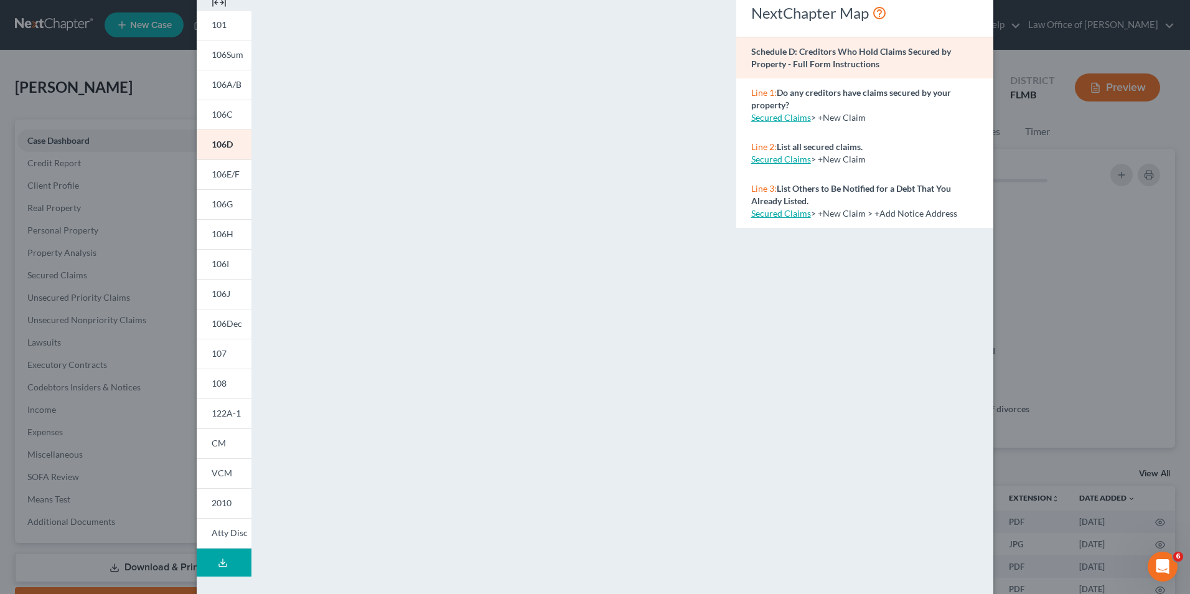
scroll to position [108, 0]
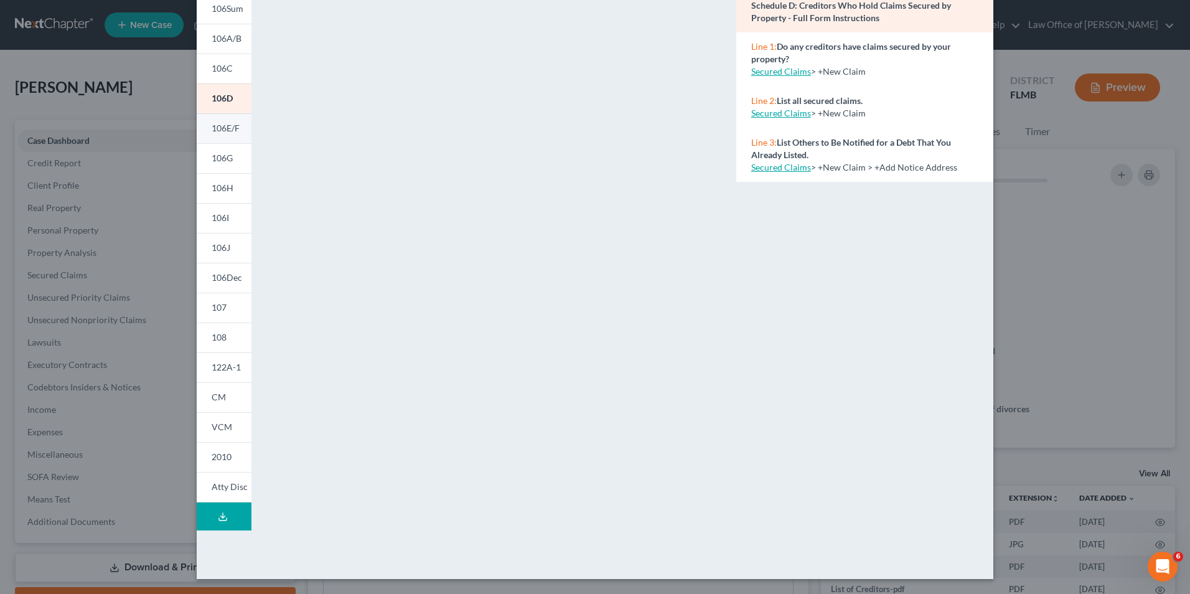
click at [219, 131] on span "106E/F" at bounding box center [226, 128] width 28 height 11
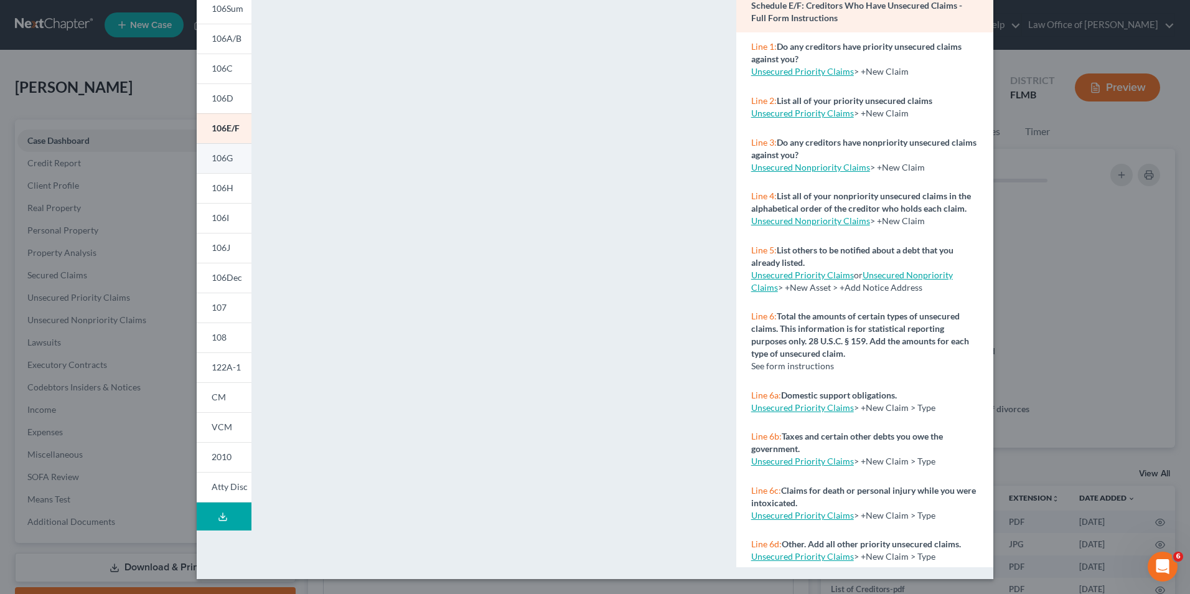
click at [224, 163] on span "106G" at bounding box center [222, 158] width 21 height 11
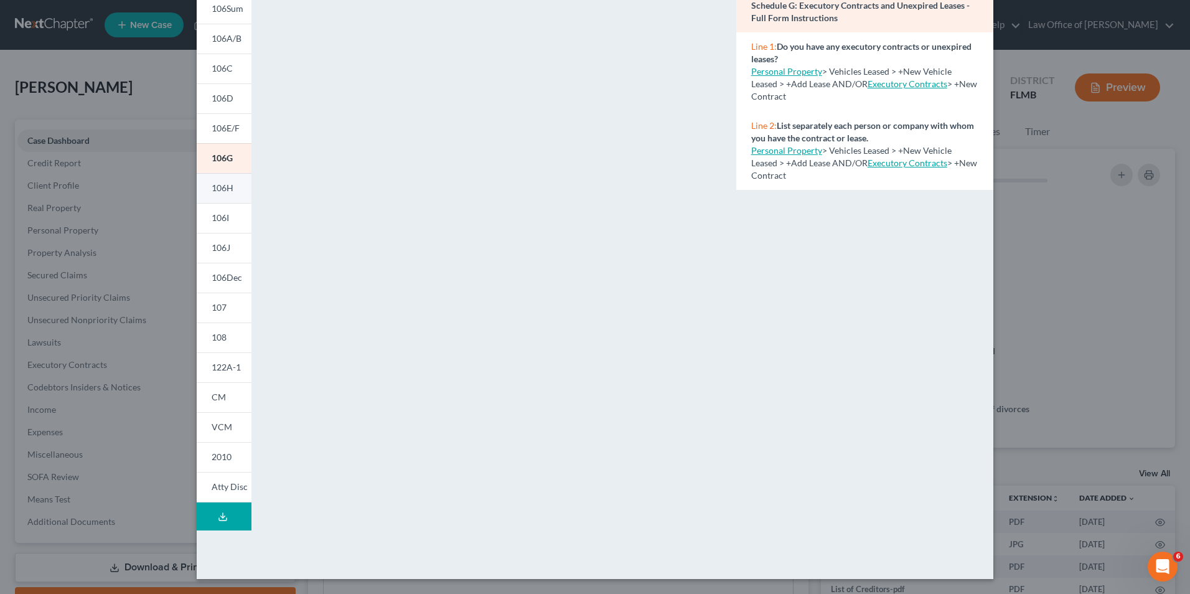
click at [219, 187] on span "106H" at bounding box center [223, 187] width 22 height 11
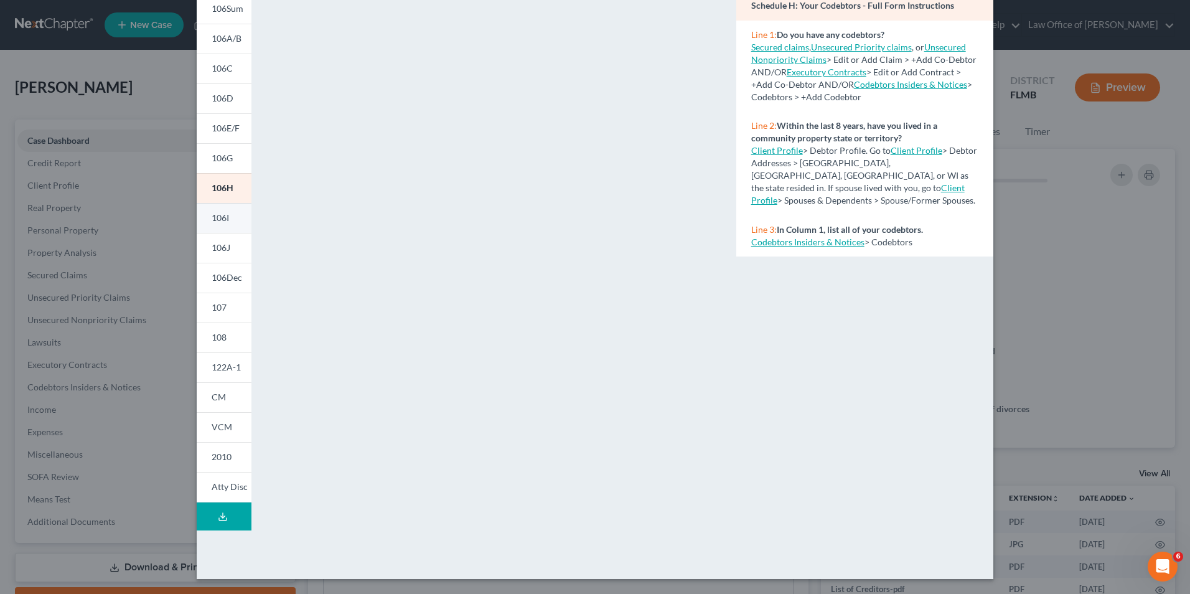
click at [214, 220] on span "106I" at bounding box center [220, 217] width 17 height 11
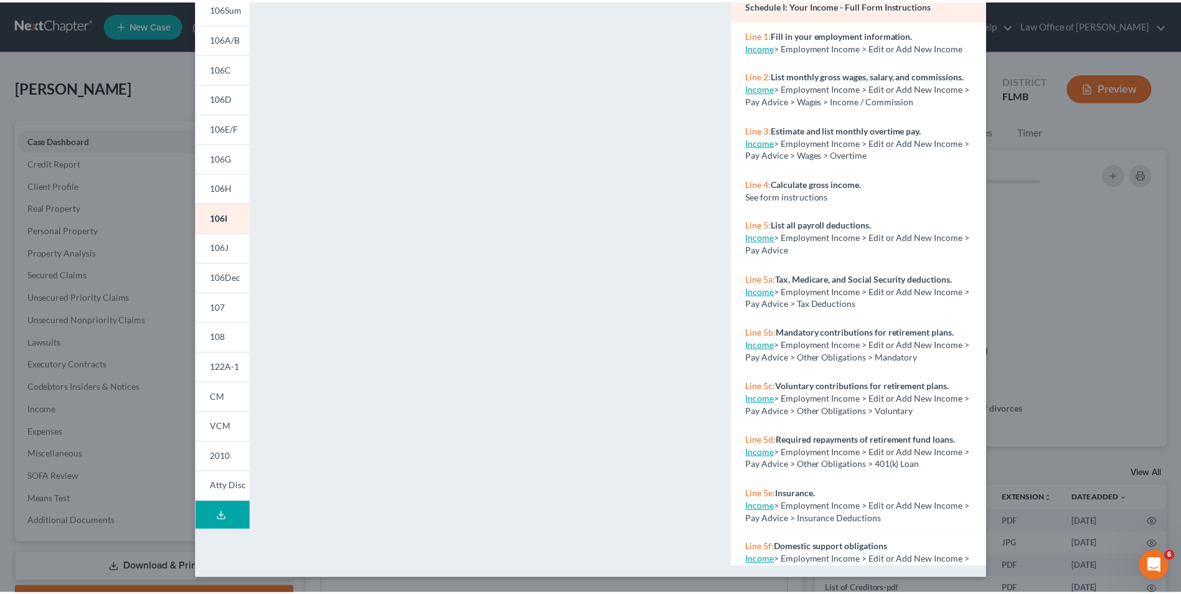
scroll to position [0, 0]
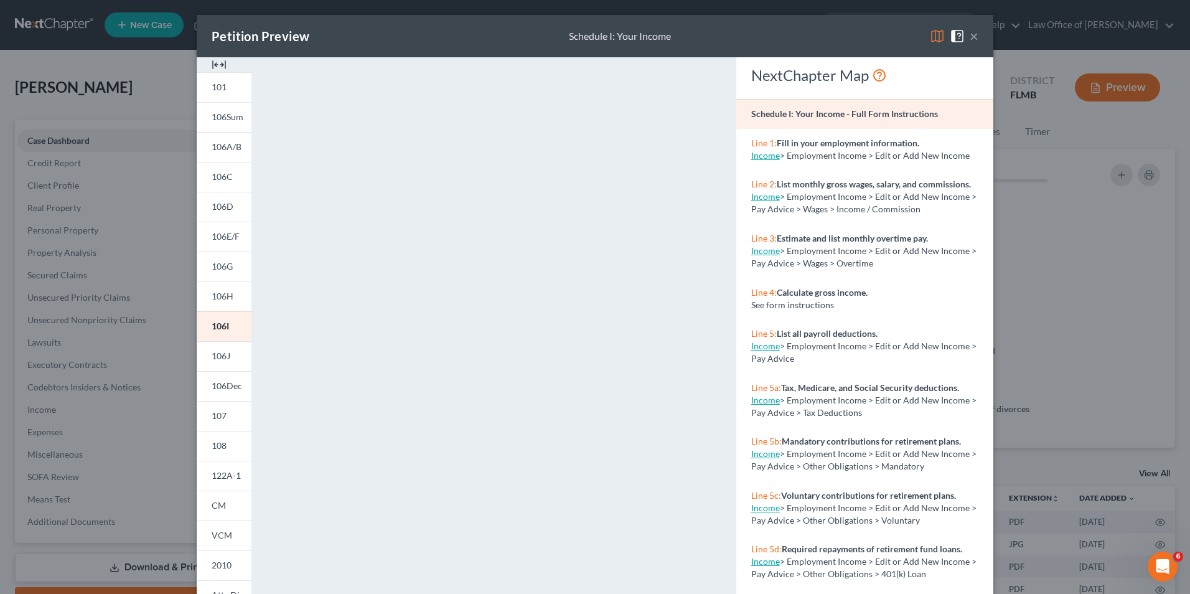
click at [971, 37] on button "×" at bounding box center [974, 36] width 9 height 15
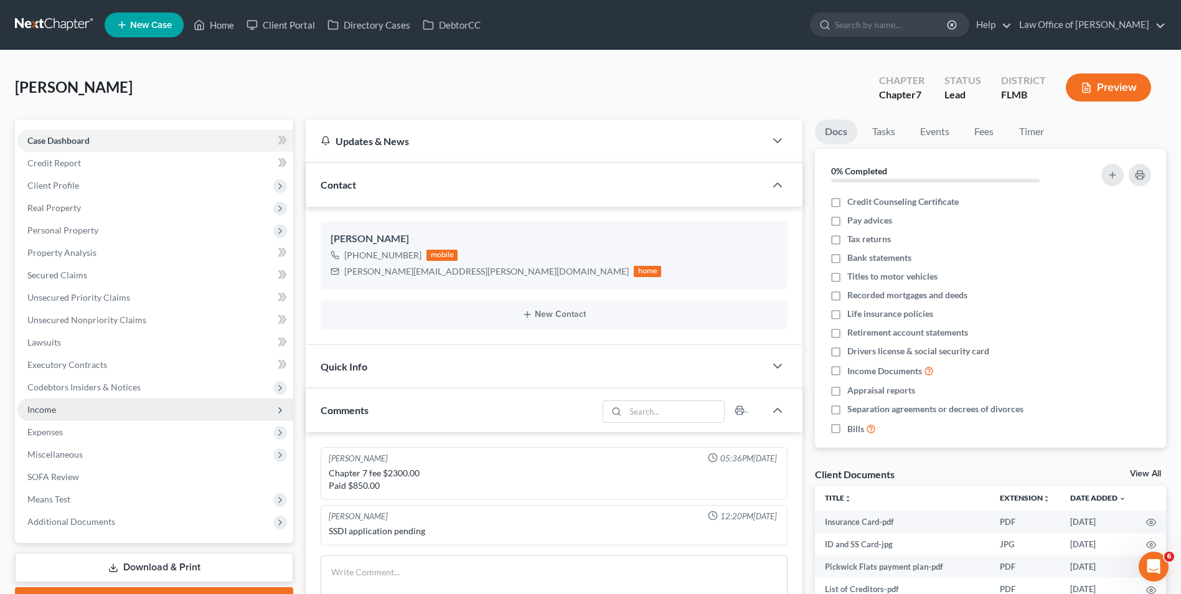
click at [67, 410] on span "Income" at bounding box center [155, 409] width 276 height 22
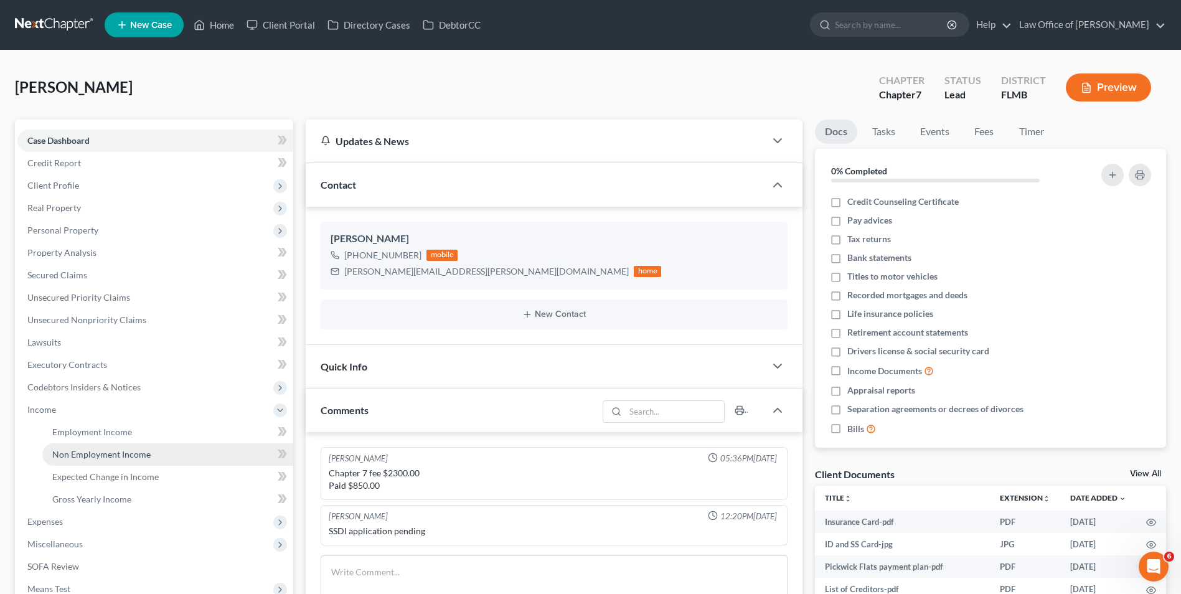
click at [90, 447] on link "Non Employment Income" at bounding box center [167, 454] width 251 height 22
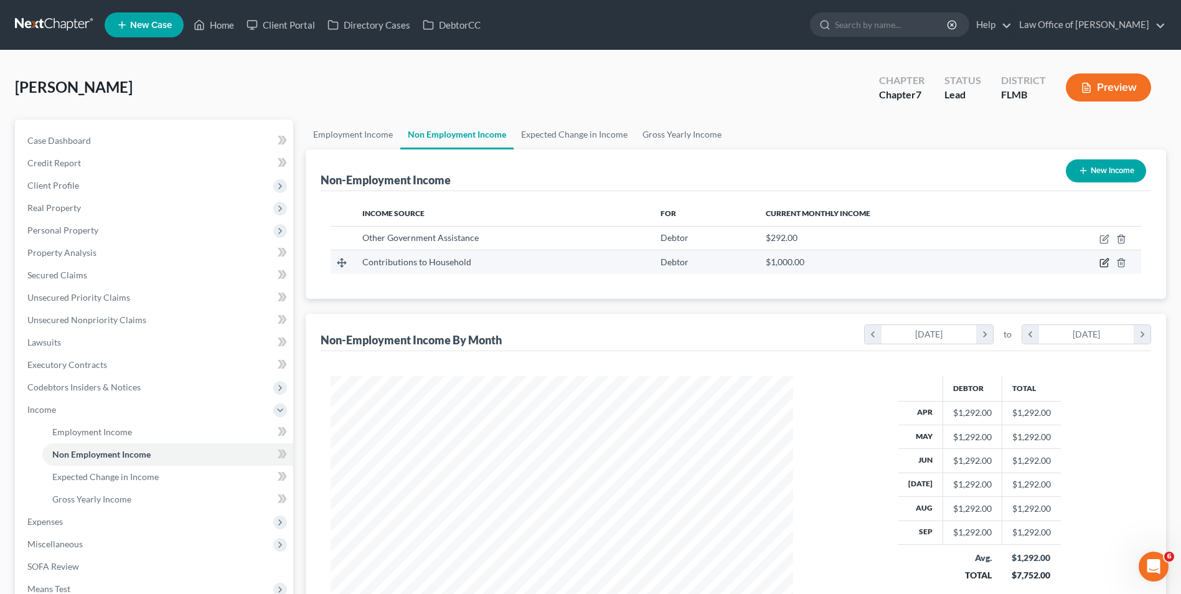
click at [1101, 265] on icon "button" at bounding box center [1105, 263] width 10 height 10
select select "8"
select select "0"
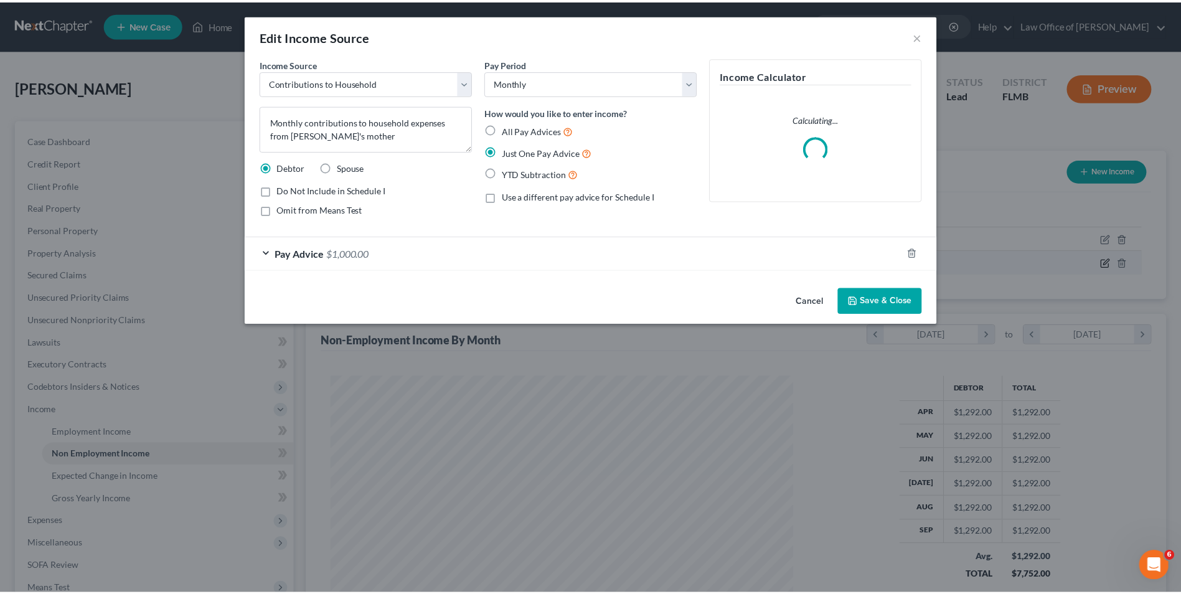
scroll to position [233, 492]
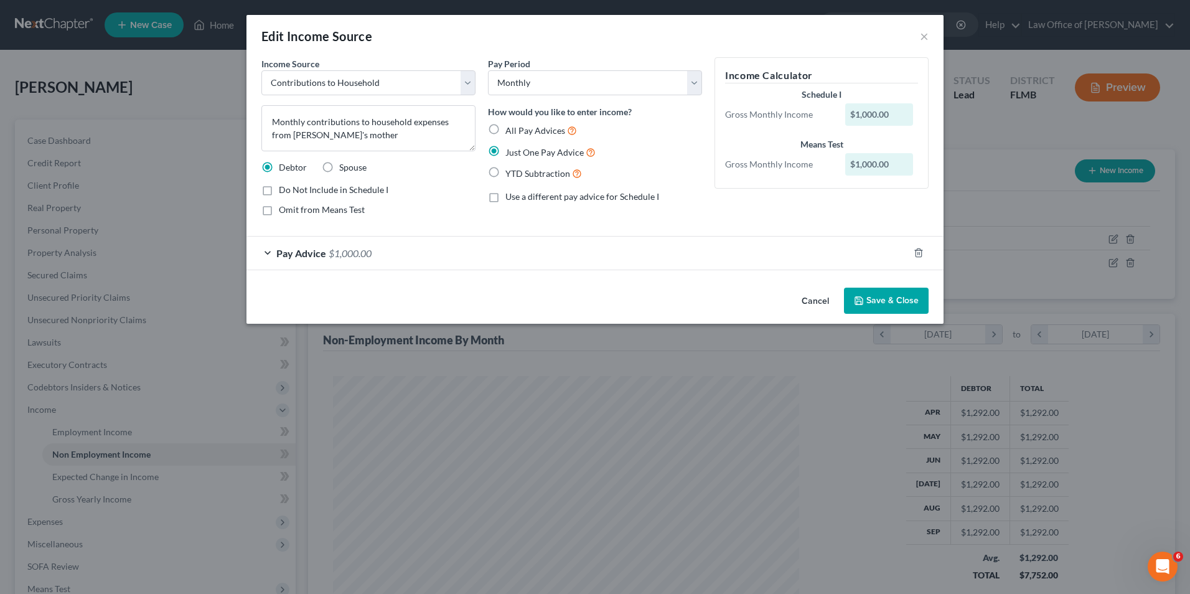
click at [882, 300] on button "Save & Close" at bounding box center [886, 301] width 85 height 26
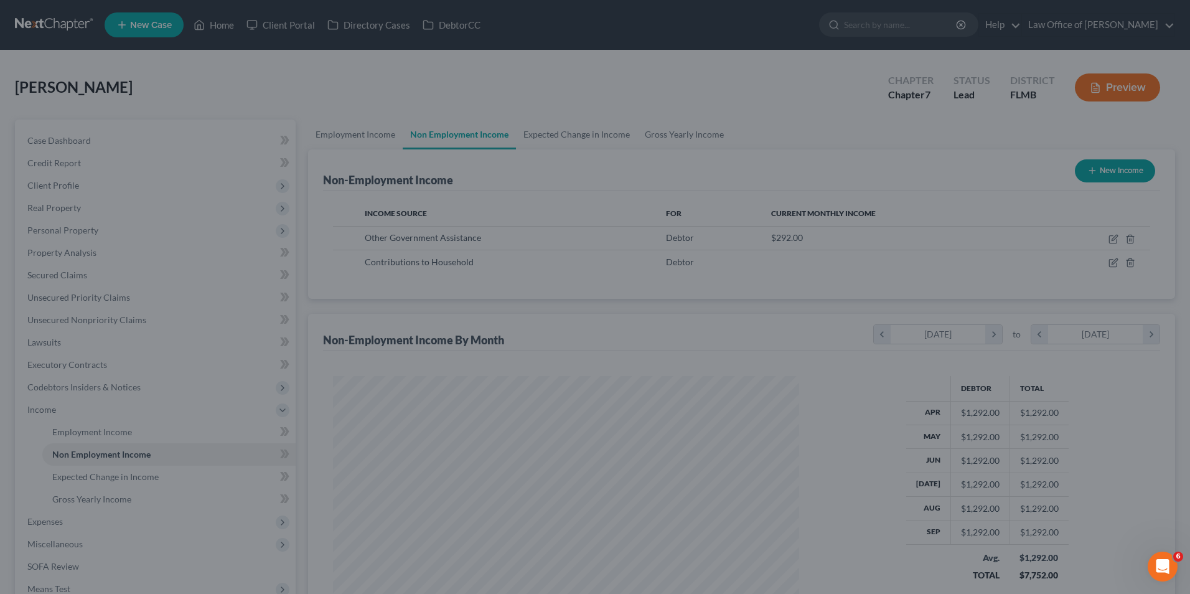
scroll to position [622388, 622131]
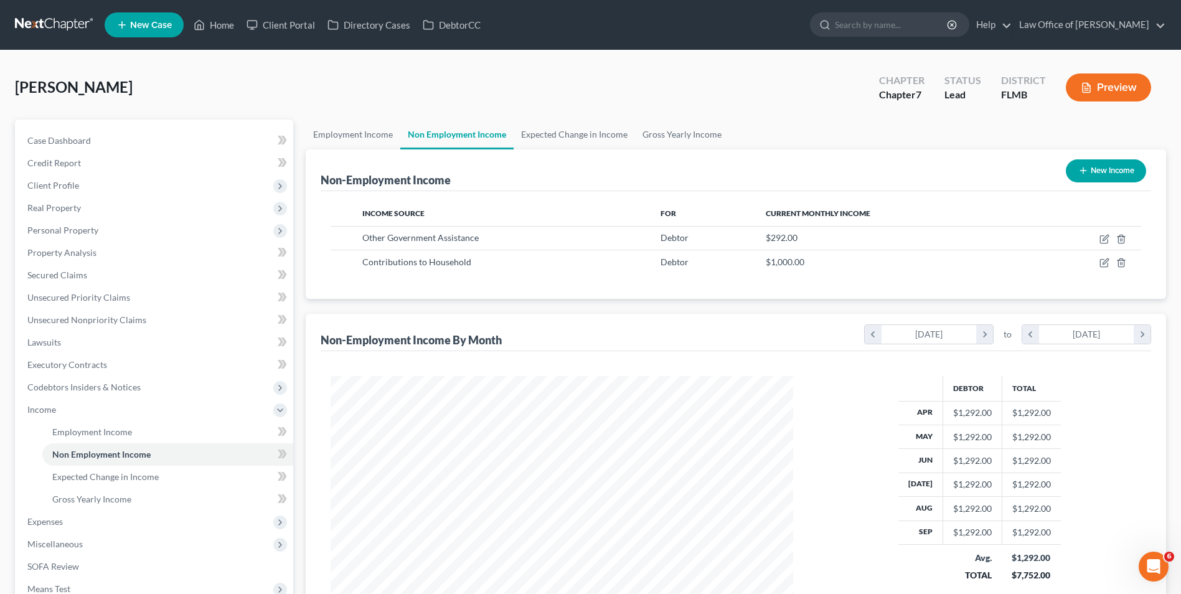
click at [1095, 91] on button "Preview" at bounding box center [1108, 87] width 85 height 28
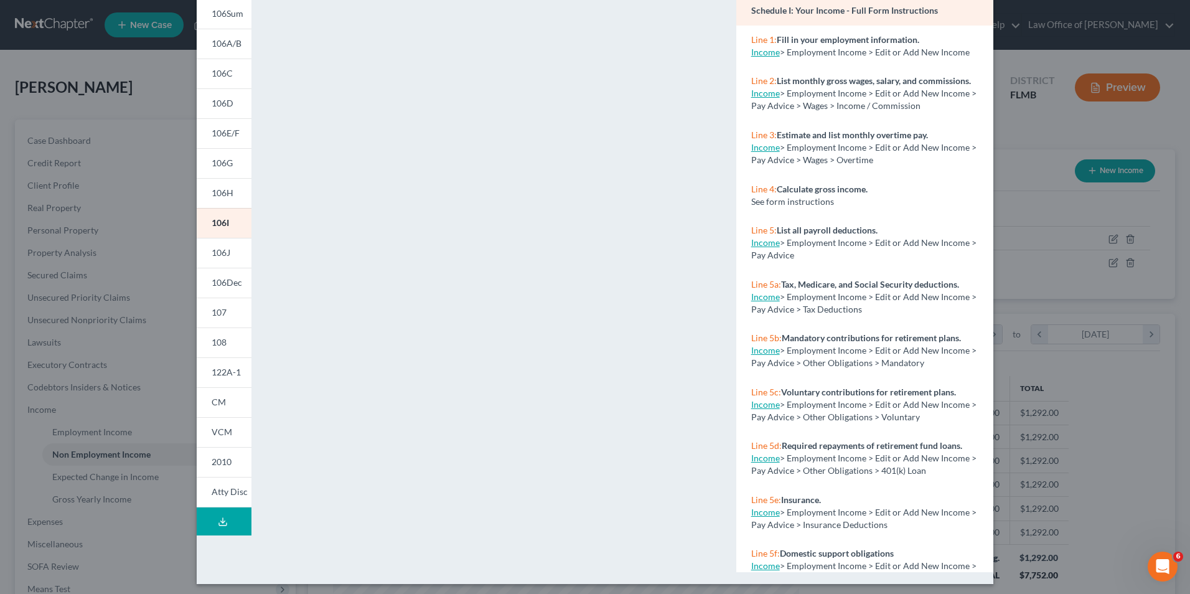
scroll to position [108, 0]
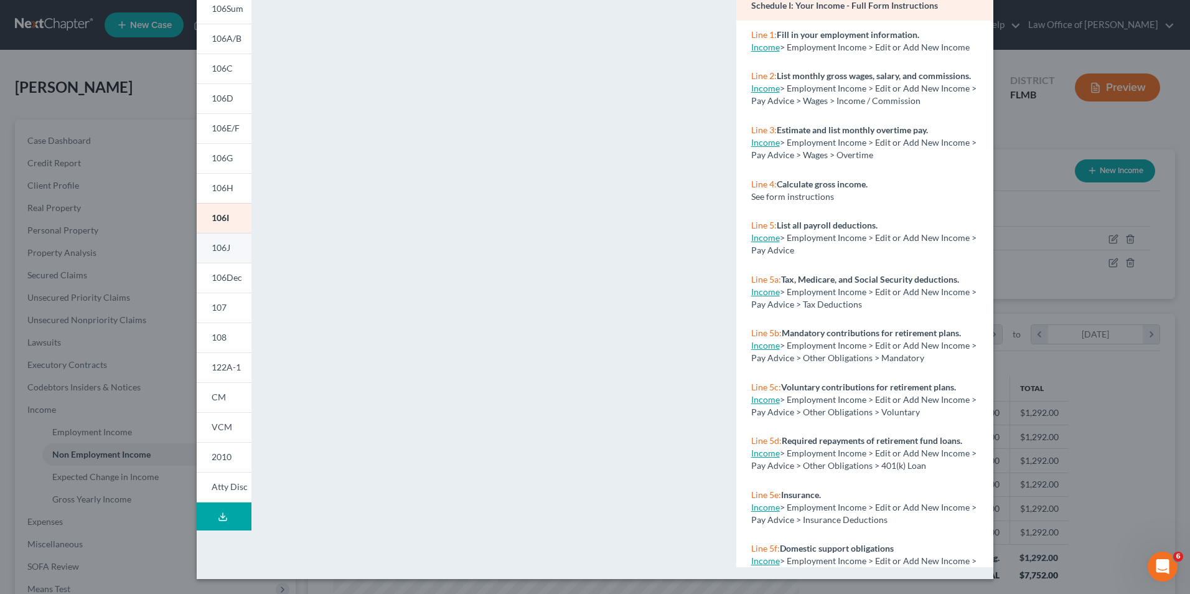
click at [226, 248] on span "106J" at bounding box center [221, 247] width 19 height 11
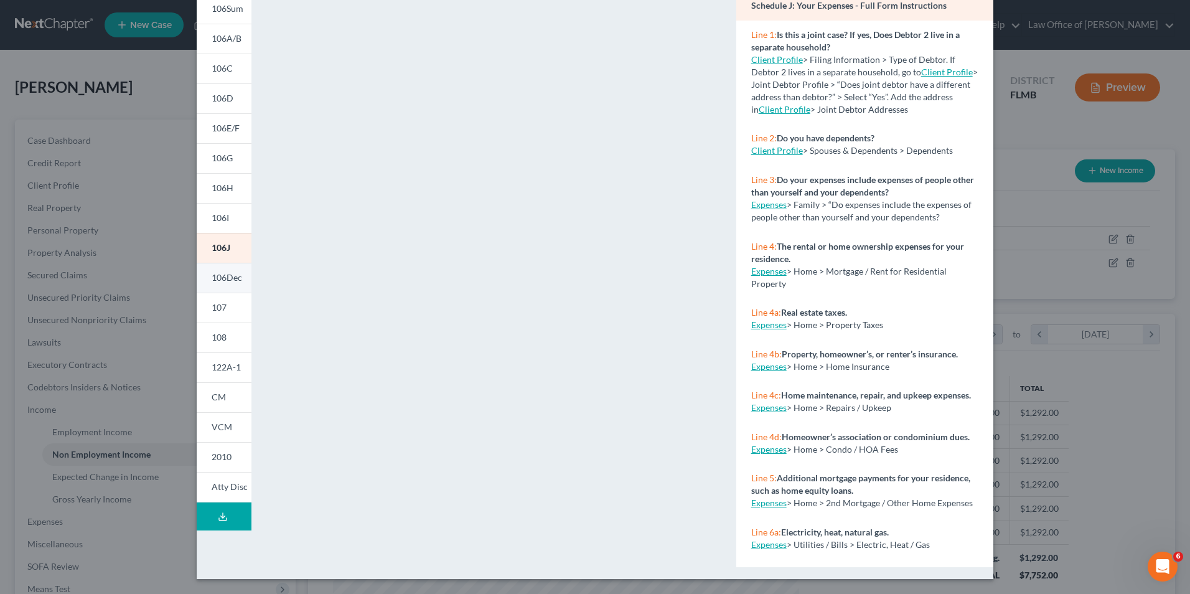
click at [218, 279] on span "106Dec" at bounding box center [227, 277] width 31 height 11
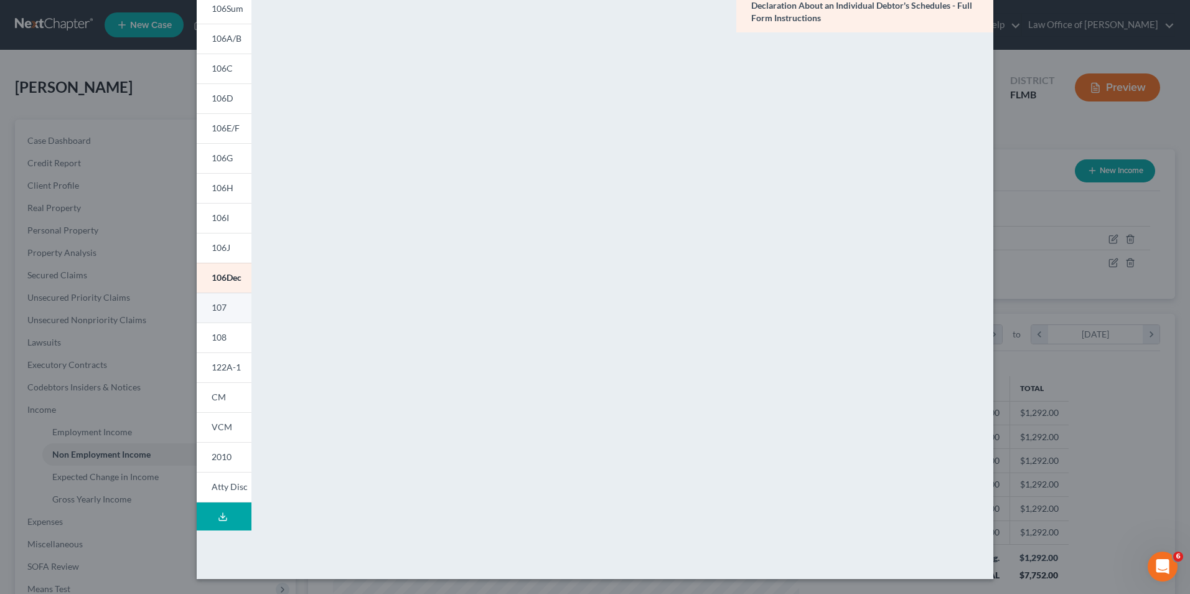
click at [212, 309] on span "107" at bounding box center [219, 307] width 15 height 11
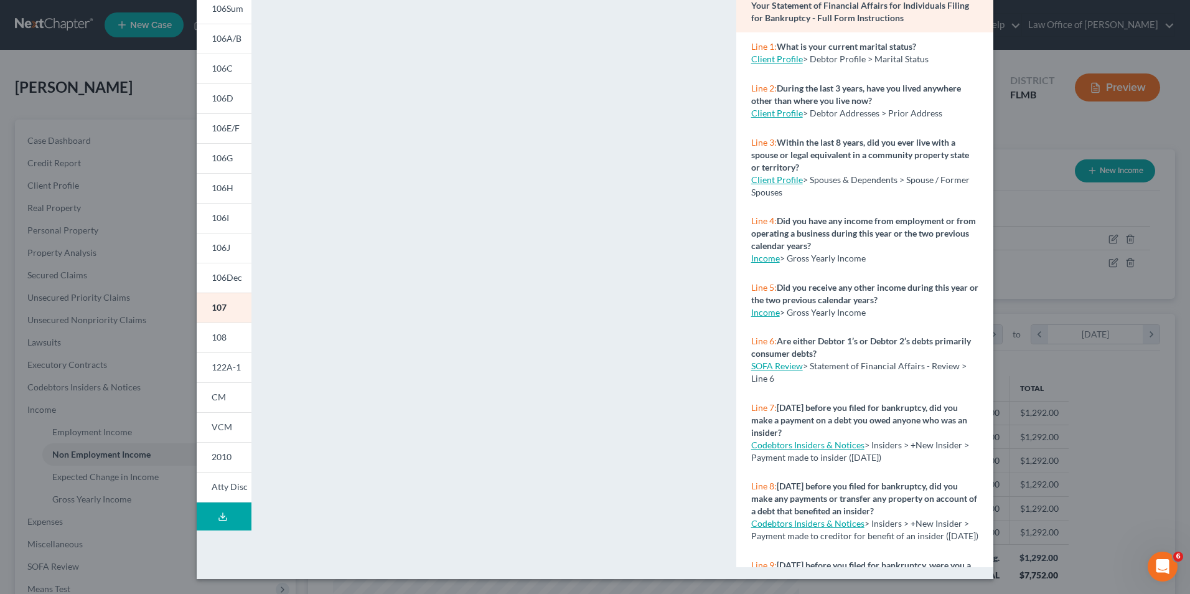
click at [133, 540] on div "Petition Preview Your Statement of Financial Affairs for Individuals Filing for…" at bounding box center [595, 297] width 1190 height 594
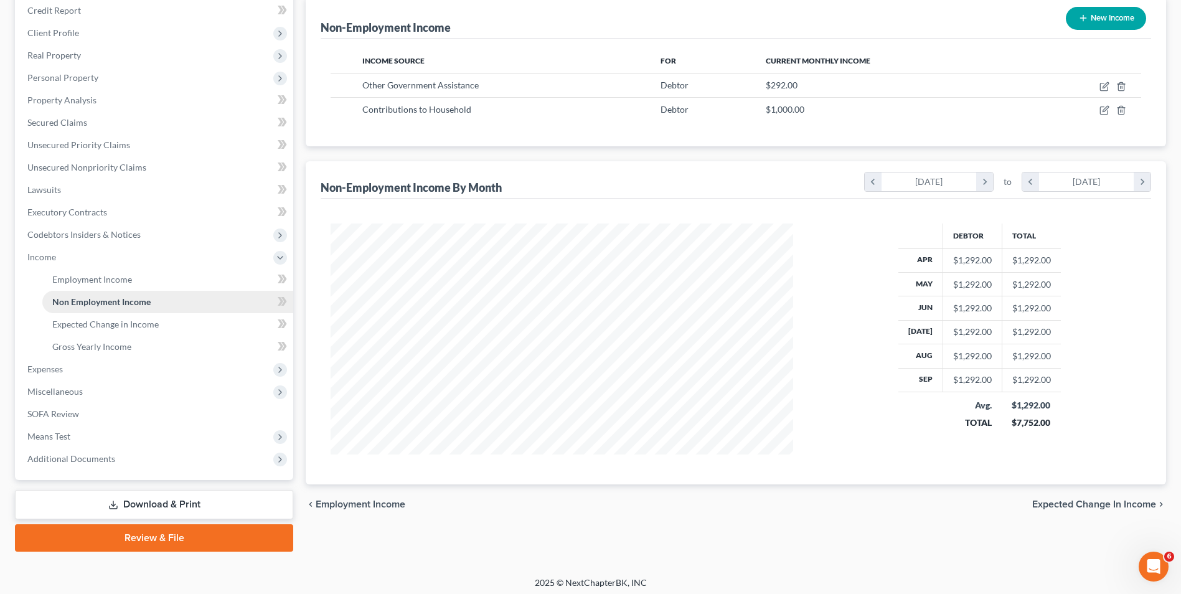
scroll to position [158, 0]
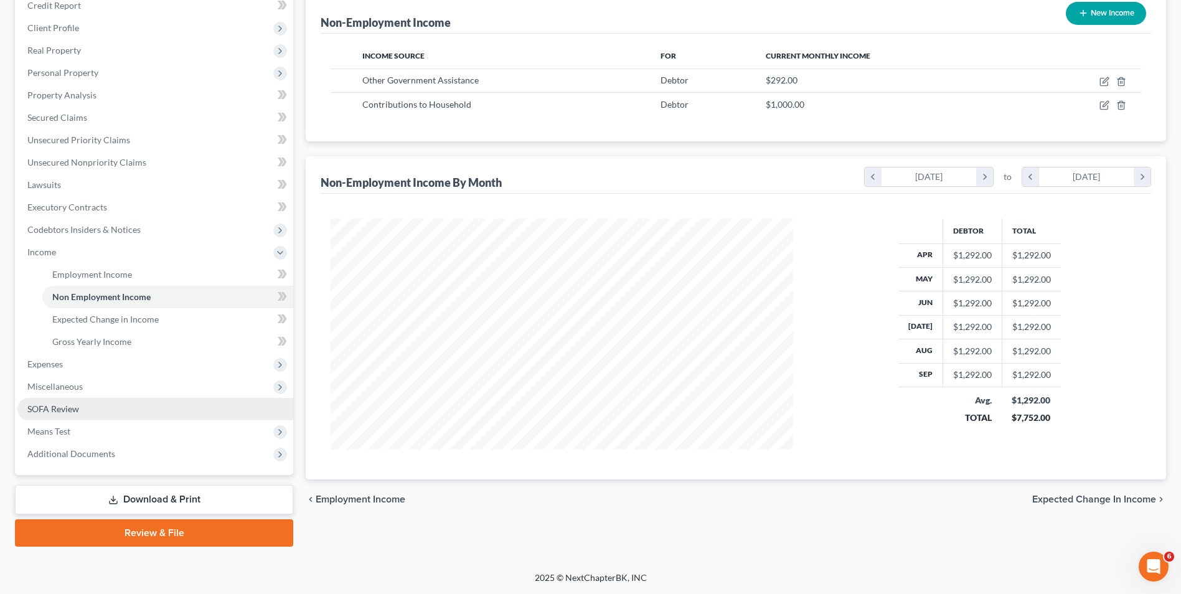
click at [62, 406] on span "SOFA Review" at bounding box center [53, 408] width 52 height 11
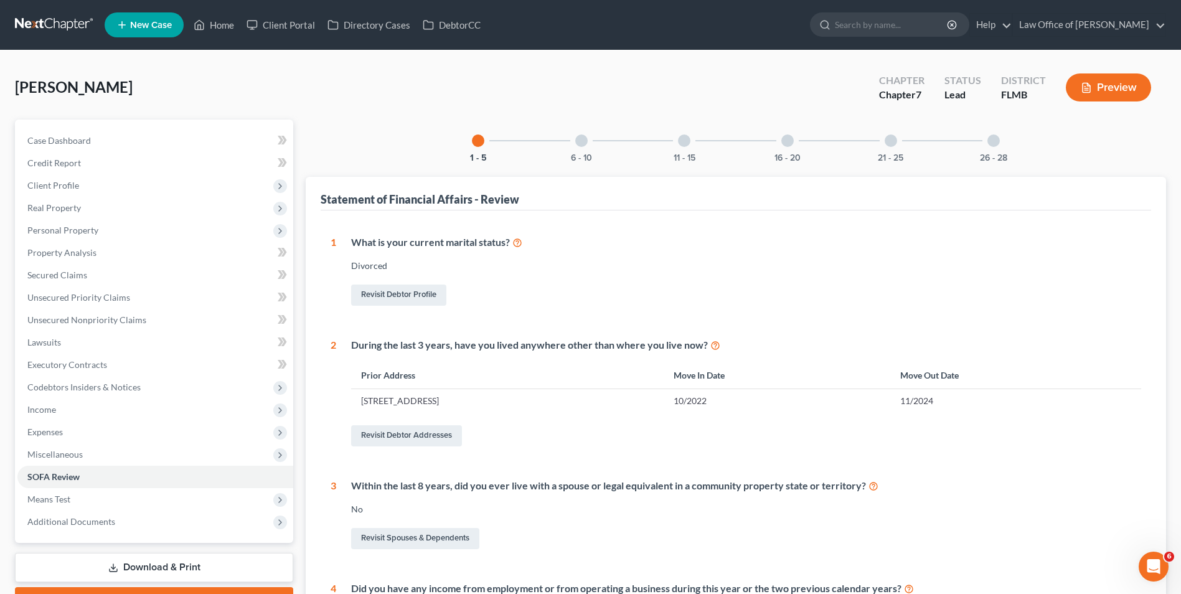
click at [785, 141] on div at bounding box center [787, 140] width 12 height 12
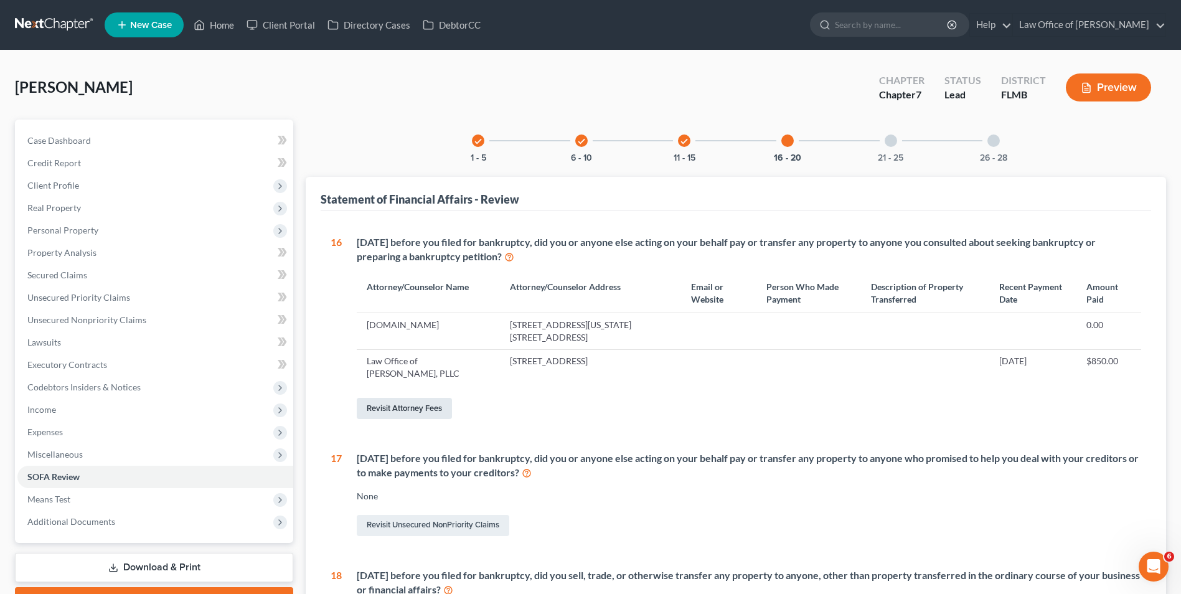
click at [440, 405] on link "Revisit Attorney Fees" at bounding box center [404, 408] width 95 height 21
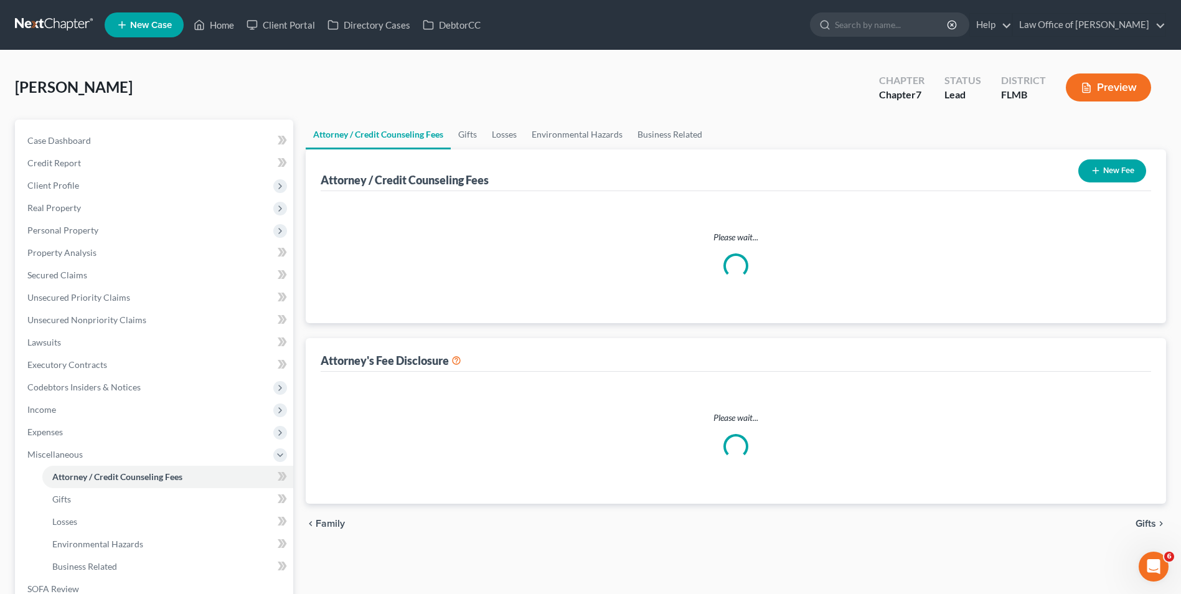
select select "0"
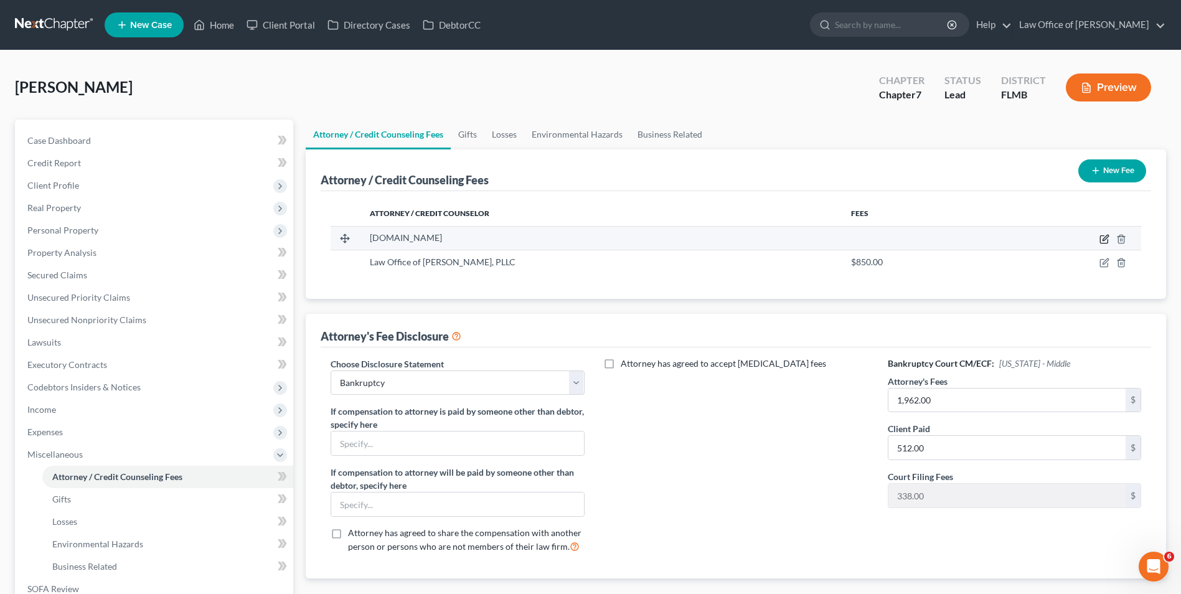
click at [1103, 236] on icon "button" at bounding box center [1103, 239] width 7 height 7
select select "23"
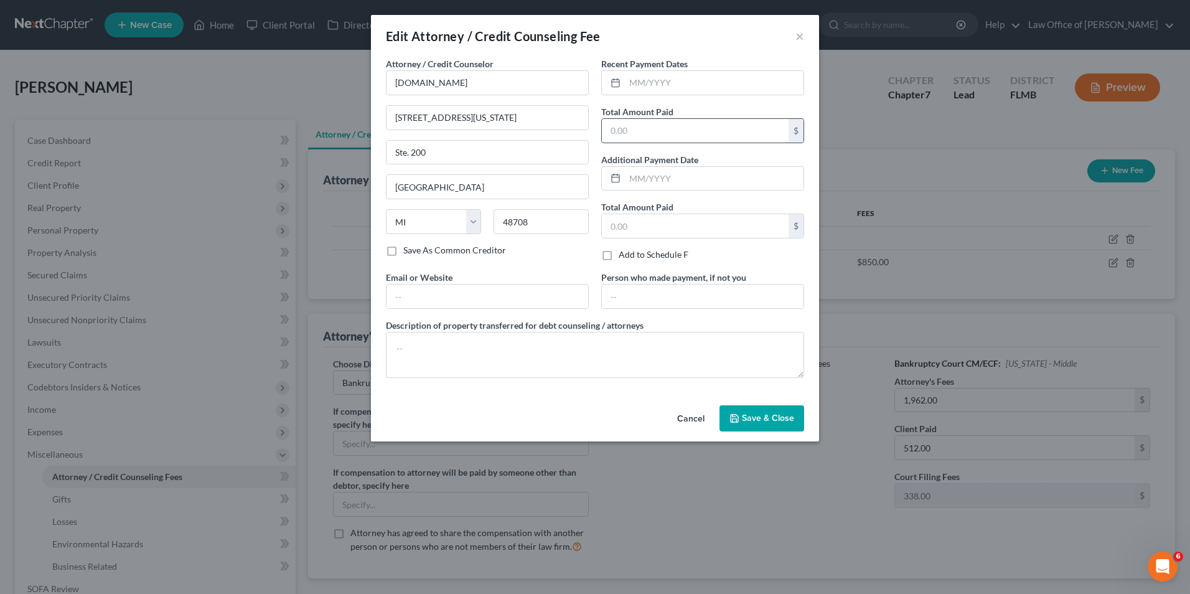
click at [644, 130] on input "text" at bounding box center [695, 131] width 187 height 24
type input "10.00"
click at [669, 73] on input "text" at bounding box center [714, 83] width 179 height 24
click at [631, 83] on input "text" at bounding box center [714, 83] width 179 height 24
type input "[DATE]"
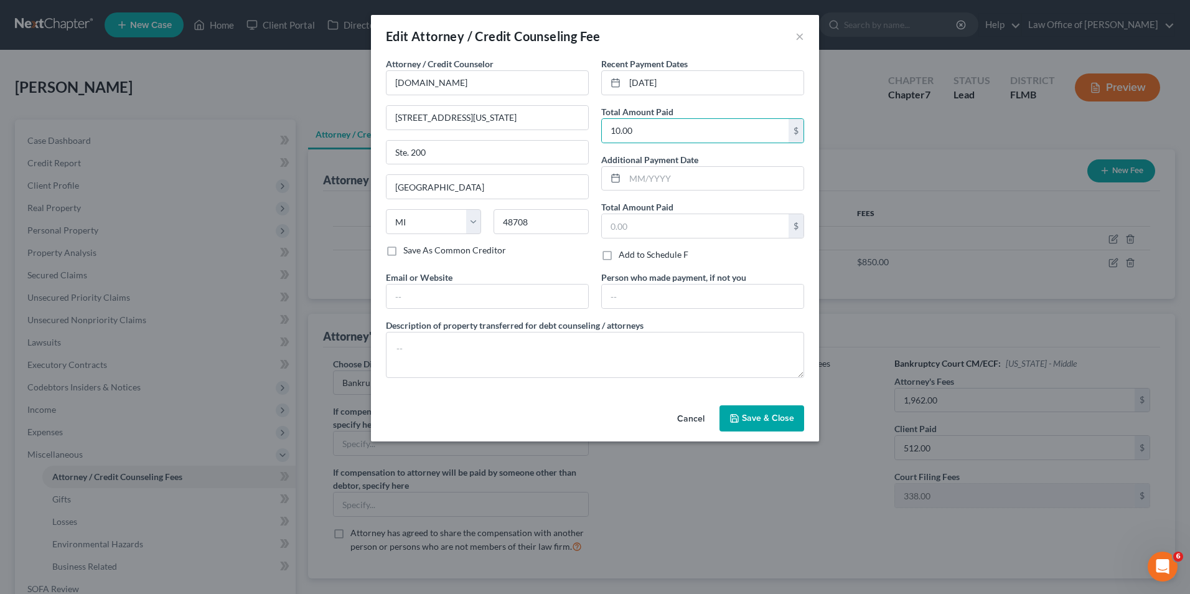
click at [775, 427] on button "Save & Close" at bounding box center [762, 418] width 85 height 26
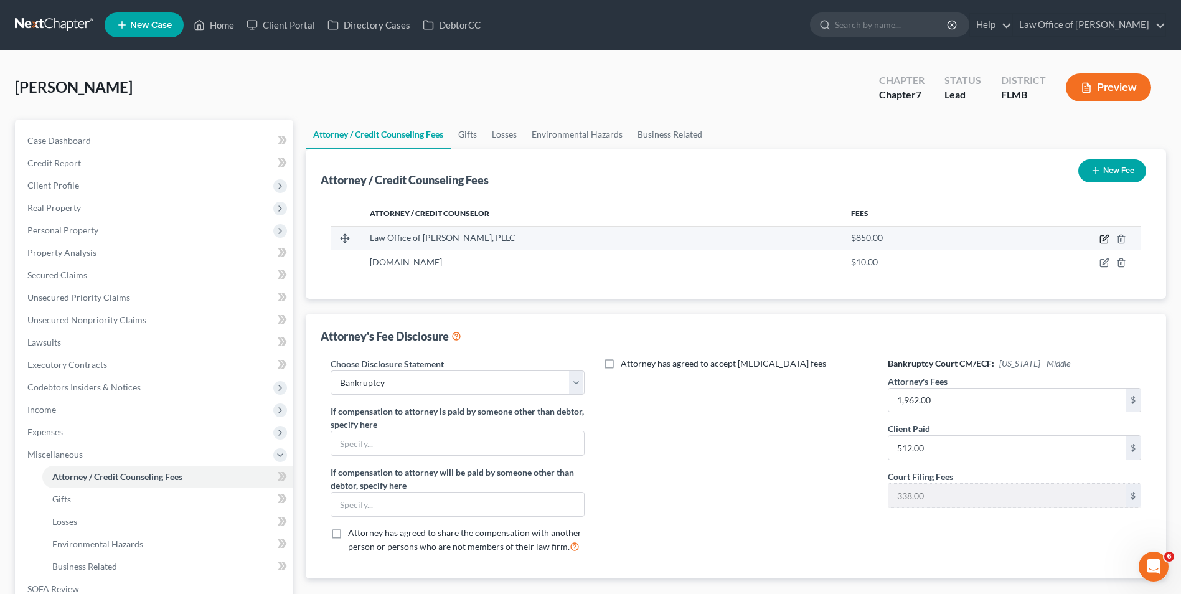
click at [1106, 236] on icon "button" at bounding box center [1105, 239] width 10 height 10
select select "9"
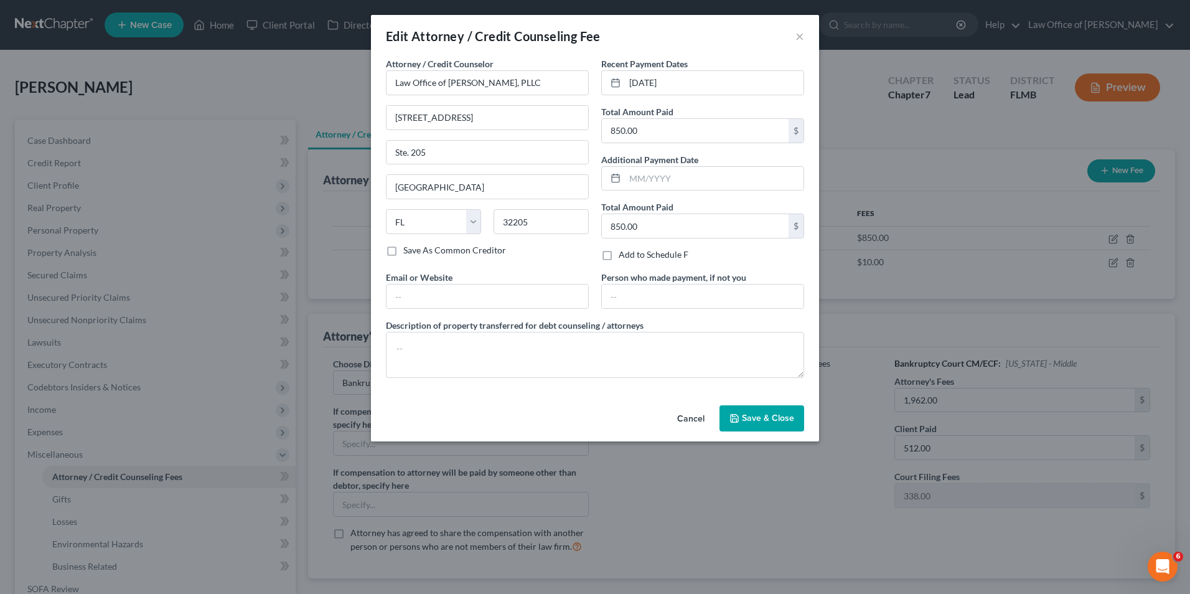
click at [753, 415] on span "Save & Close" at bounding box center [768, 418] width 52 height 11
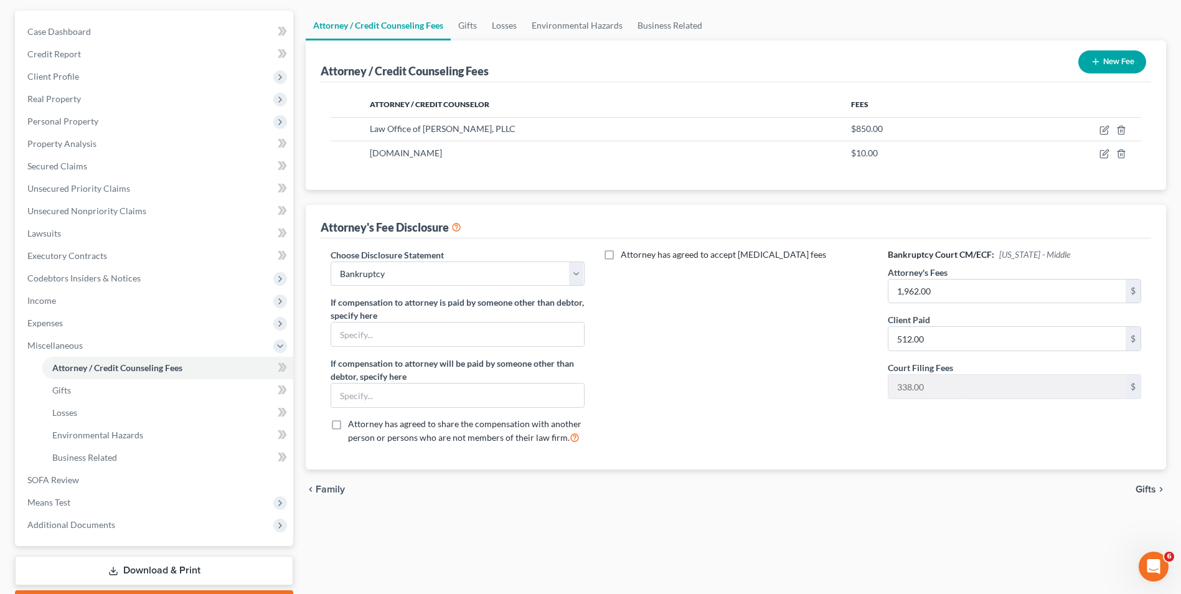
scroll to position [125, 0]
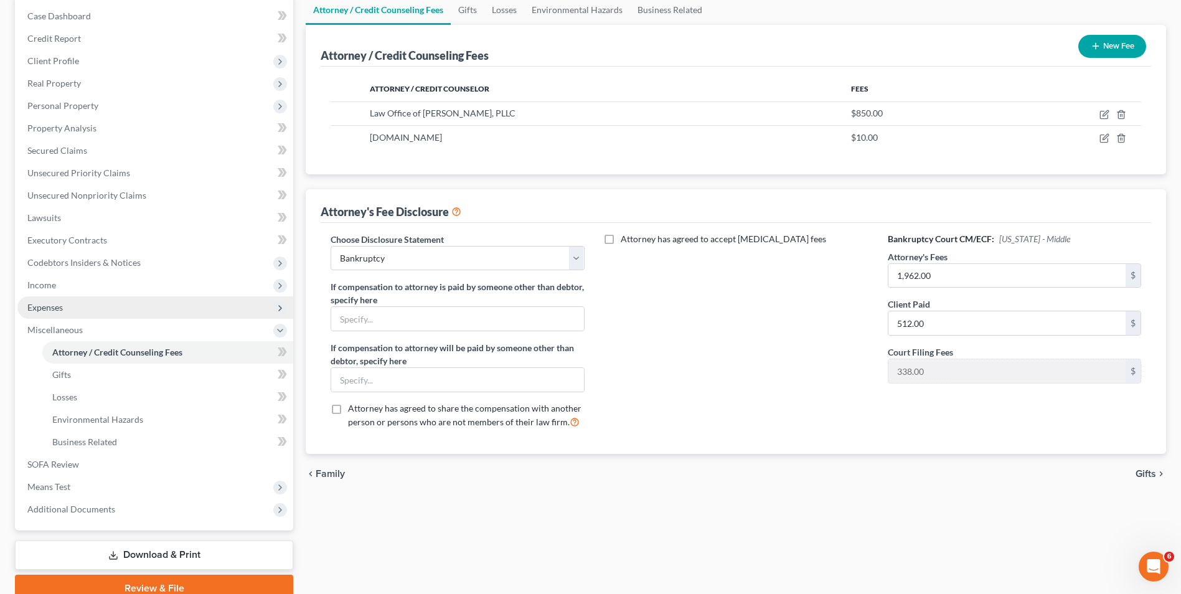
click at [78, 315] on span "Expenses" at bounding box center [155, 307] width 276 height 22
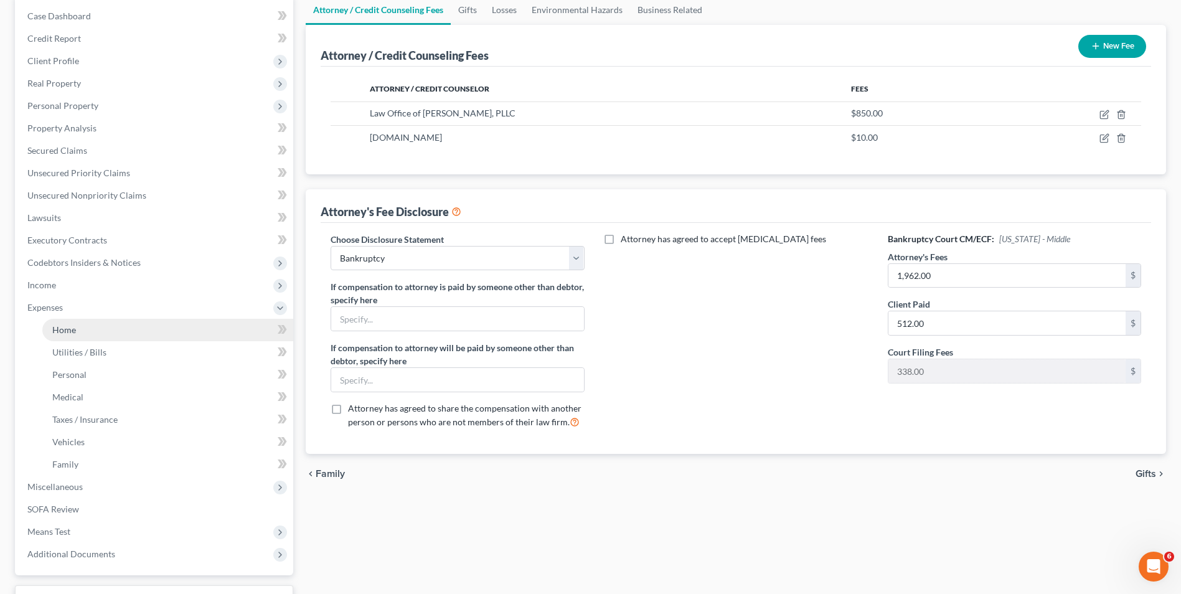
click at [138, 323] on link "Home" at bounding box center [167, 330] width 251 height 22
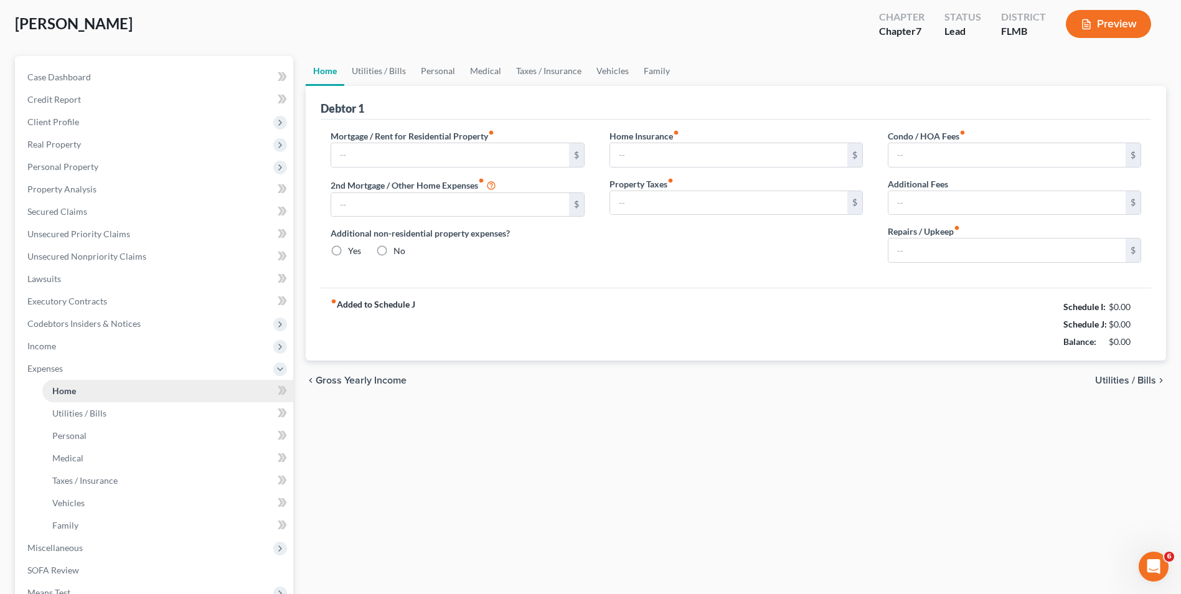
type input "2,585.00"
type input "0.00"
radio input "true"
type input "15.00"
type input "0.00"
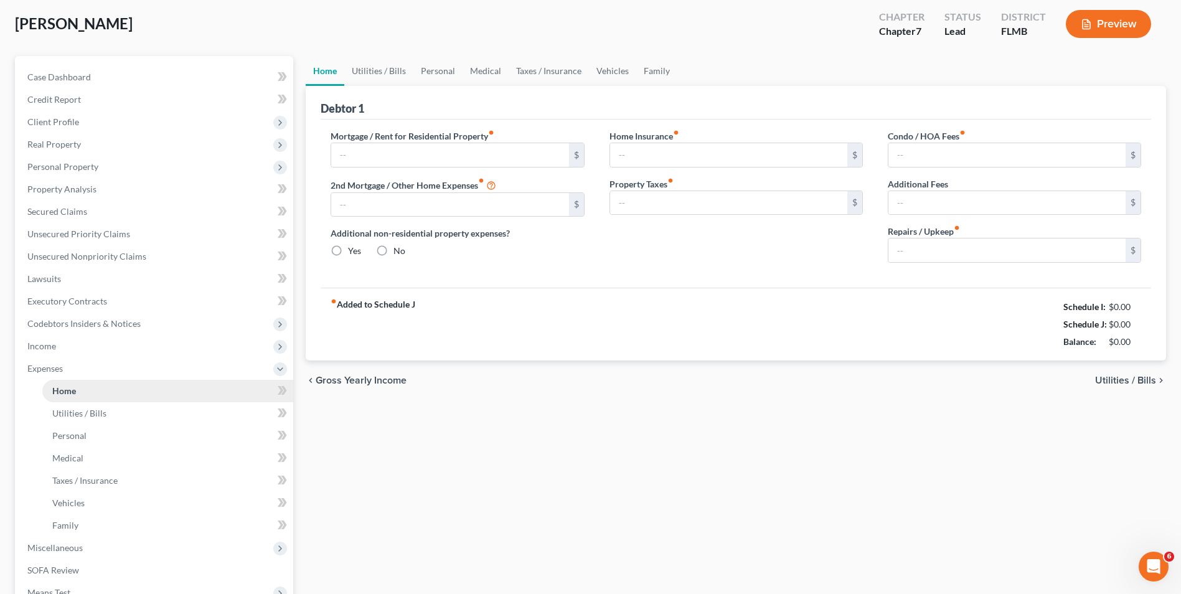
type input "0.00"
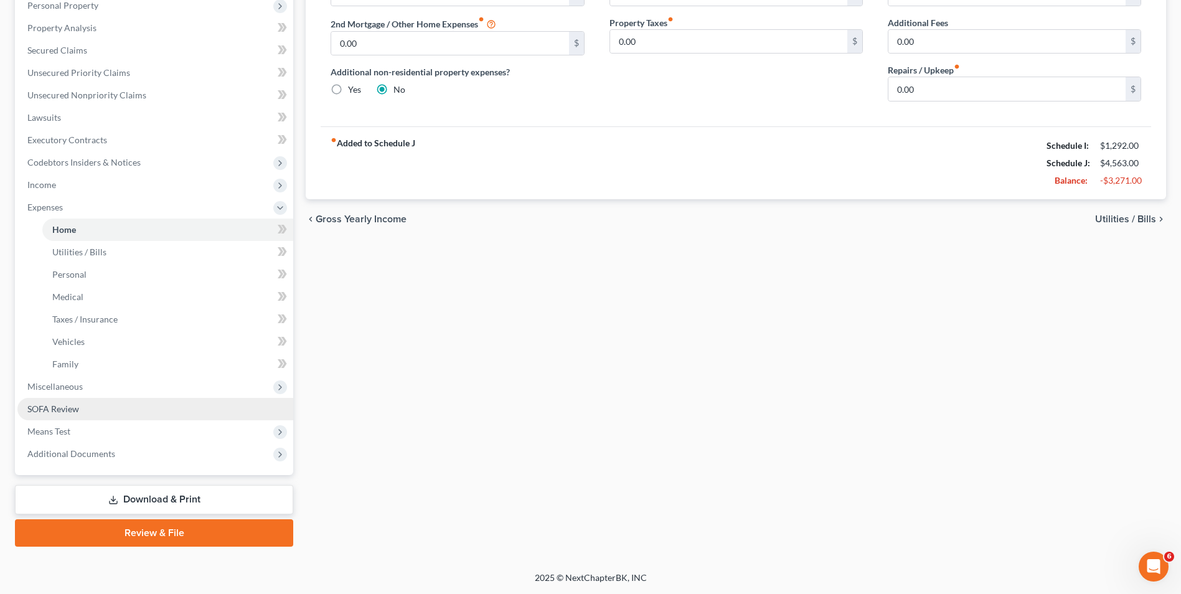
click at [137, 403] on link "SOFA Review" at bounding box center [155, 409] width 276 height 22
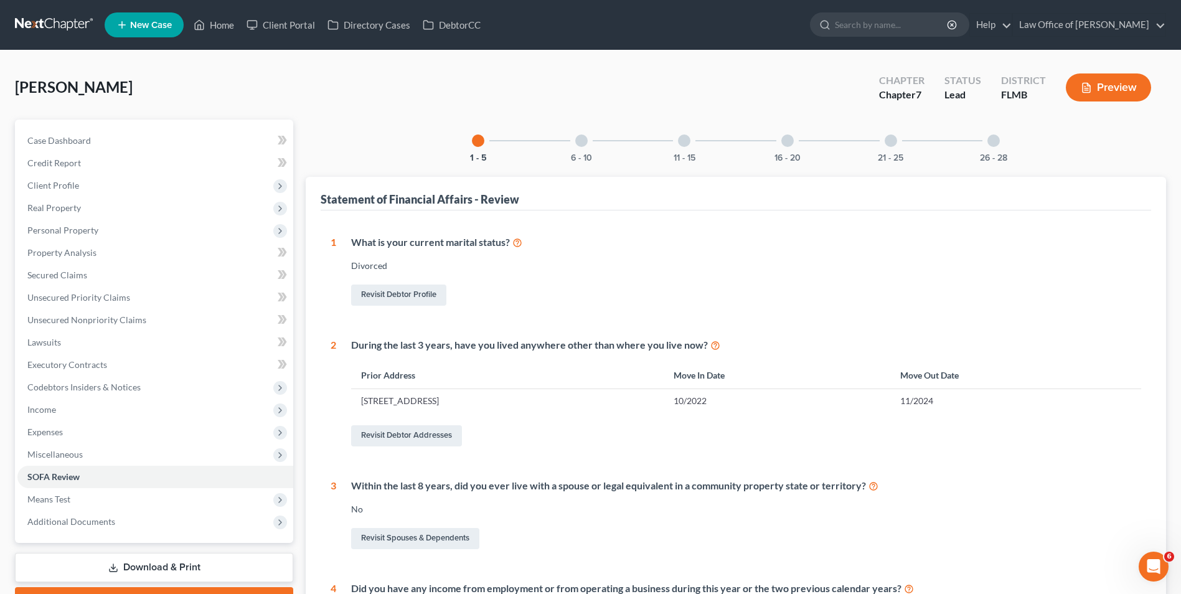
click at [1091, 88] on icon "button" at bounding box center [1086, 87] width 11 height 11
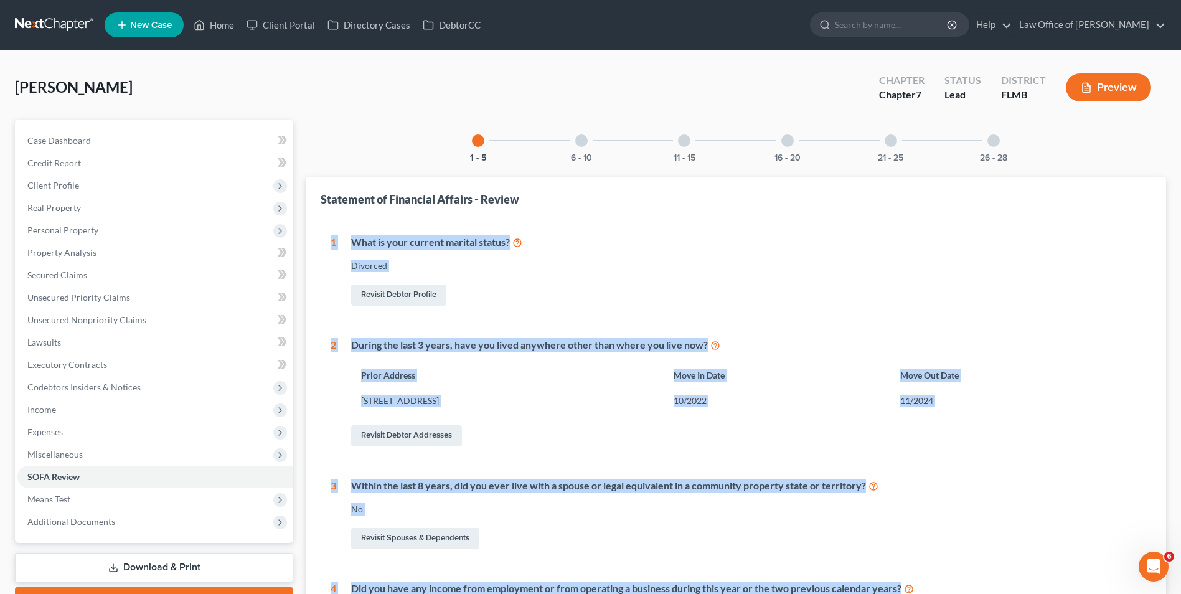
drag, startPoint x: 1180, startPoint y: 142, endPoint x: 1183, endPoint y: 173, distance: 31.3
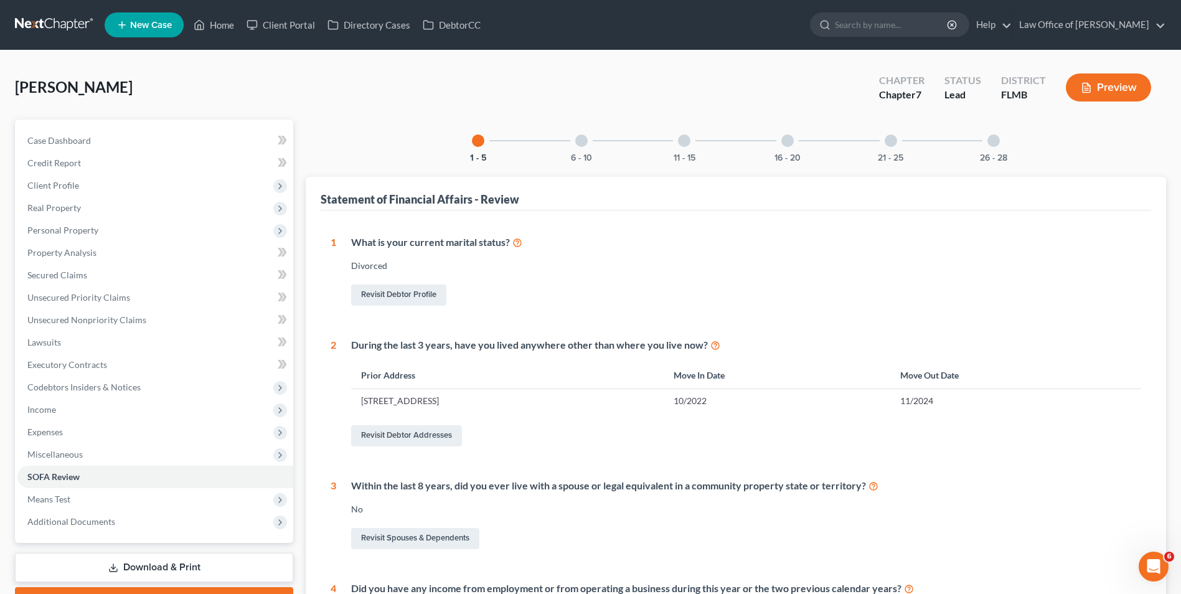
click at [1105, 144] on div "1 - 5 6 - 10 11 - 15 16 - 20 21 - 25 26 - 28 Statement of Financial Affairs - R…" at bounding box center [736, 547] width 860 height 854
click at [1094, 93] on button "Preview" at bounding box center [1108, 87] width 85 height 28
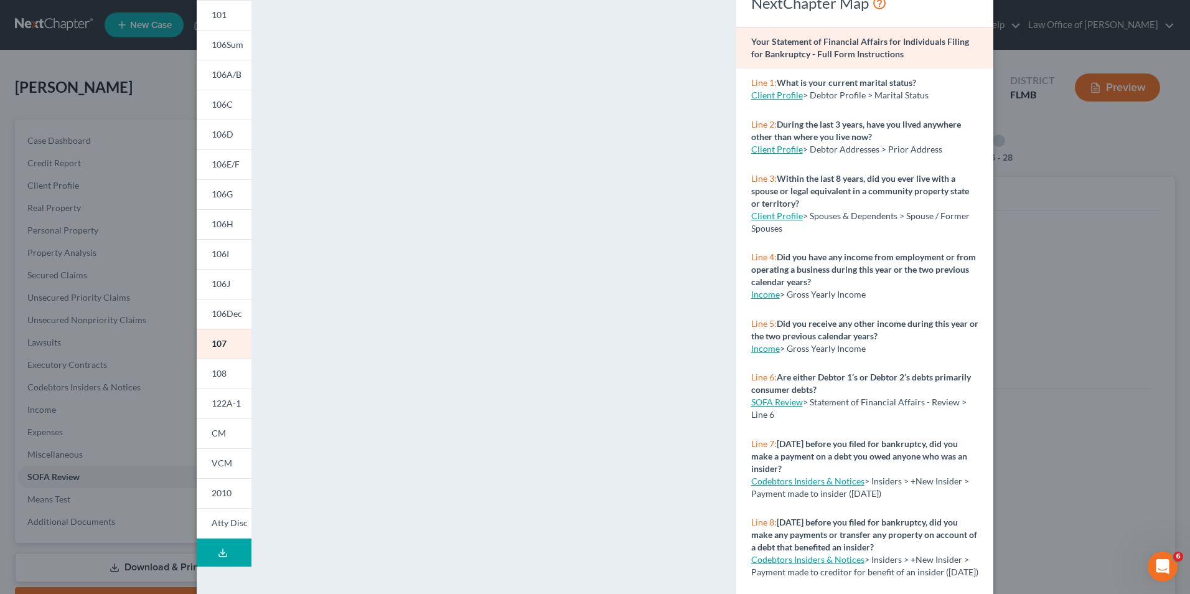
scroll to position [108, 0]
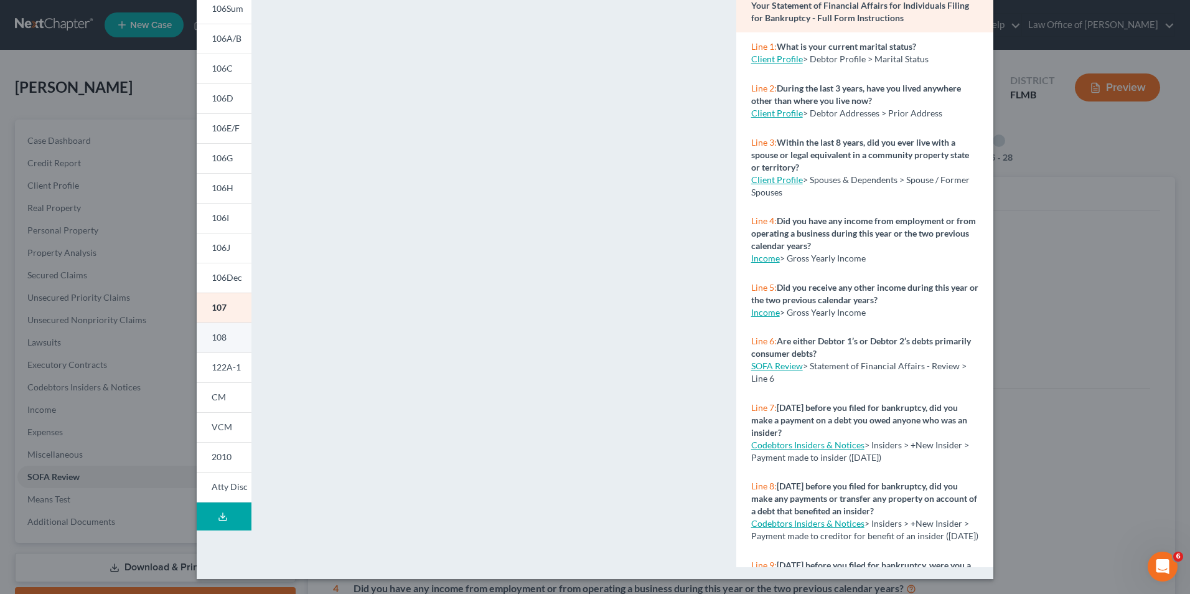
click at [225, 342] on link "108" at bounding box center [224, 338] width 55 height 30
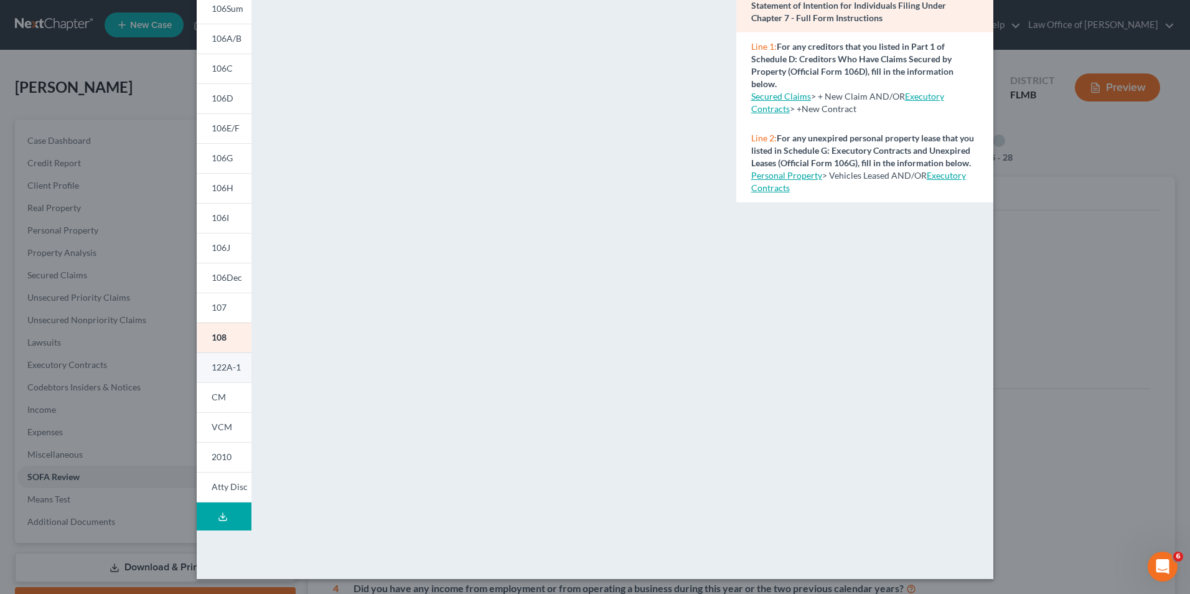
click at [217, 374] on link "122A-1" at bounding box center [224, 367] width 55 height 30
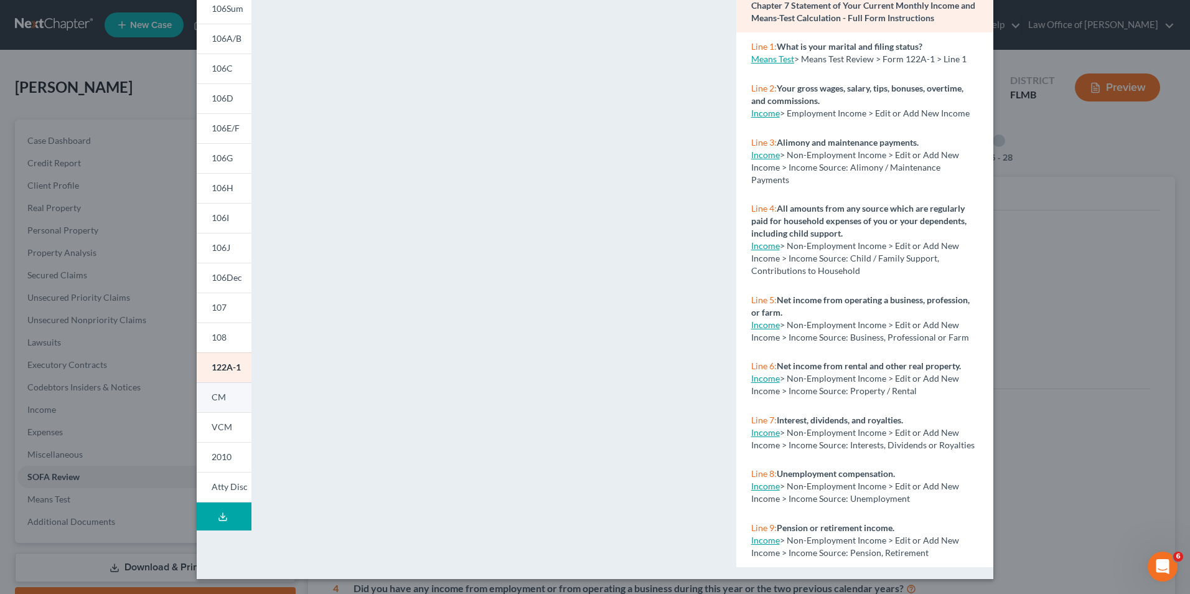
click at [216, 397] on span "CM" at bounding box center [219, 397] width 14 height 11
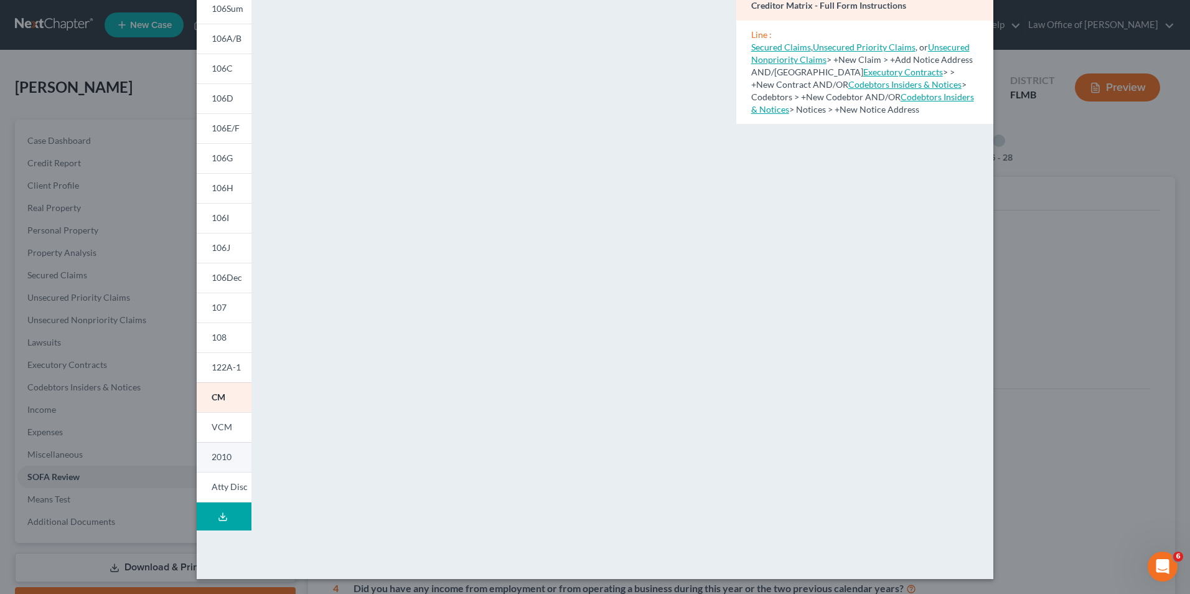
click at [217, 459] on span "2010" at bounding box center [222, 456] width 20 height 11
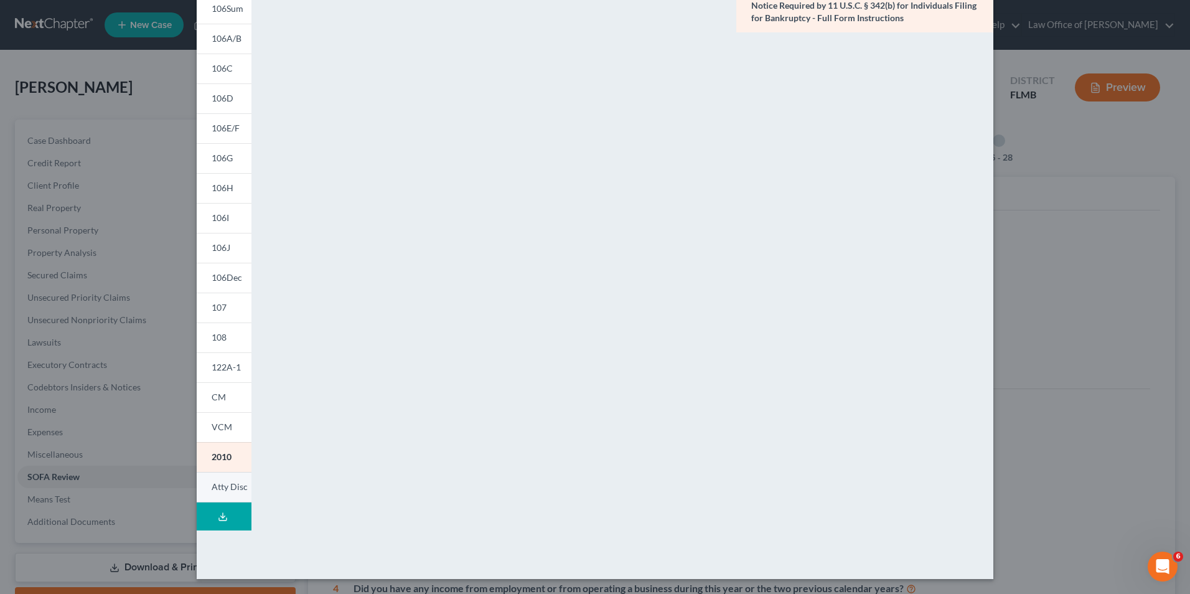
click at [226, 497] on link "Atty Disc" at bounding box center [224, 487] width 55 height 31
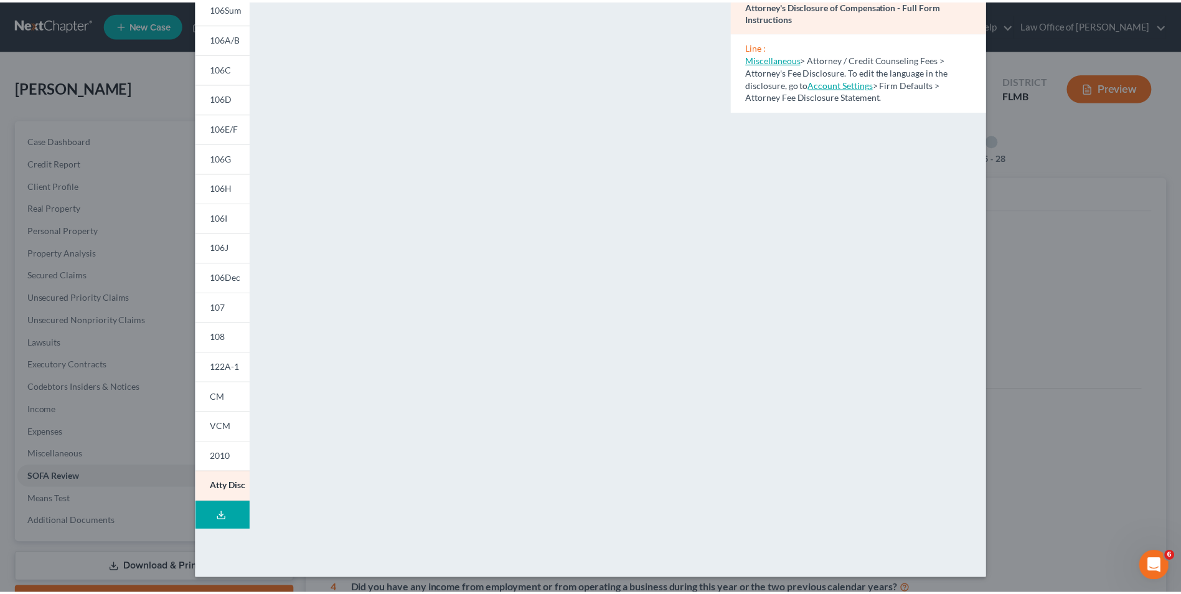
scroll to position [0, 0]
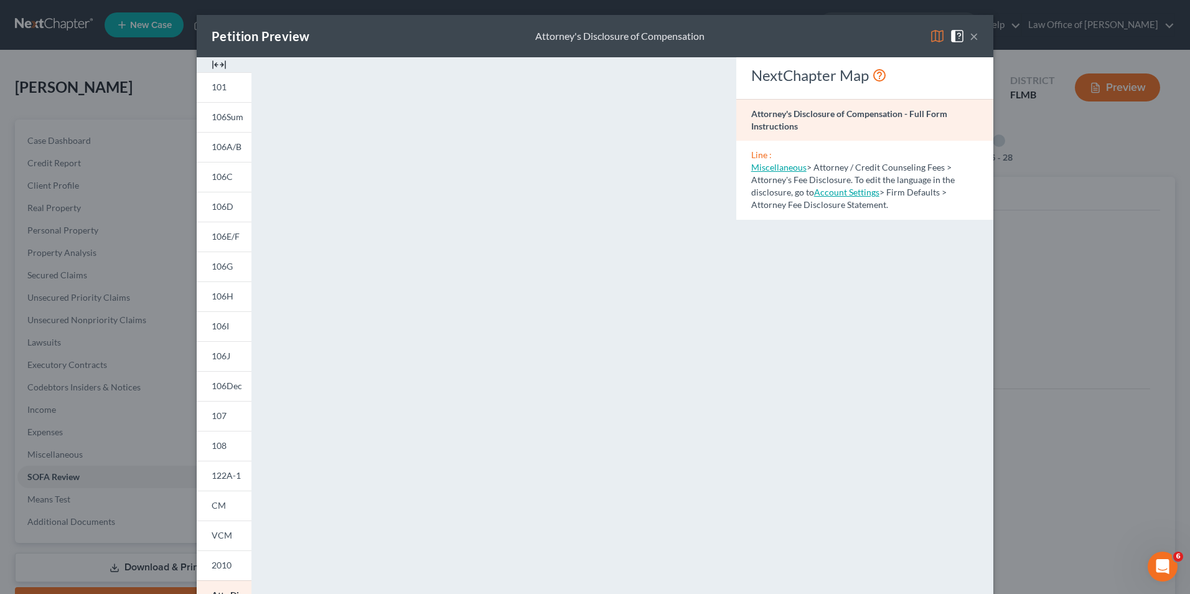
click at [970, 36] on button "×" at bounding box center [974, 36] width 9 height 15
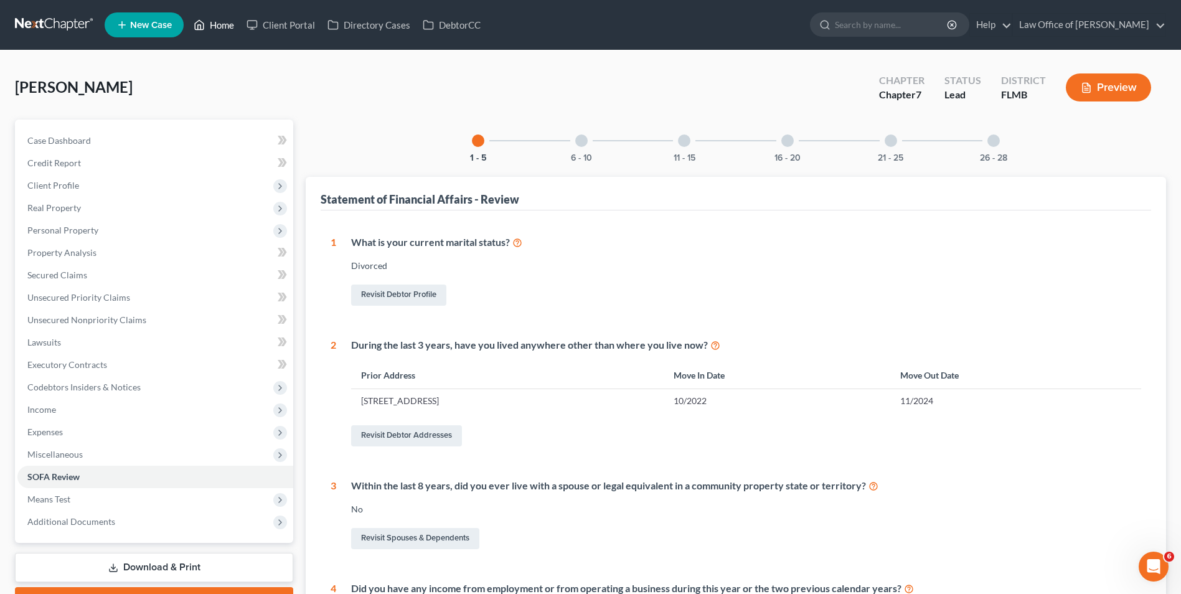
click at [215, 27] on link "Home" at bounding box center [213, 25] width 53 height 22
